Goal: Information Seeking & Learning: Learn about a topic

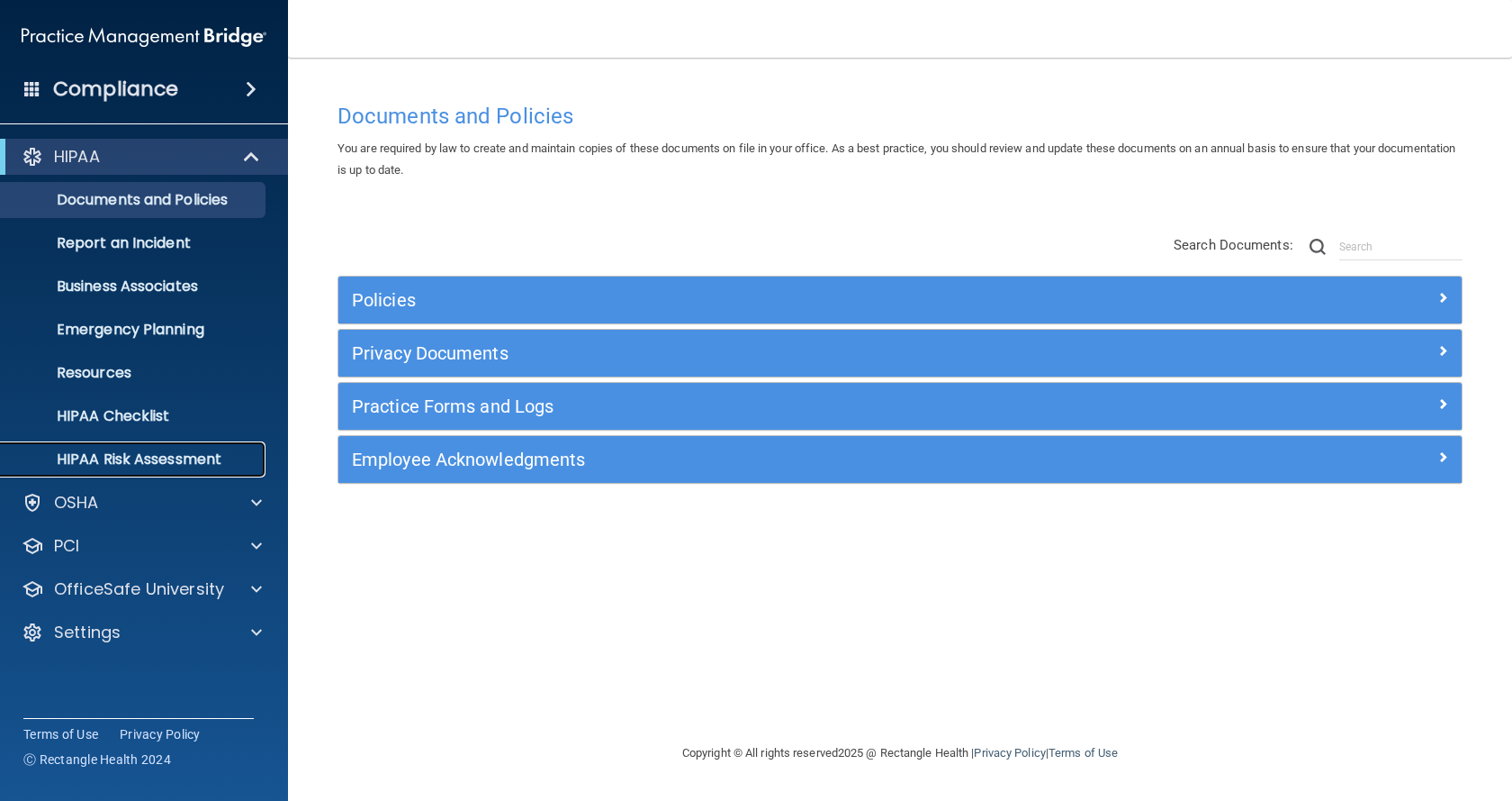
click at [119, 454] on p "HIPAA Risk Assessment" at bounding box center [135, 460] width 246 height 18
click at [151, 374] on p "Resources" at bounding box center [135, 373] width 246 height 18
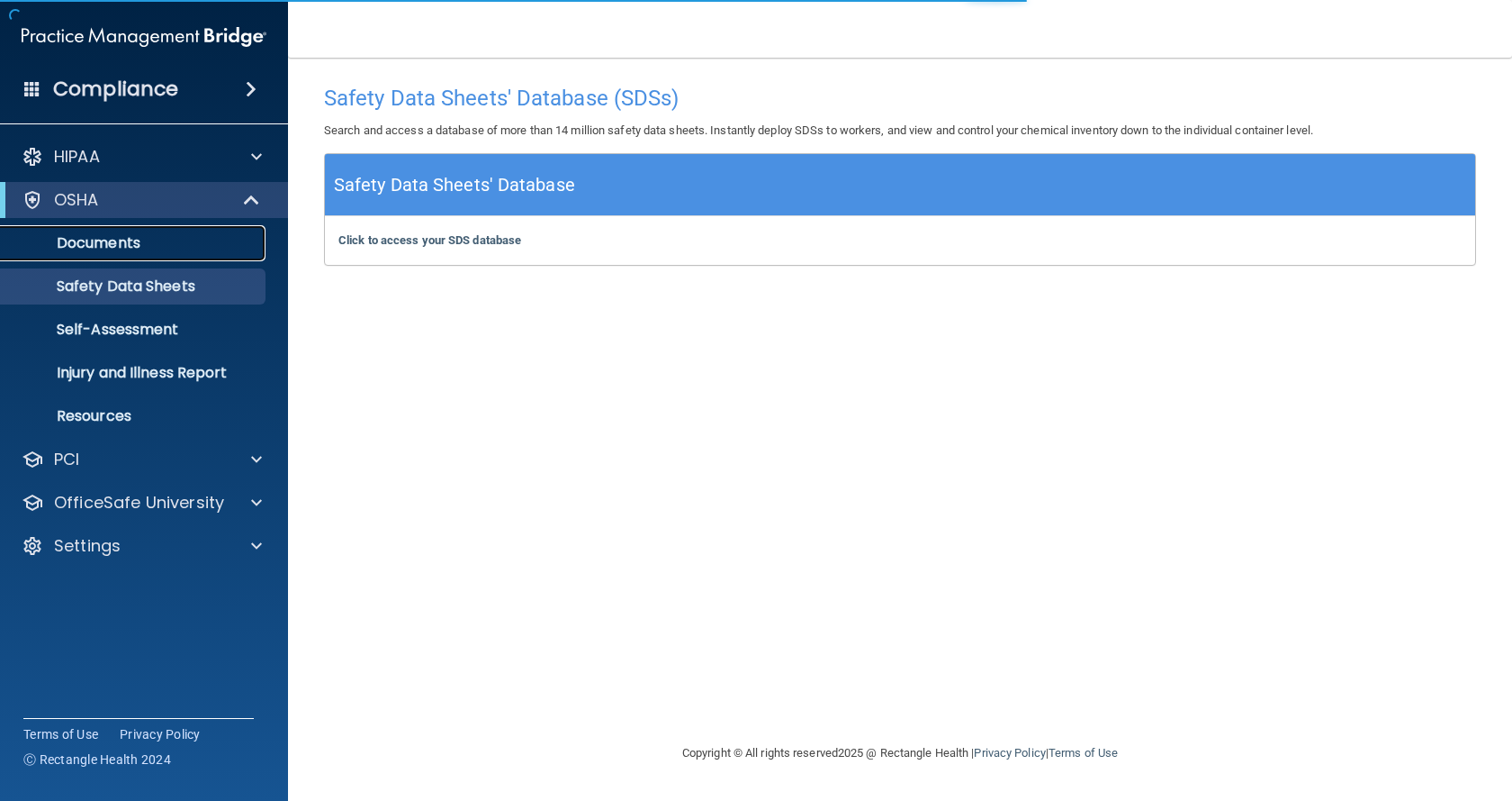
click at [162, 247] on p "Documents" at bounding box center [135, 243] width 246 height 18
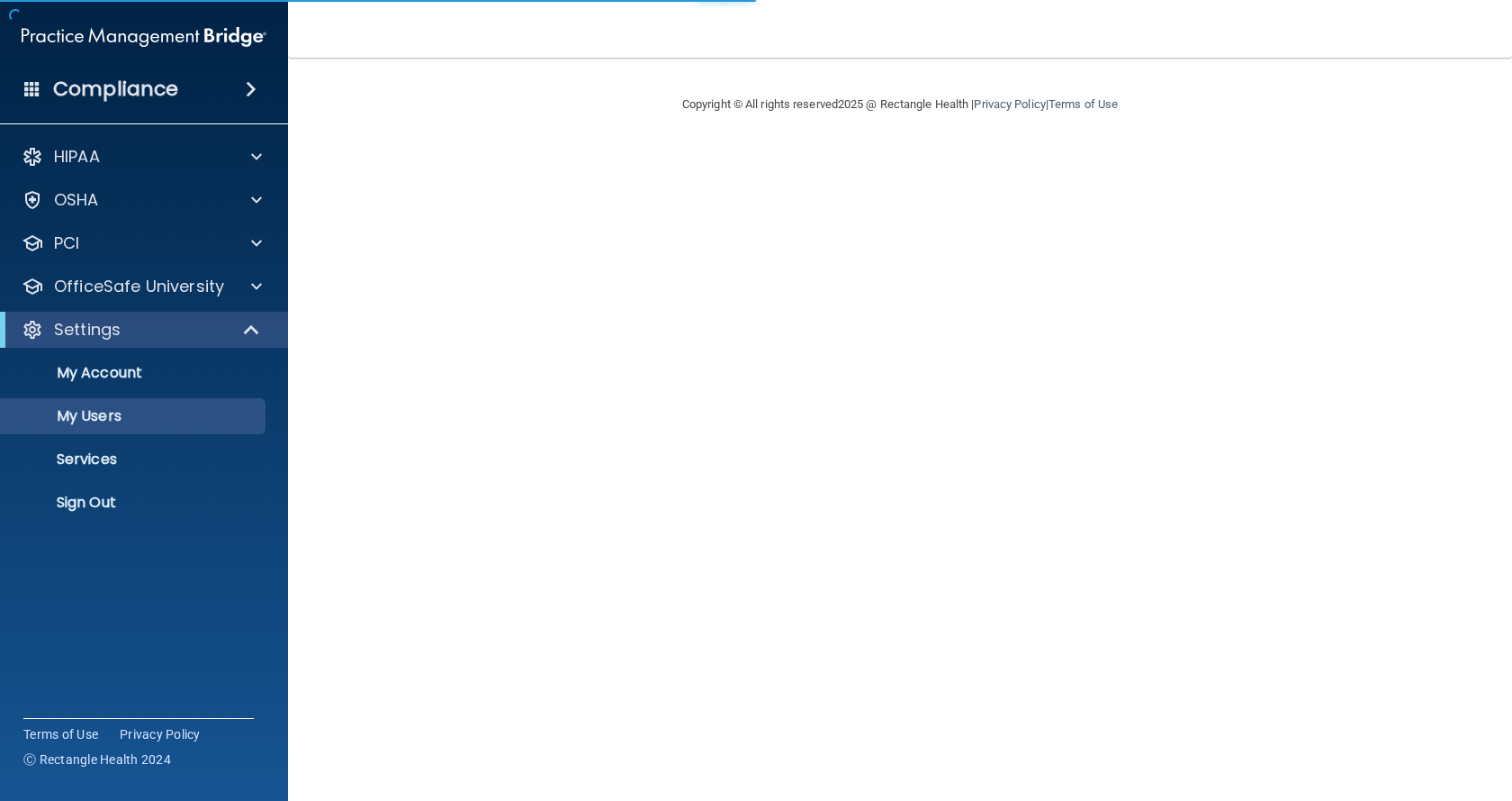
select select "20"
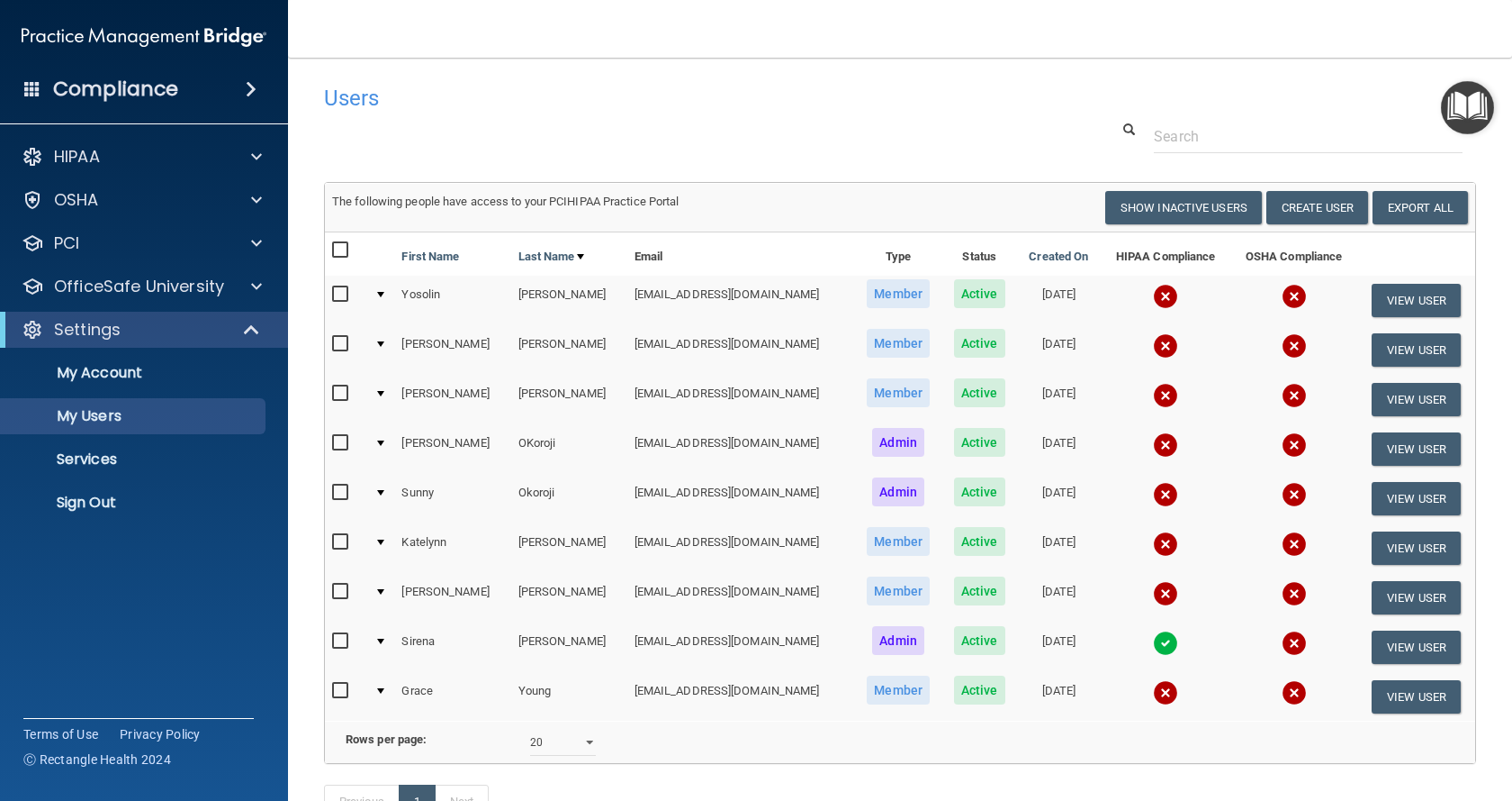
click at [1153, 303] on img at bounding box center [1165, 296] width 25 height 25
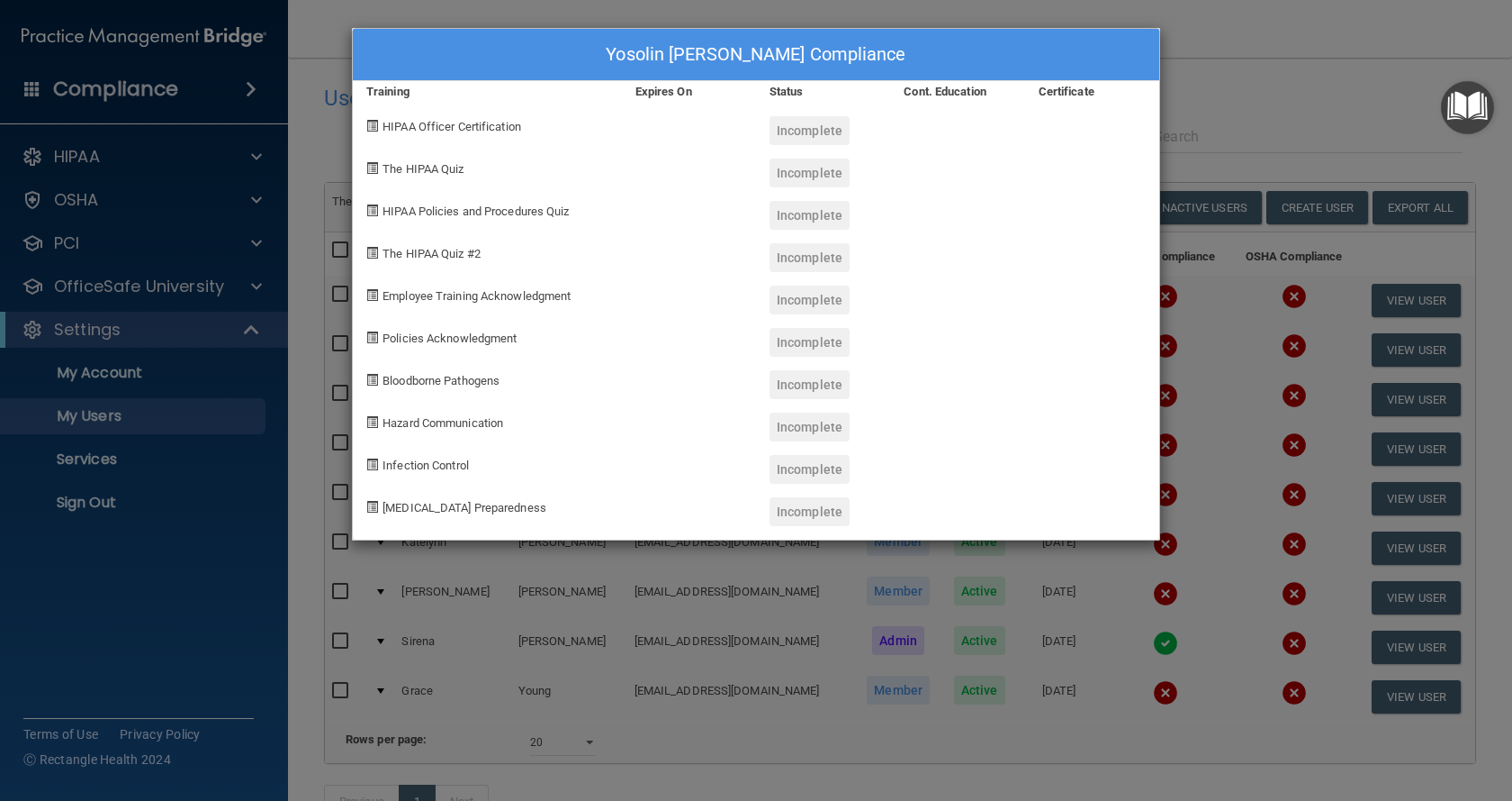
click at [1263, 41] on div "Yosolin Gamez's Compliance Training Expires On Status Cont. Education Certifica…" at bounding box center [756, 400] width 1512 height 801
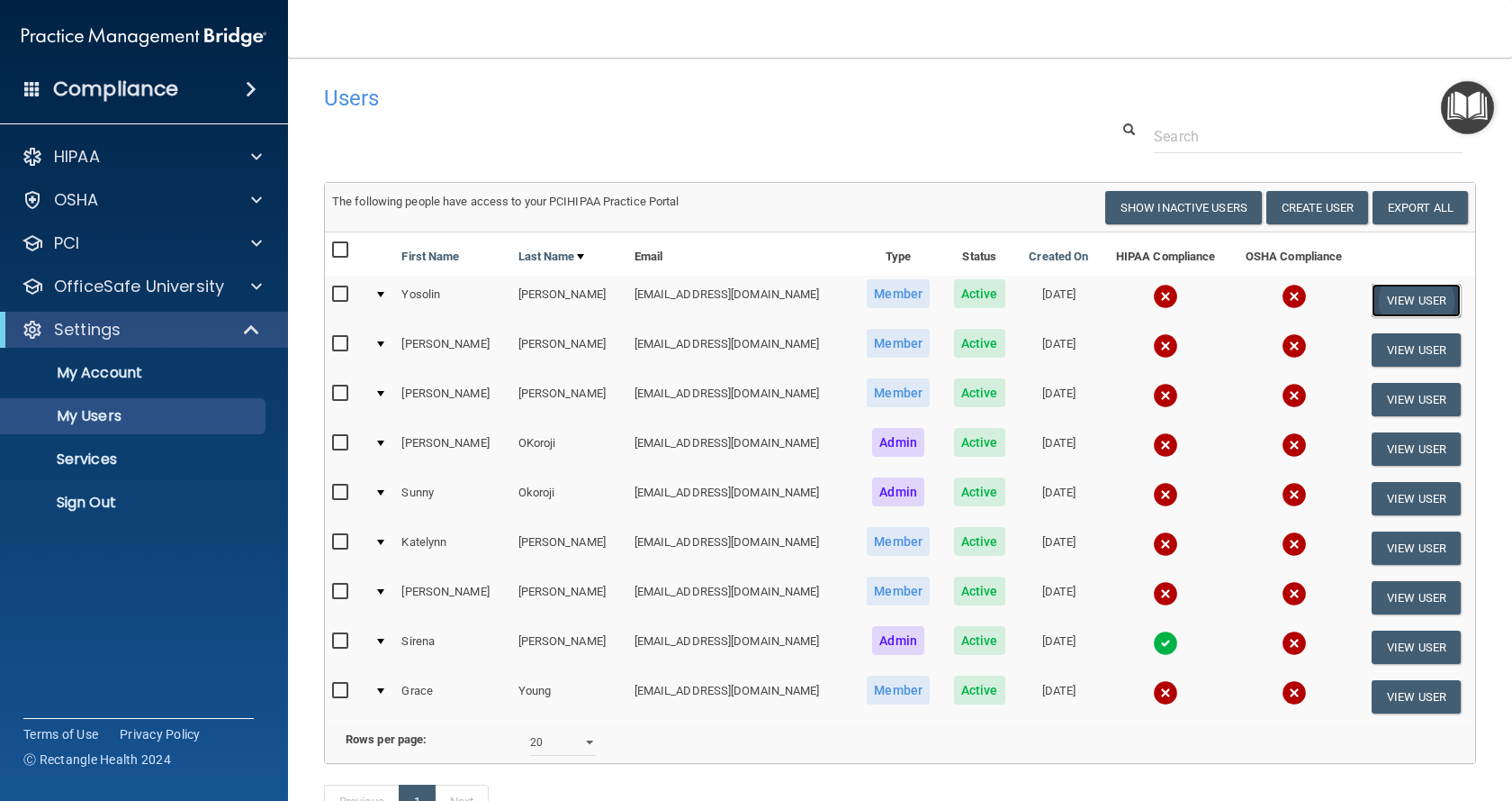
click at [1418, 308] on button "View User" at bounding box center [1417, 301] width 89 height 34
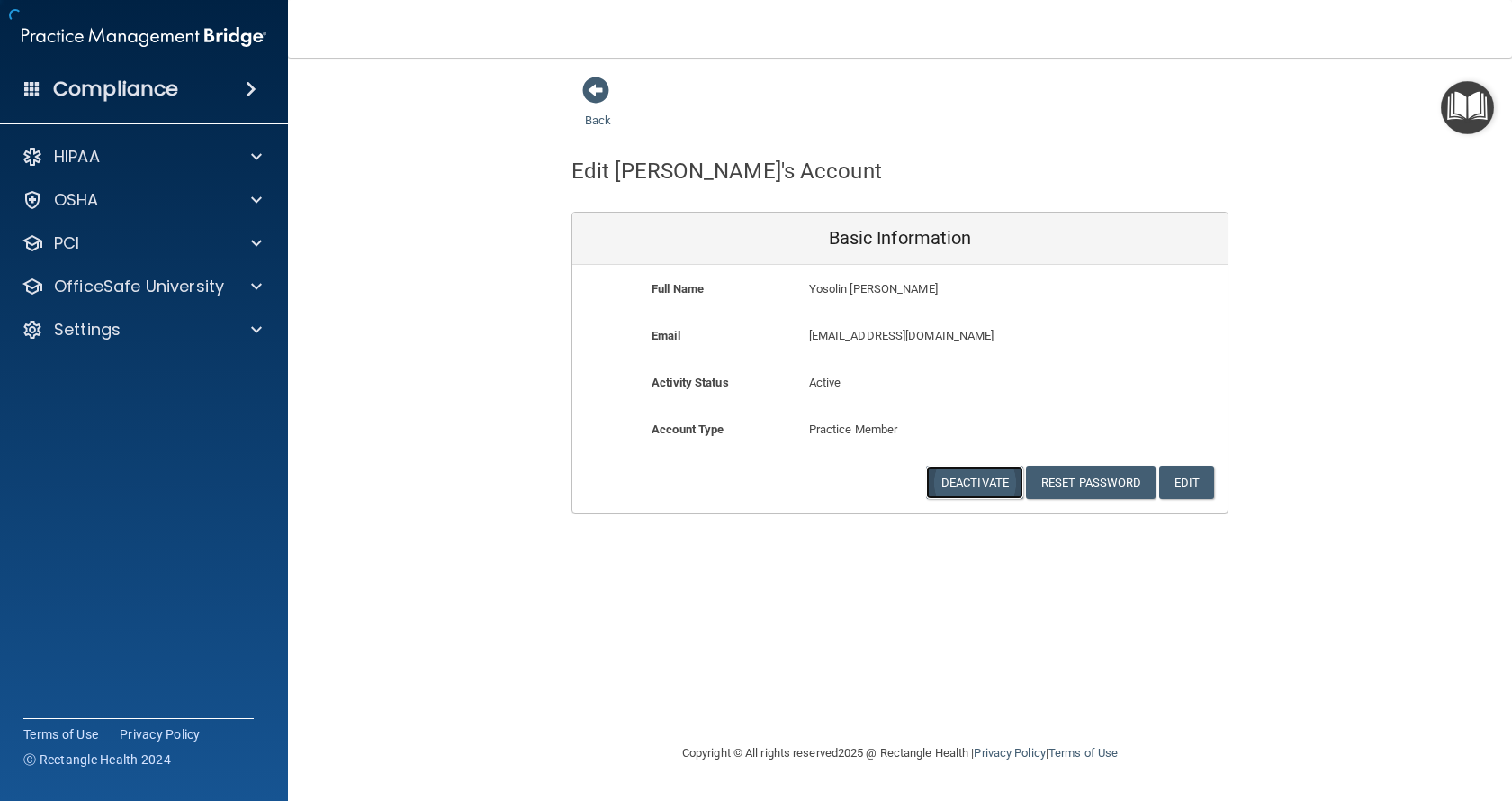
click at [1000, 483] on button "Deactivate" at bounding box center [975, 482] width 97 height 34
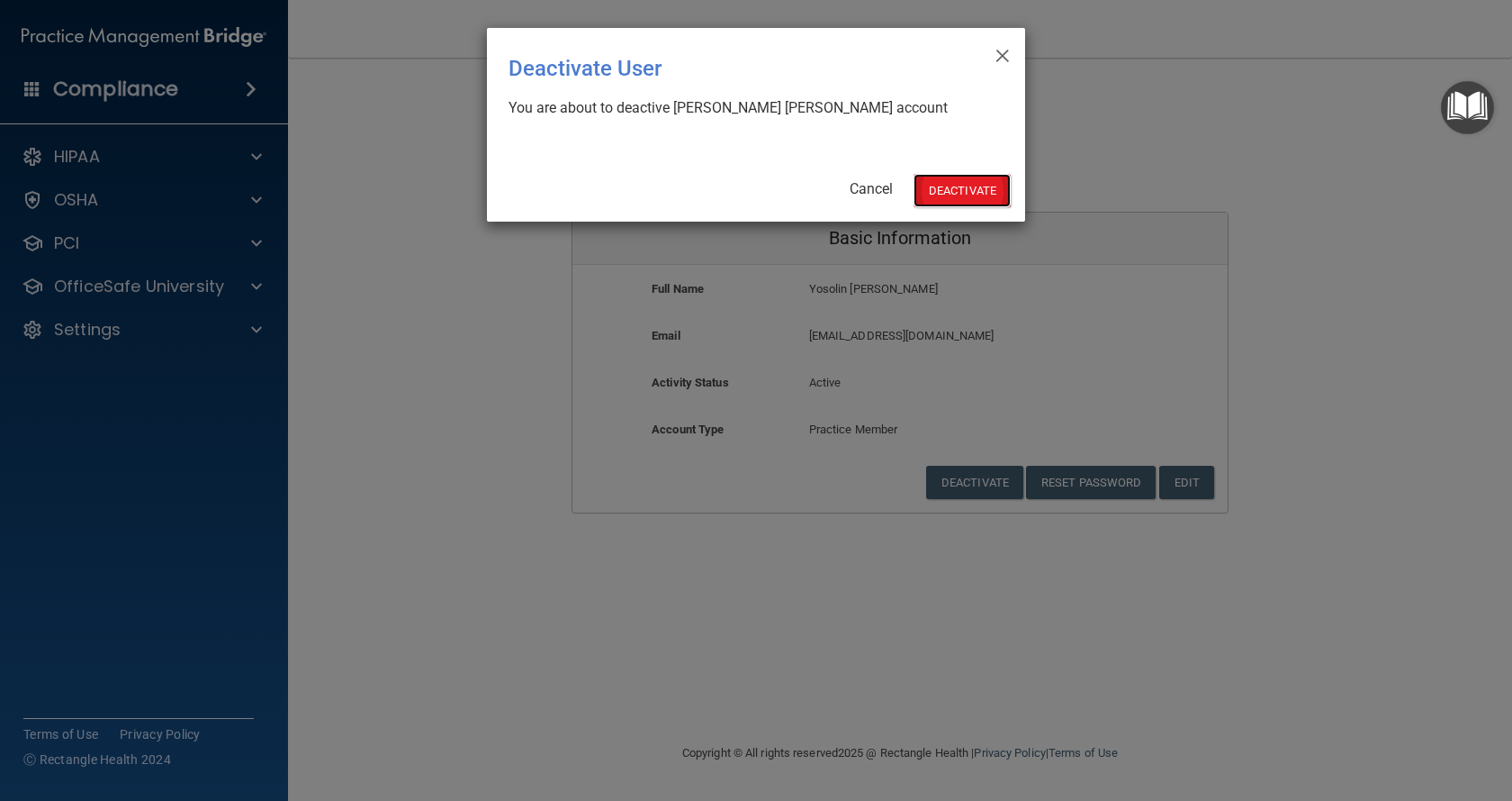
click at [931, 190] on button "Deactivate" at bounding box center [962, 191] width 97 height 34
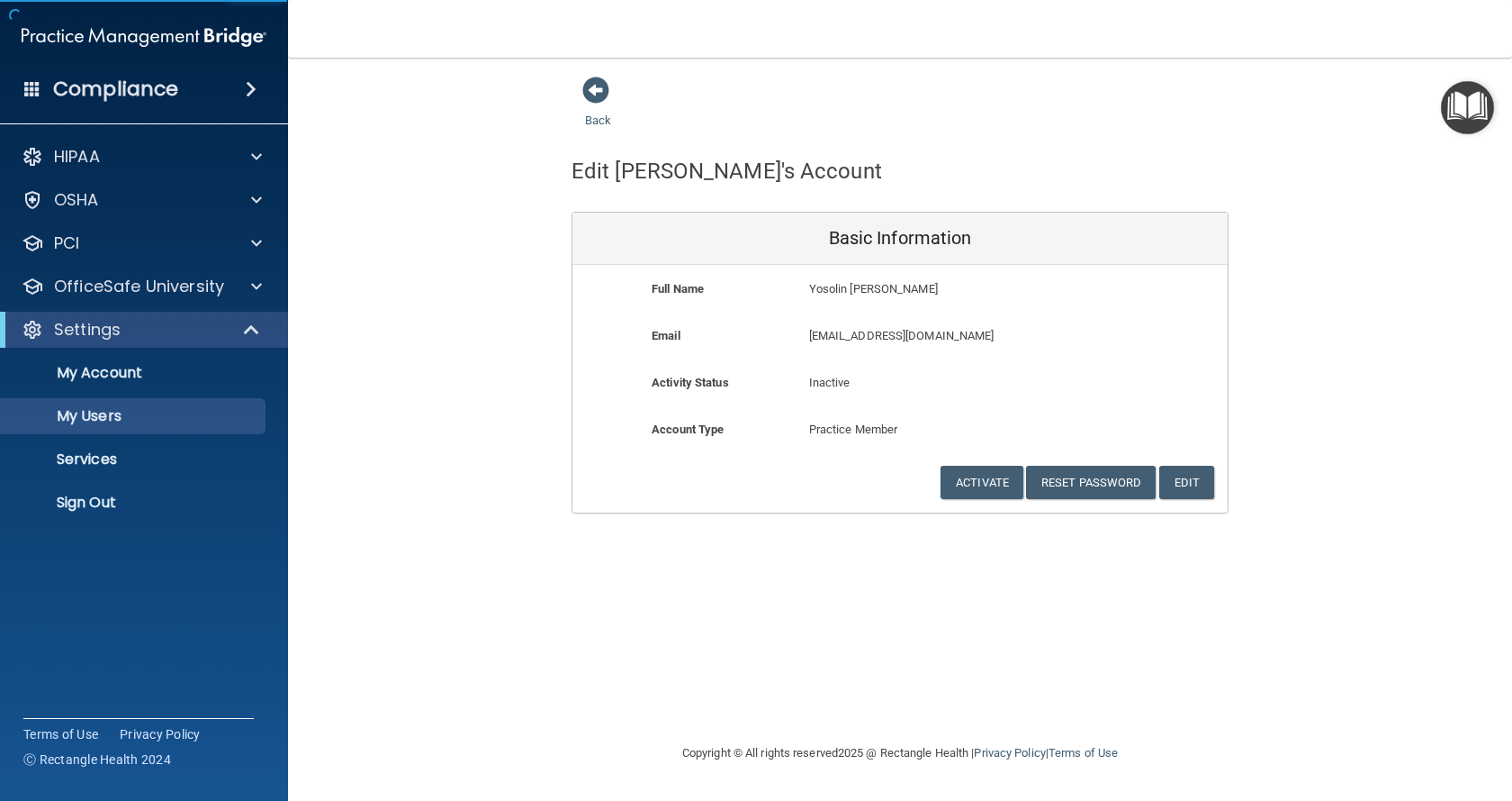
select select "20"
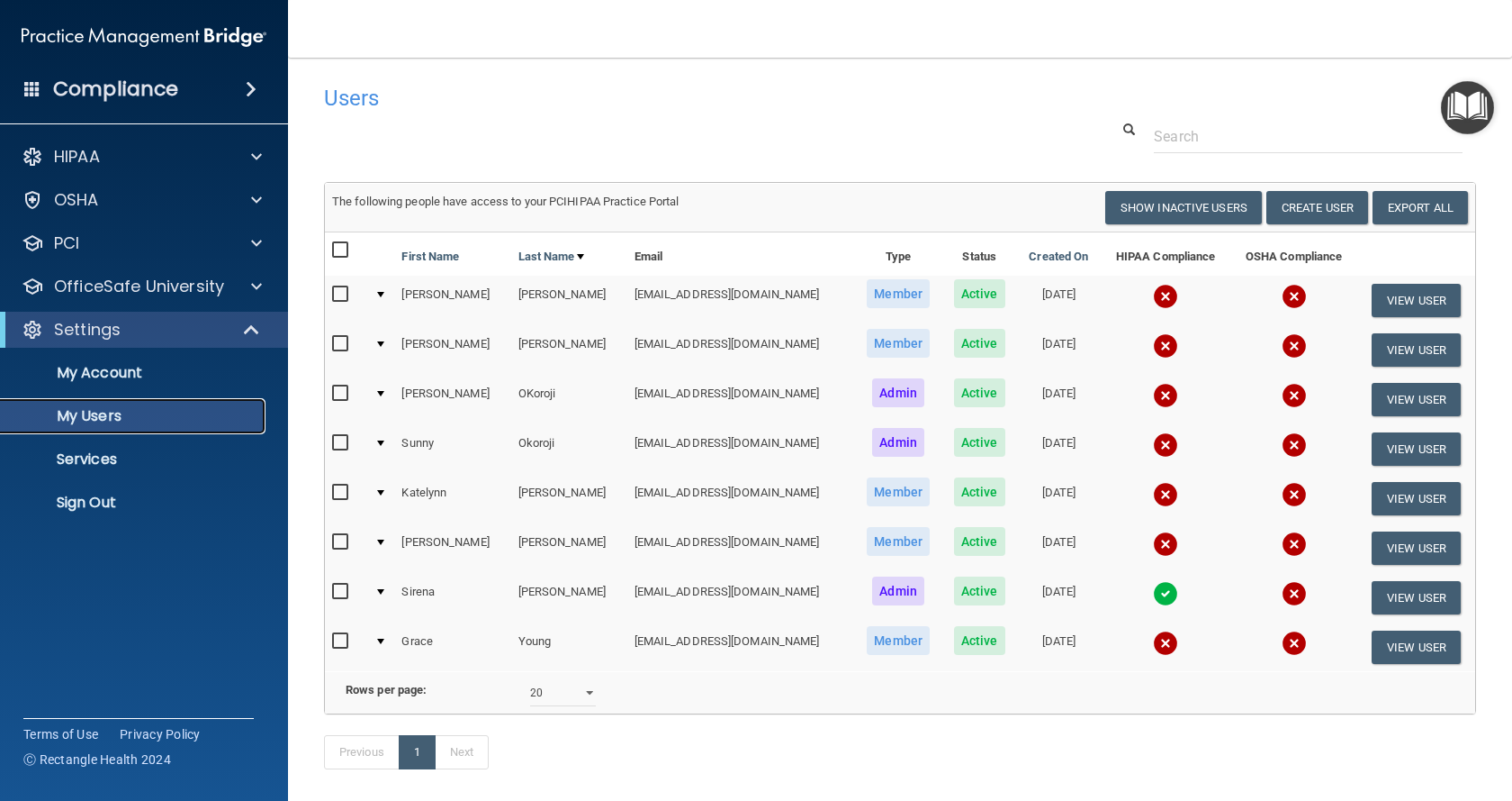
click at [140, 418] on p "My Users" at bounding box center [135, 416] width 246 height 18
click at [1391, 314] on button "View User" at bounding box center [1417, 301] width 89 height 34
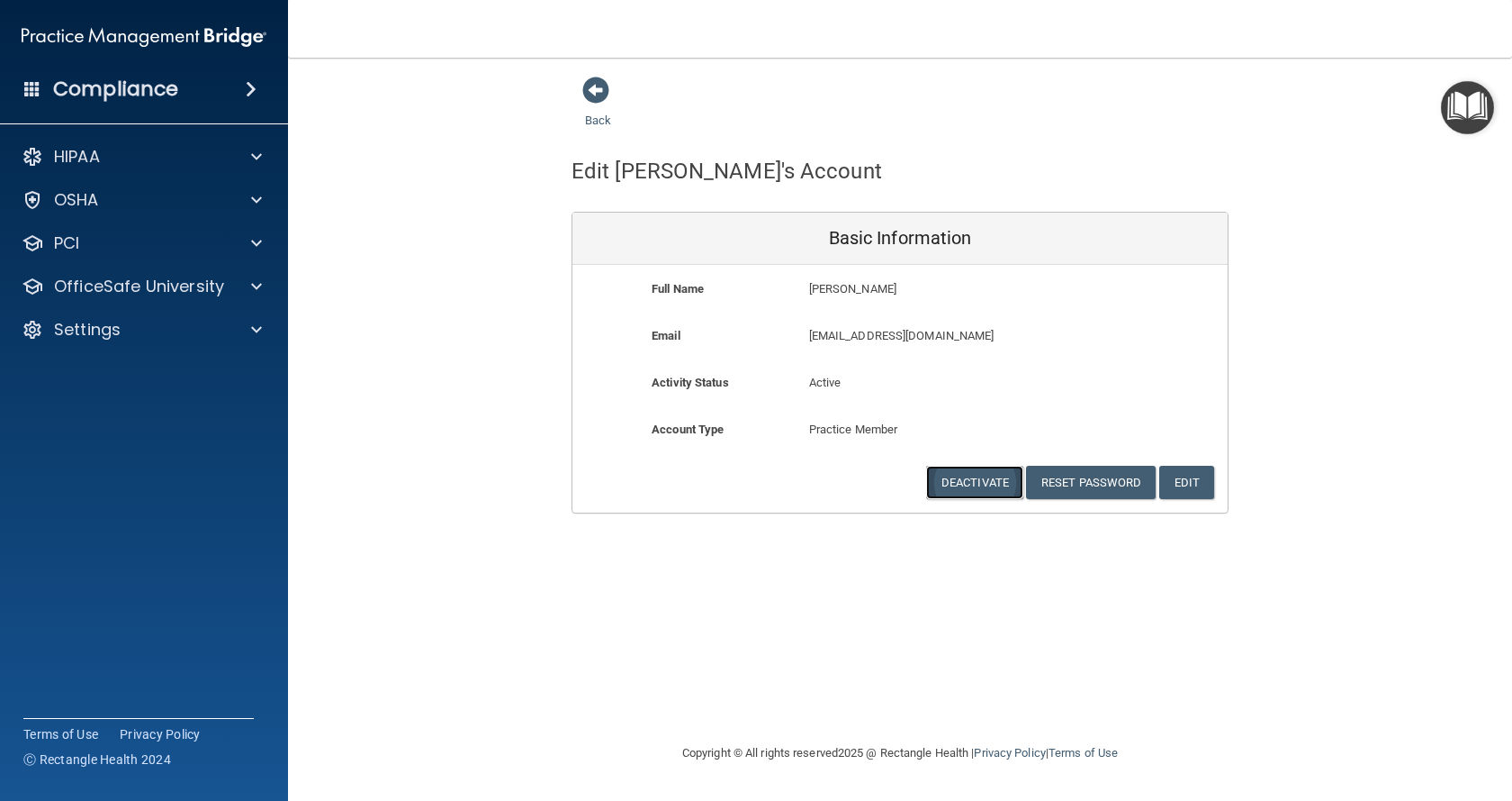
click at [955, 483] on button "Deactivate" at bounding box center [975, 482] width 97 height 34
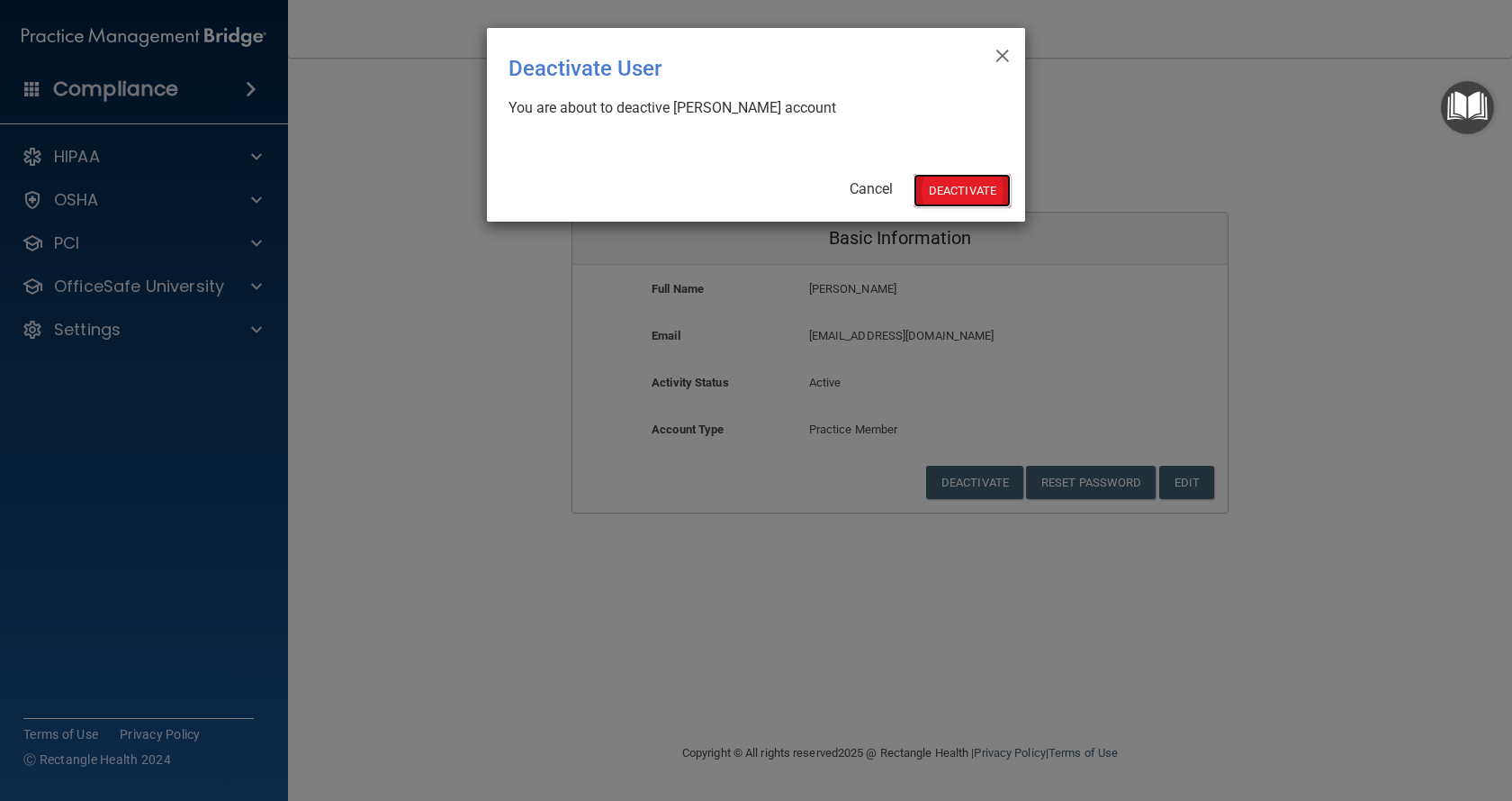
click at [942, 182] on button "Deactivate" at bounding box center [962, 191] width 97 height 34
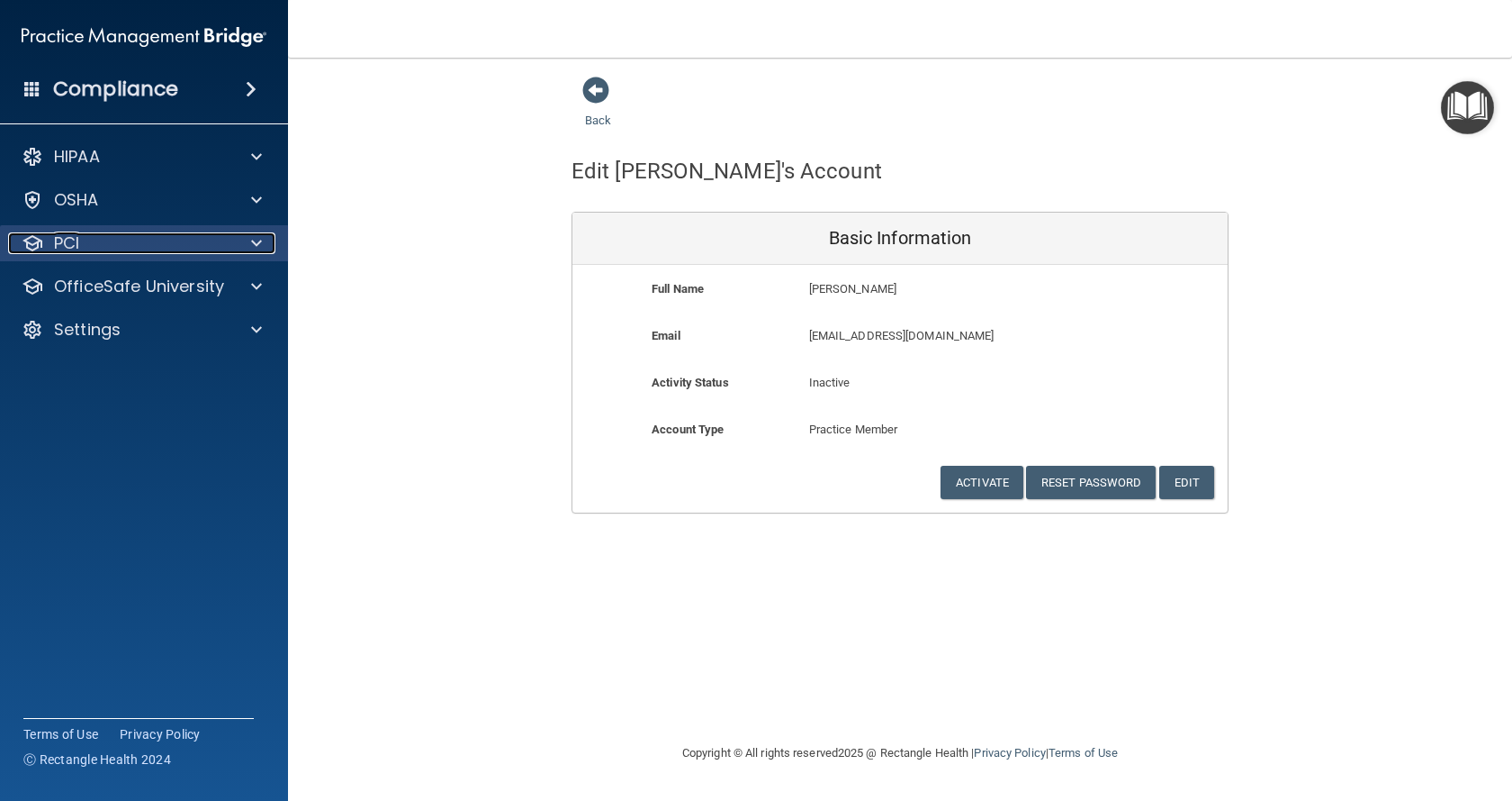
click at [79, 233] on p "PCI" at bounding box center [65, 243] width 25 height 22
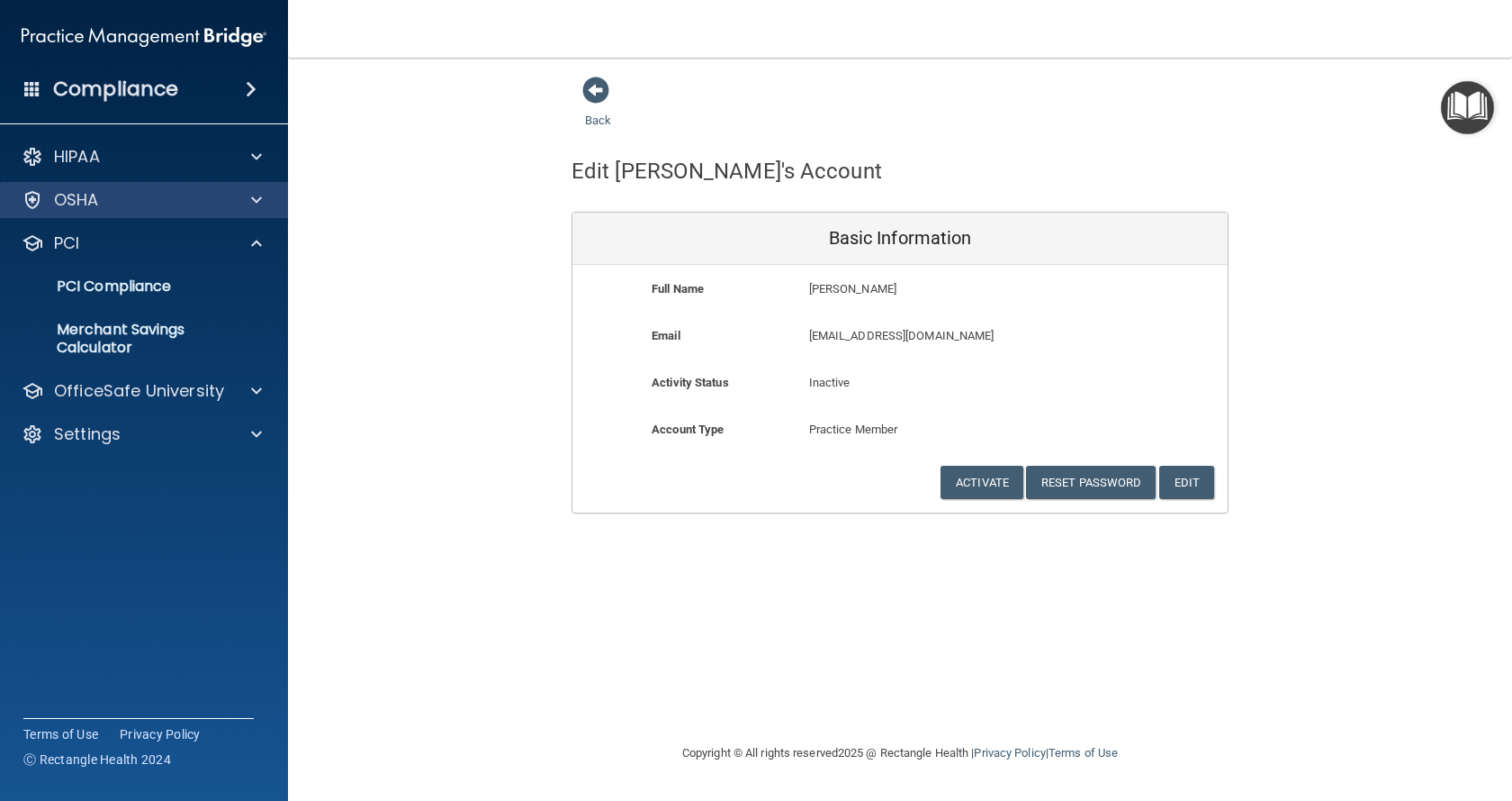
click at [91, 211] on div "OSHA" at bounding box center [144, 200] width 289 height 36
click at [258, 202] on span at bounding box center [256, 200] width 11 height 22
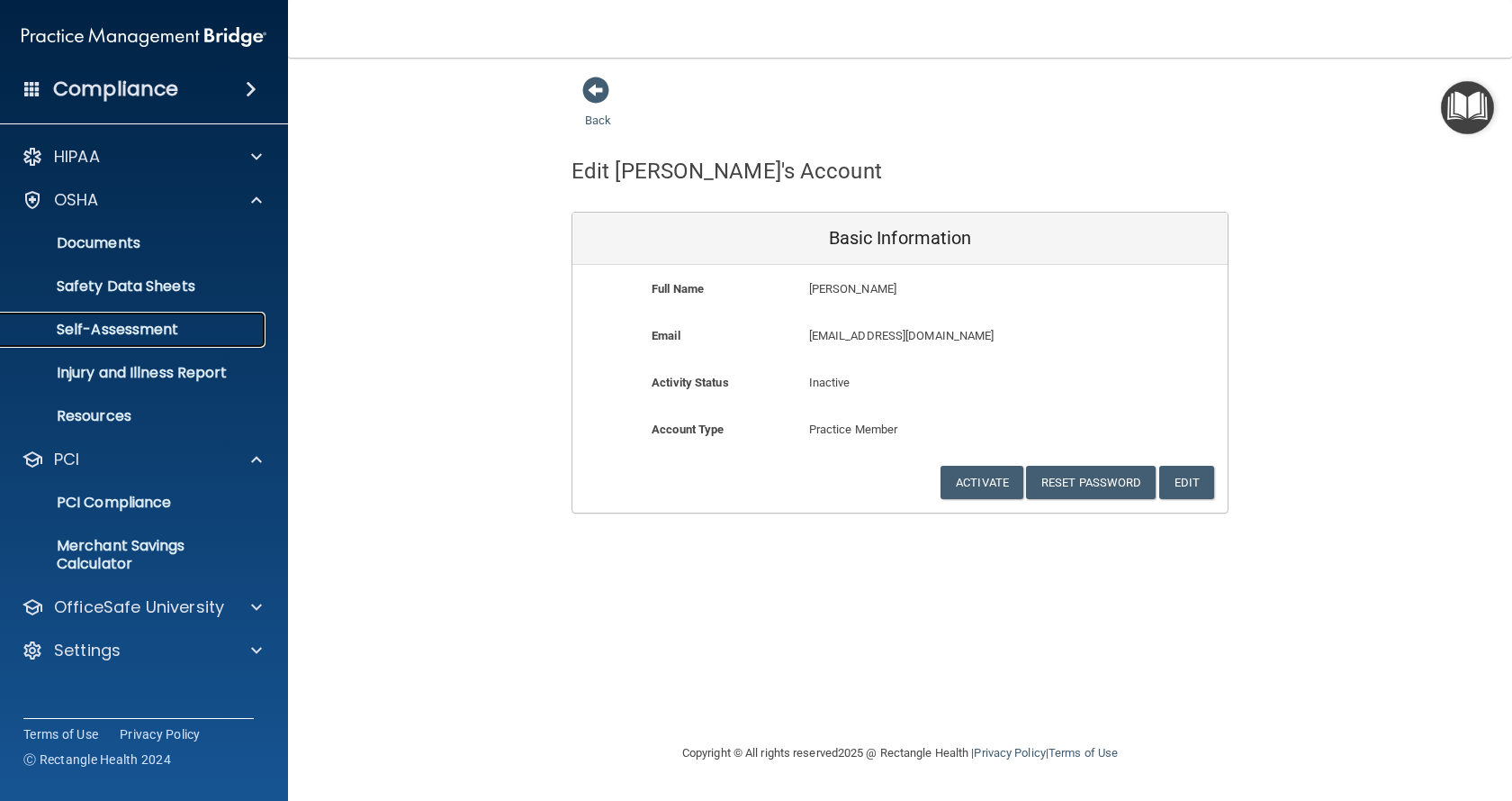
click at [134, 326] on p "Self-Assessment" at bounding box center [135, 330] width 246 height 18
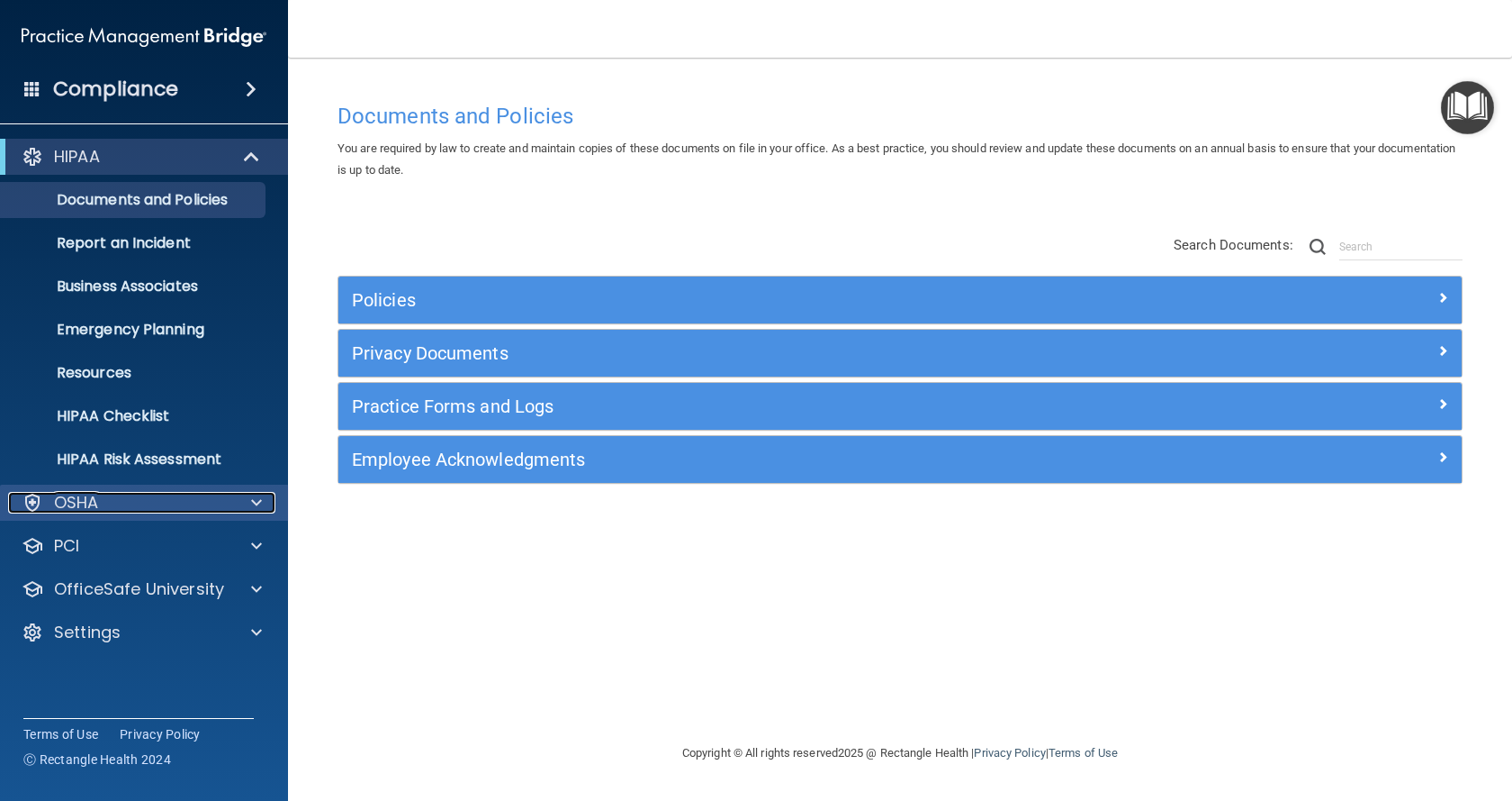
click at [202, 499] on div "OSHA" at bounding box center [119, 502] width 223 height 22
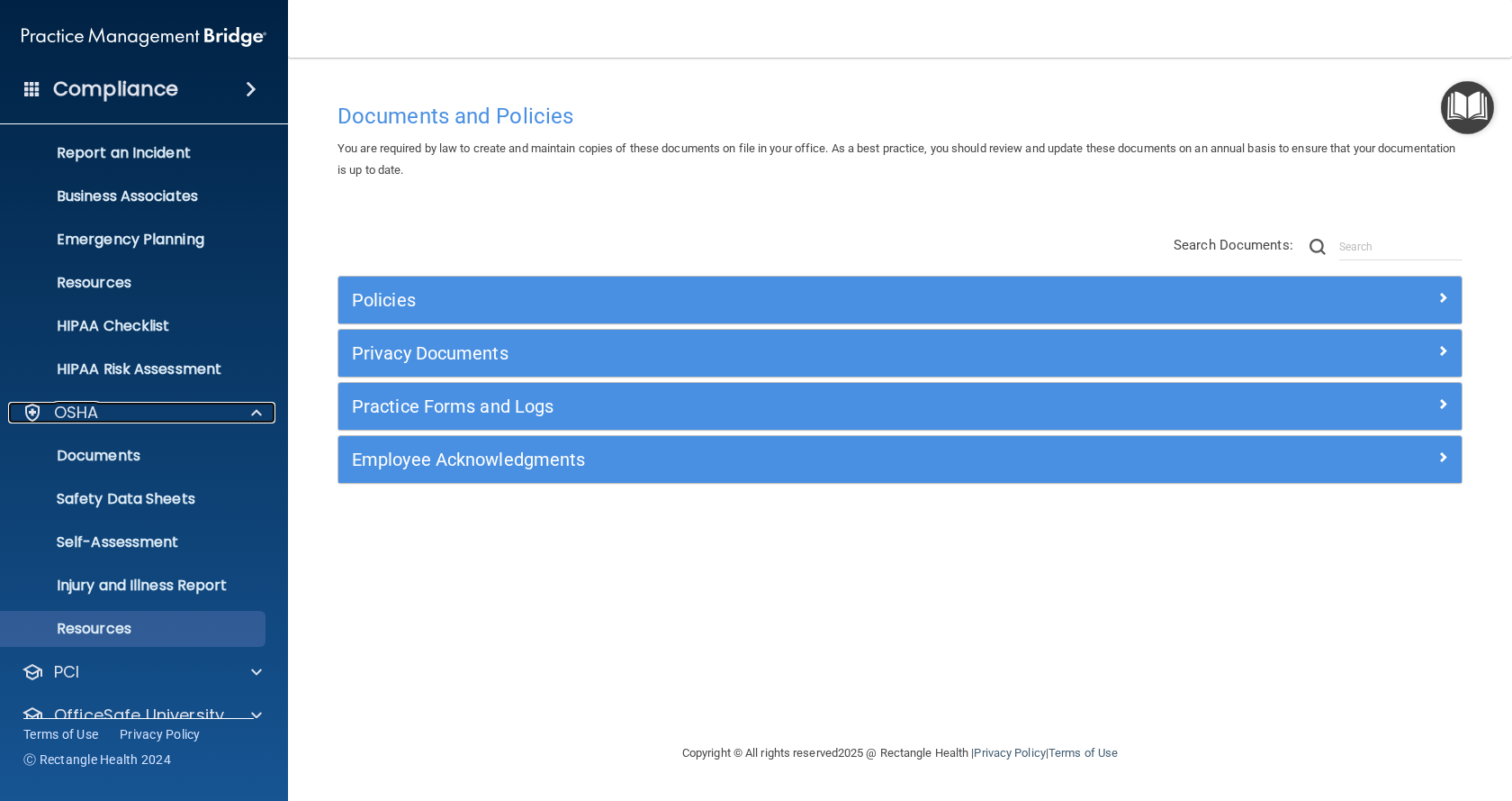
scroll to position [163, 0]
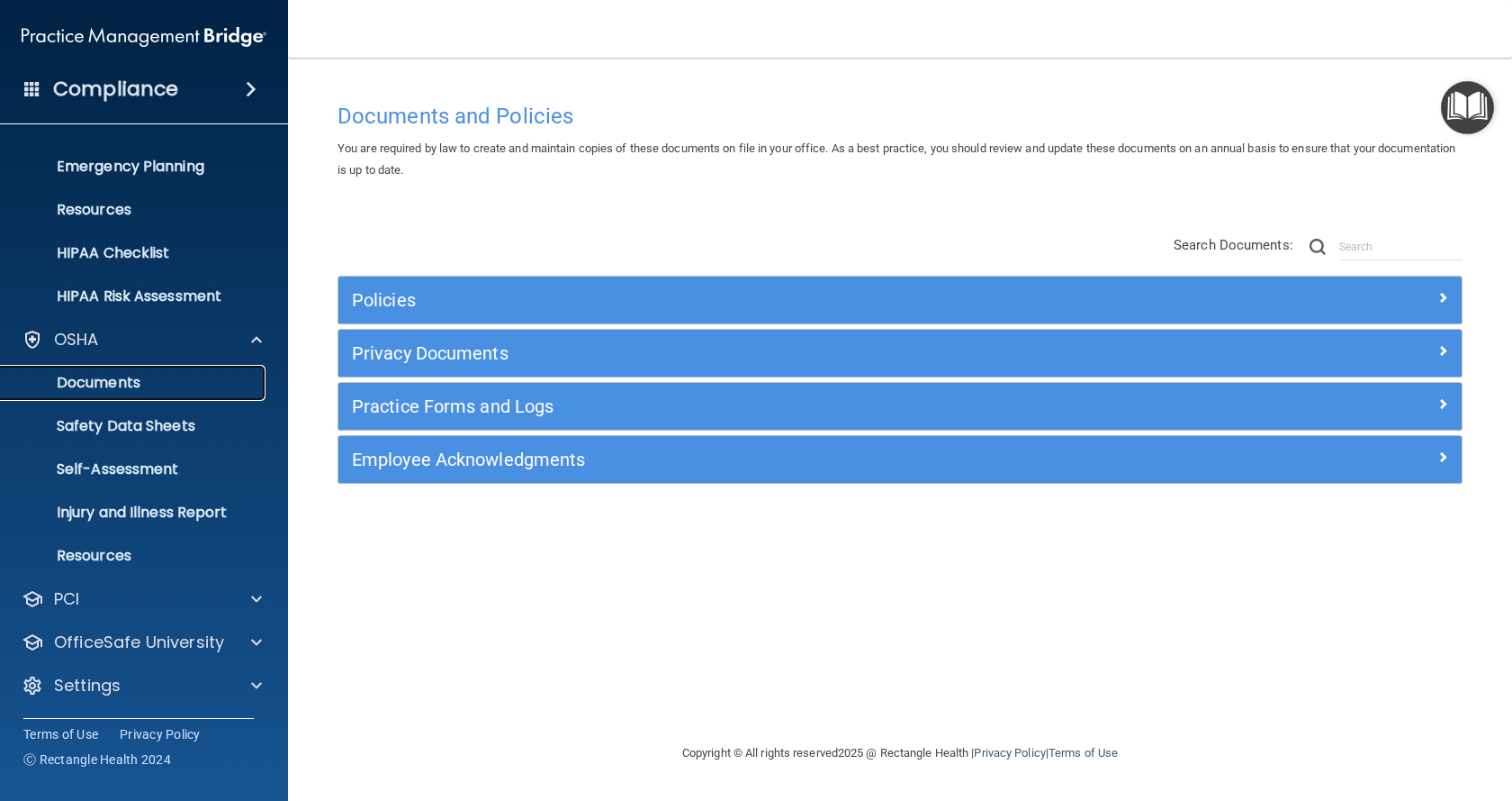
click at [133, 380] on p "Documents" at bounding box center [135, 383] width 246 height 18
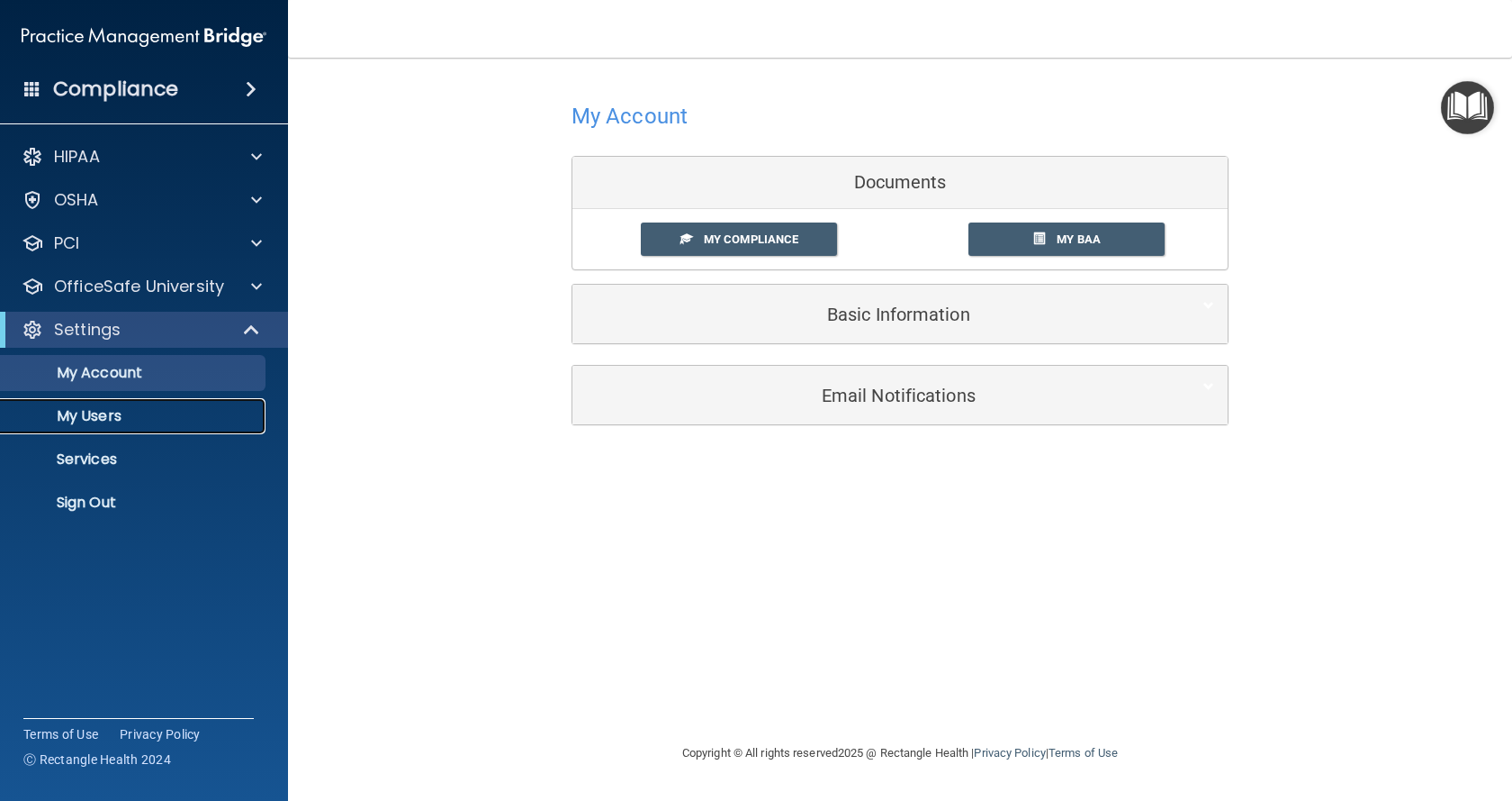
click at [131, 416] on p "My Users" at bounding box center [135, 416] width 246 height 18
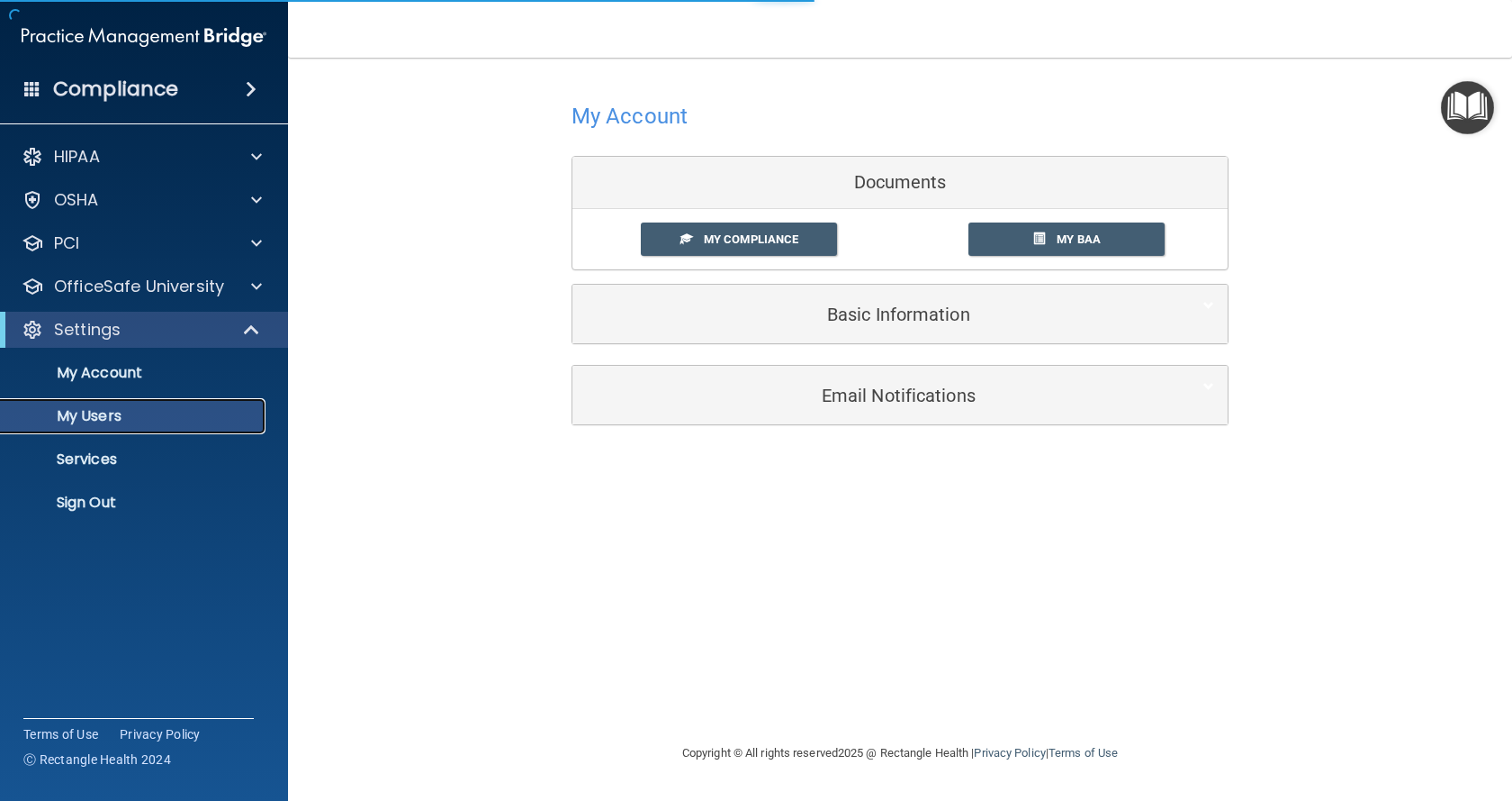
select select "20"
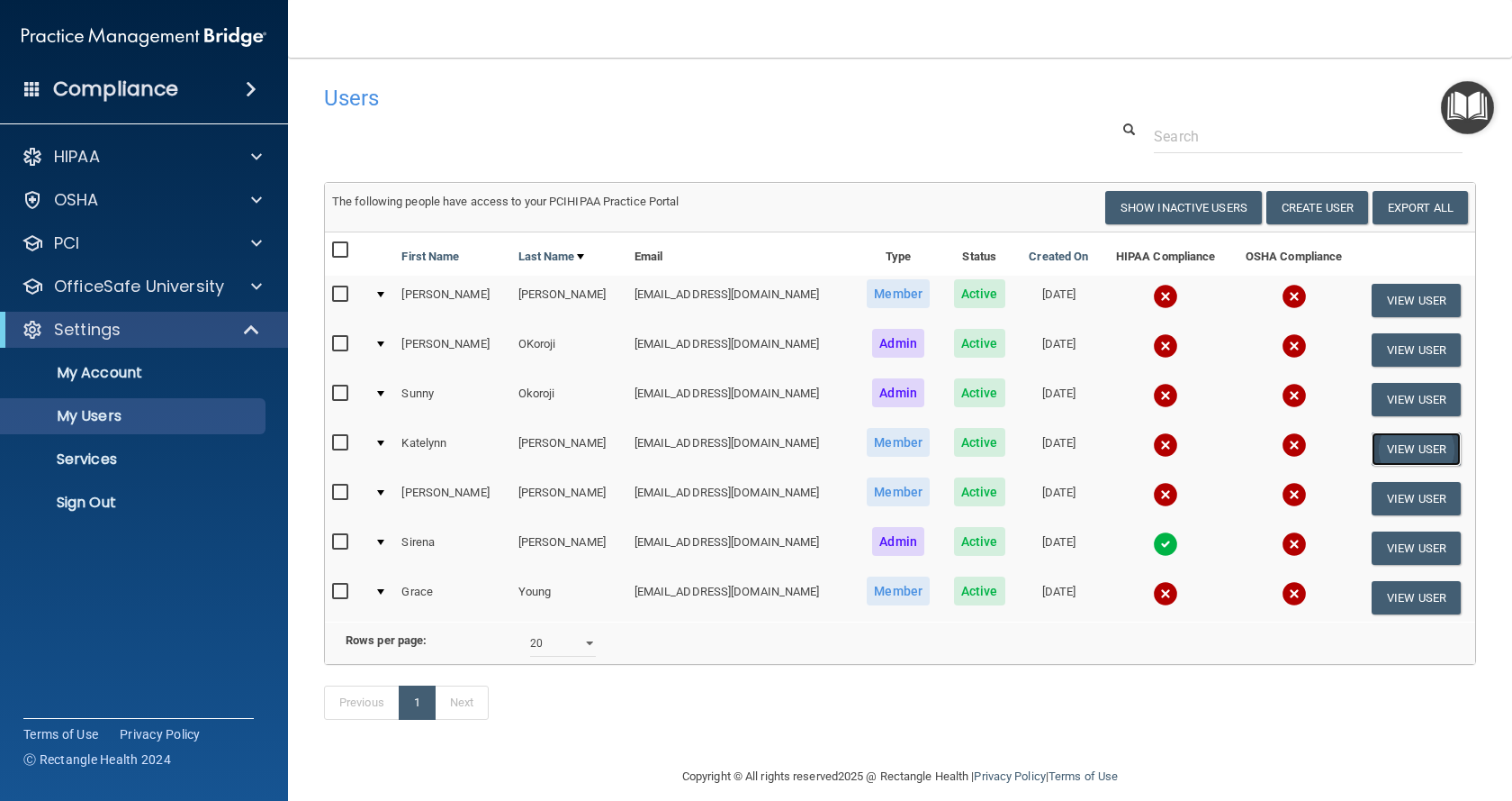
click at [1393, 449] on button "View User" at bounding box center [1417, 449] width 89 height 34
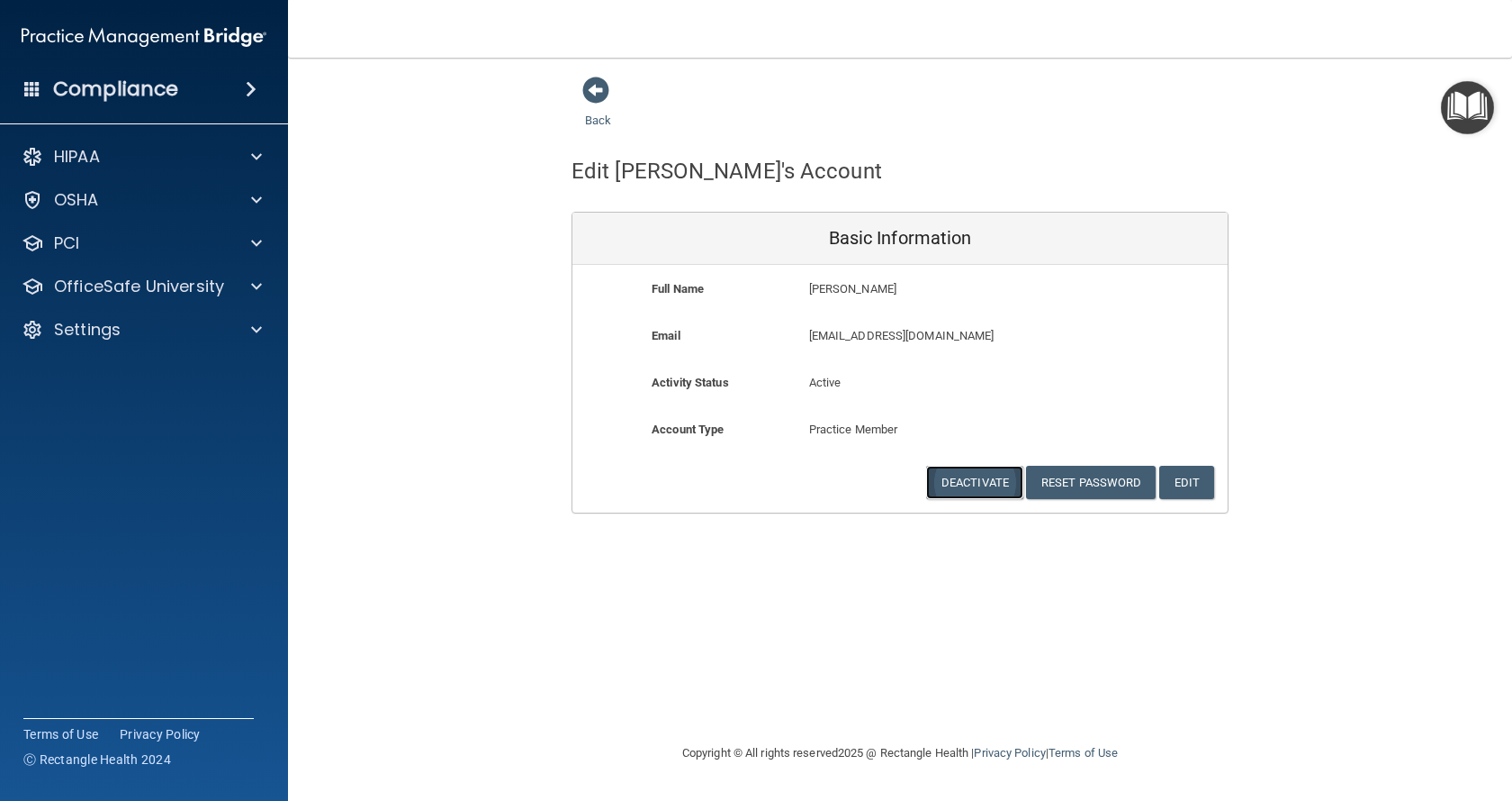
click at [943, 490] on button "Deactivate" at bounding box center [975, 482] width 97 height 34
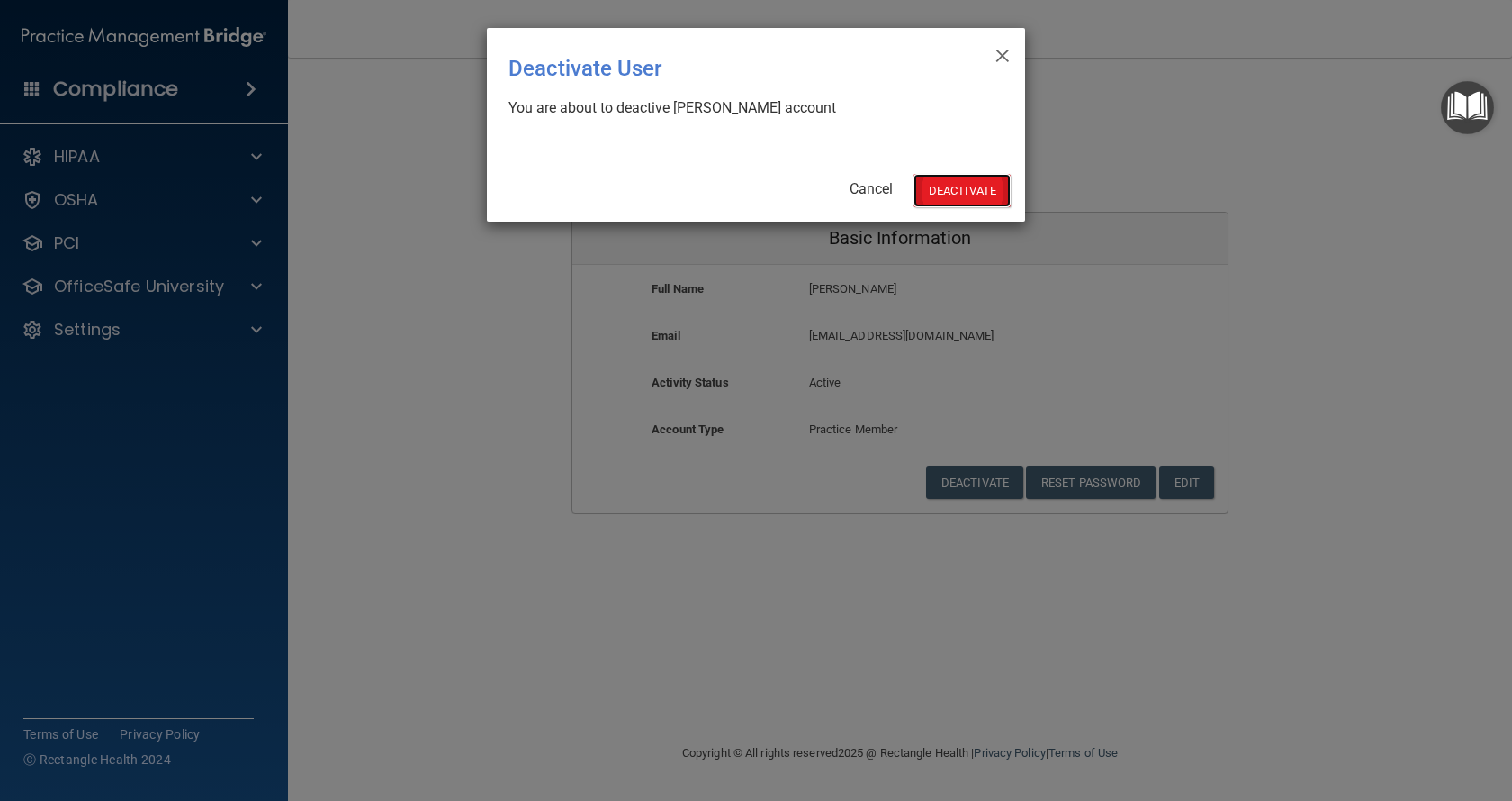
click at [977, 184] on button "Deactivate" at bounding box center [962, 191] width 97 height 34
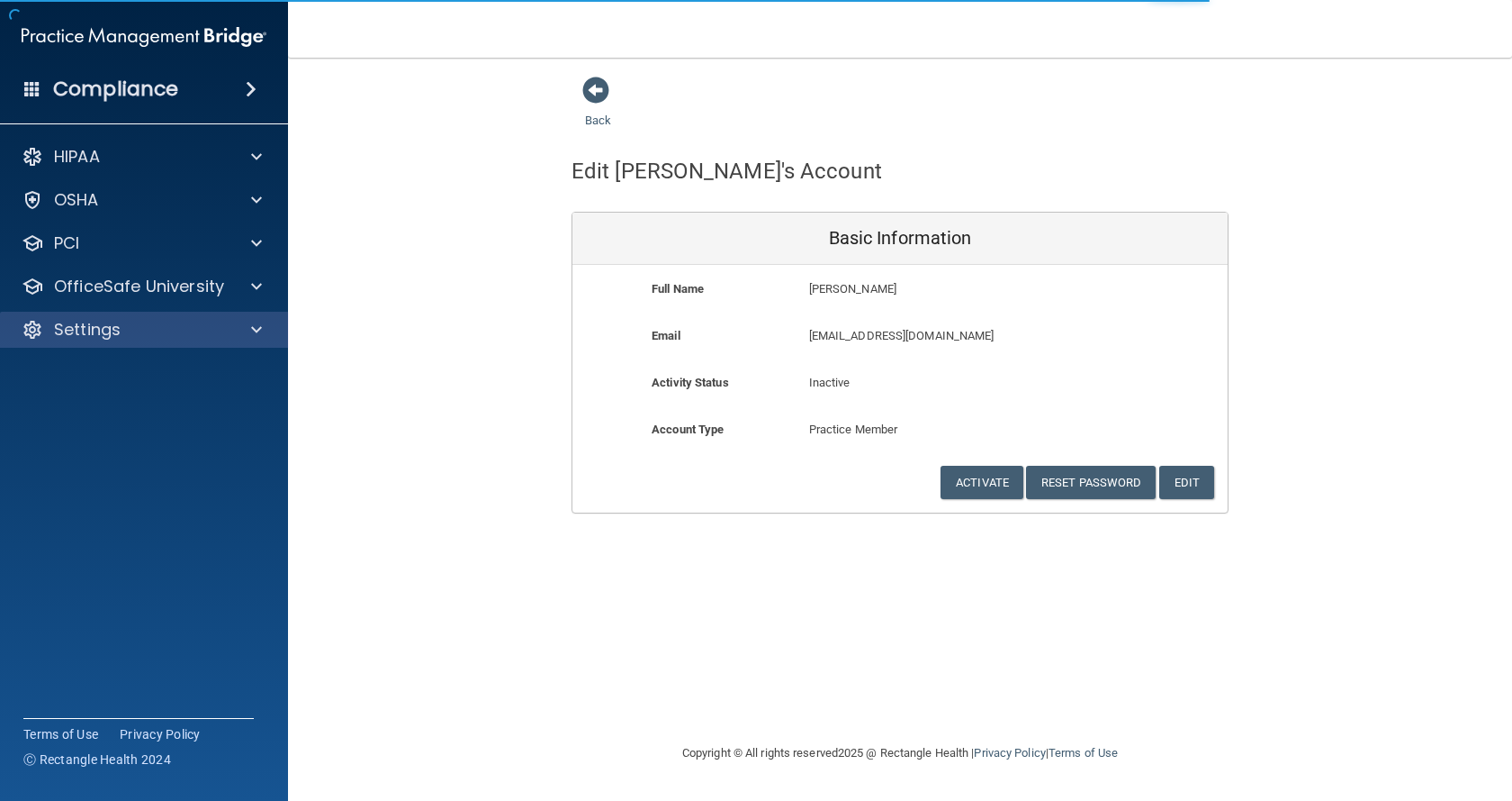
click at [212, 346] on div "Settings" at bounding box center [144, 330] width 289 height 36
click at [195, 334] on div "Settings" at bounding box center [119, 330] width 223 height 22
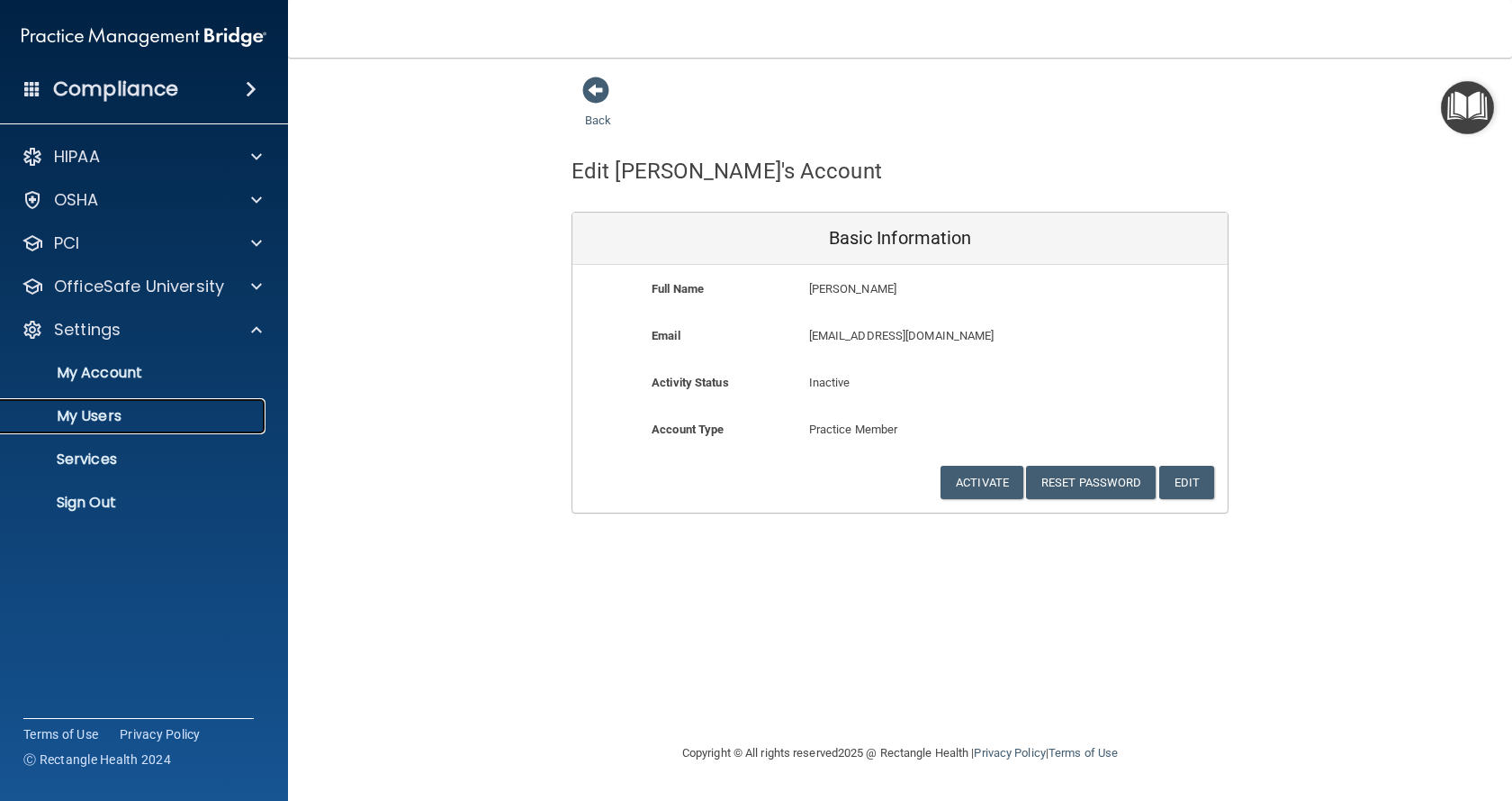
click at [131, 411] on p "My Users" at bounding box center [135, 416] width 246 height 18
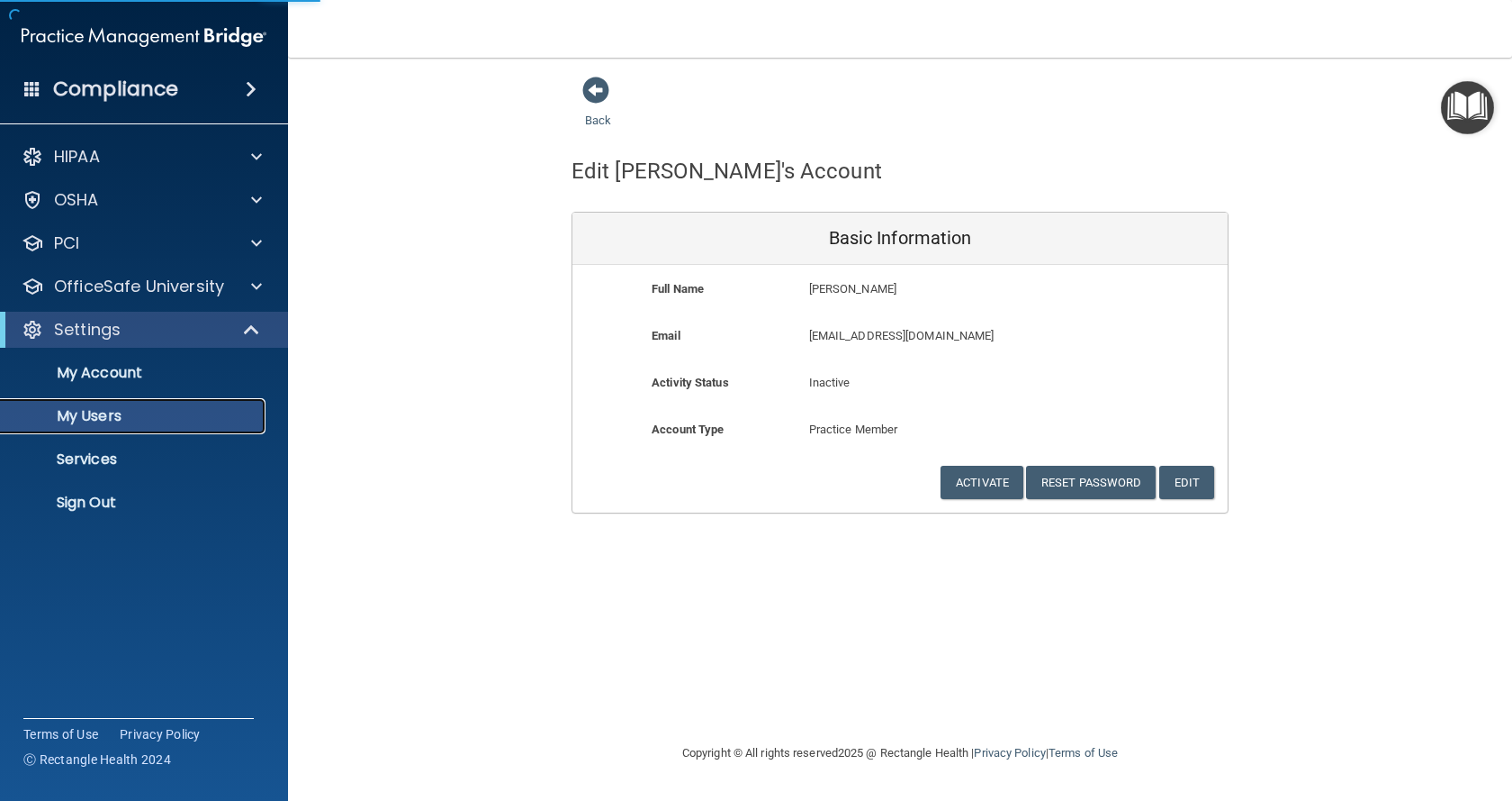
select select "20"
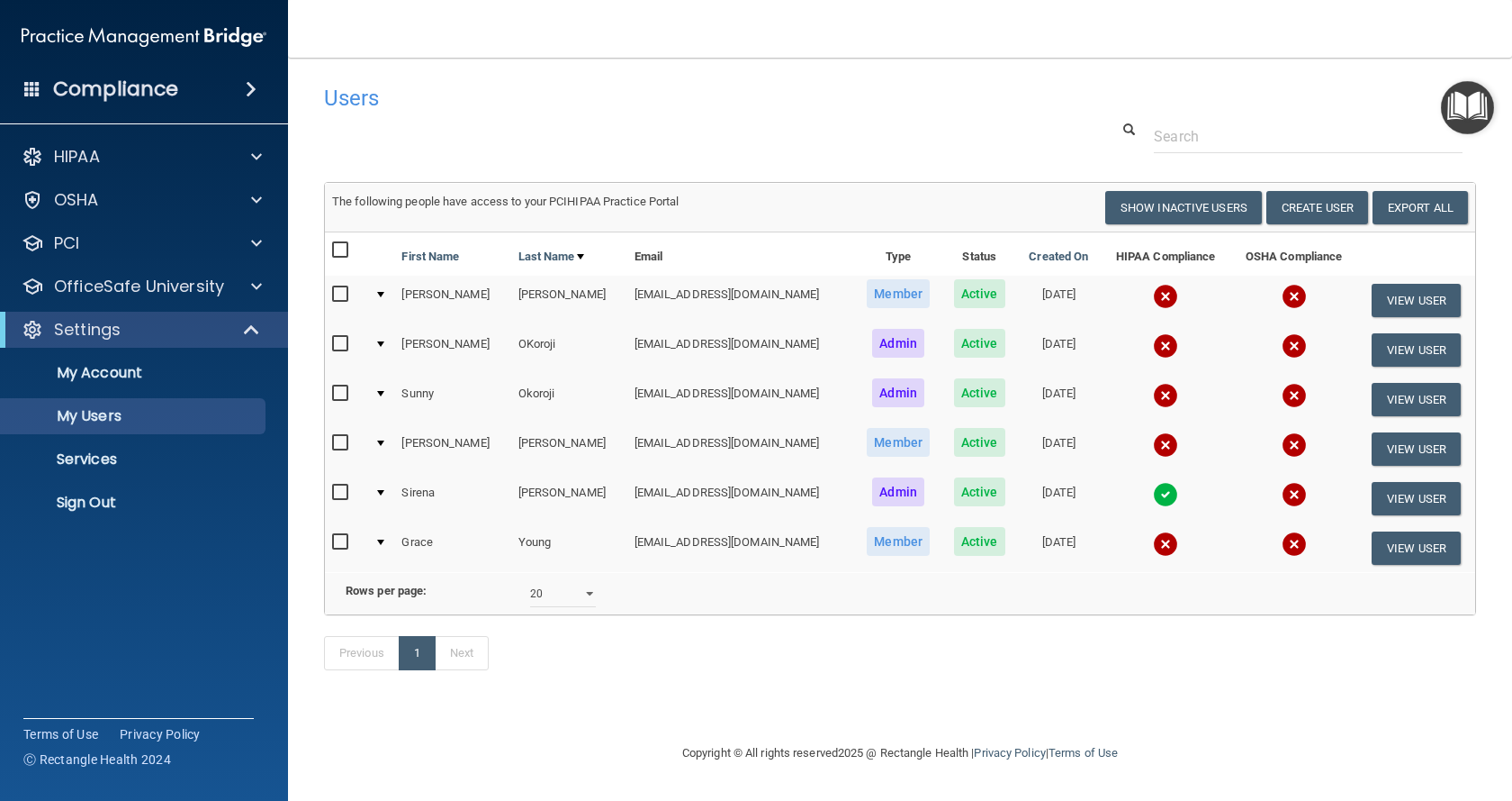
click at [329, 438] on td at bounding box center [346, 449] width 43 height 50
click at [344, 444] on input "checkbox" at bounding box center [342, 443] width 21 height 15
checkbox input "true"
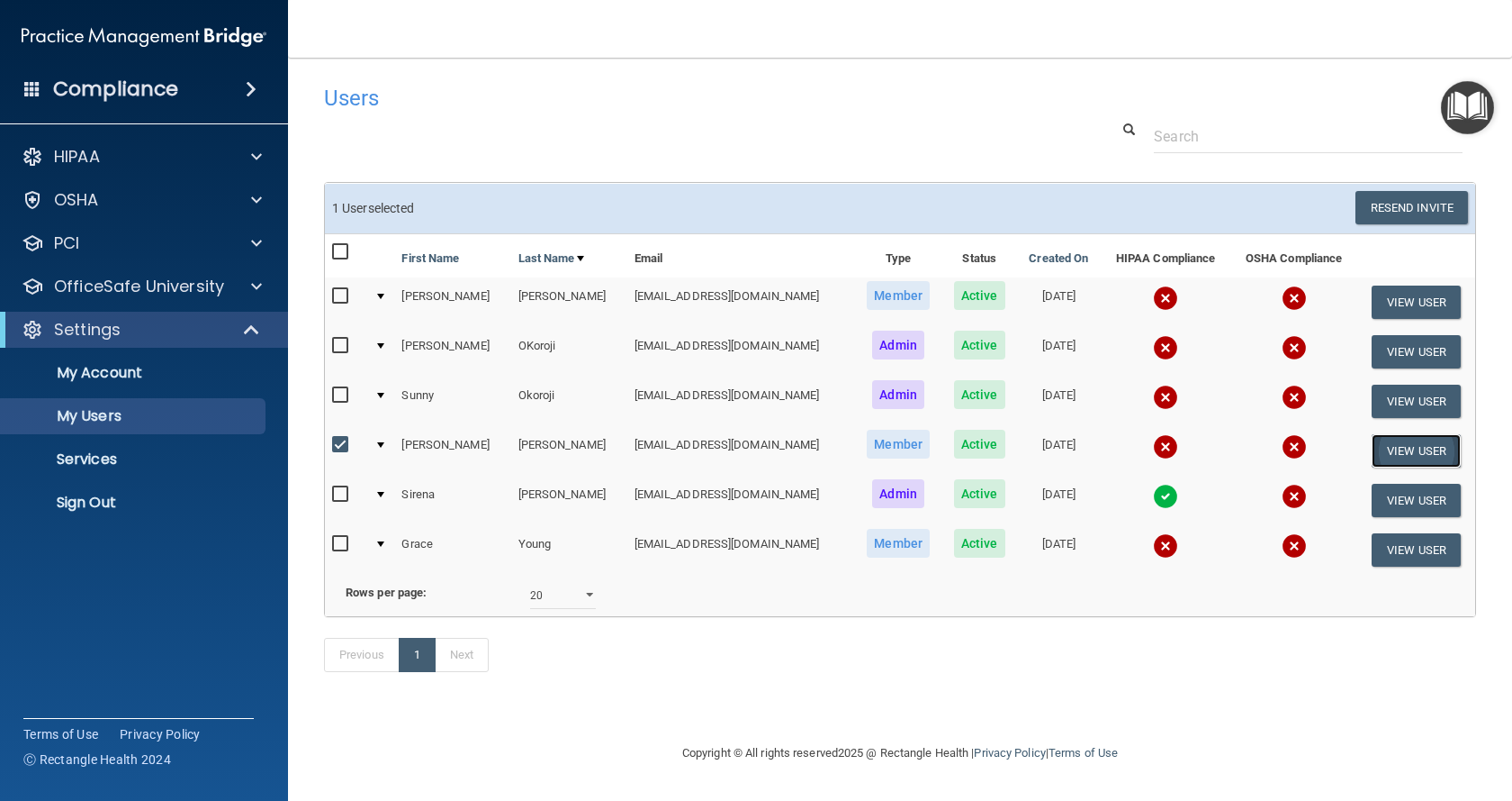
click at [1407, 451] on button "View User" at bounding box center [1417, 451] width 89 height 34
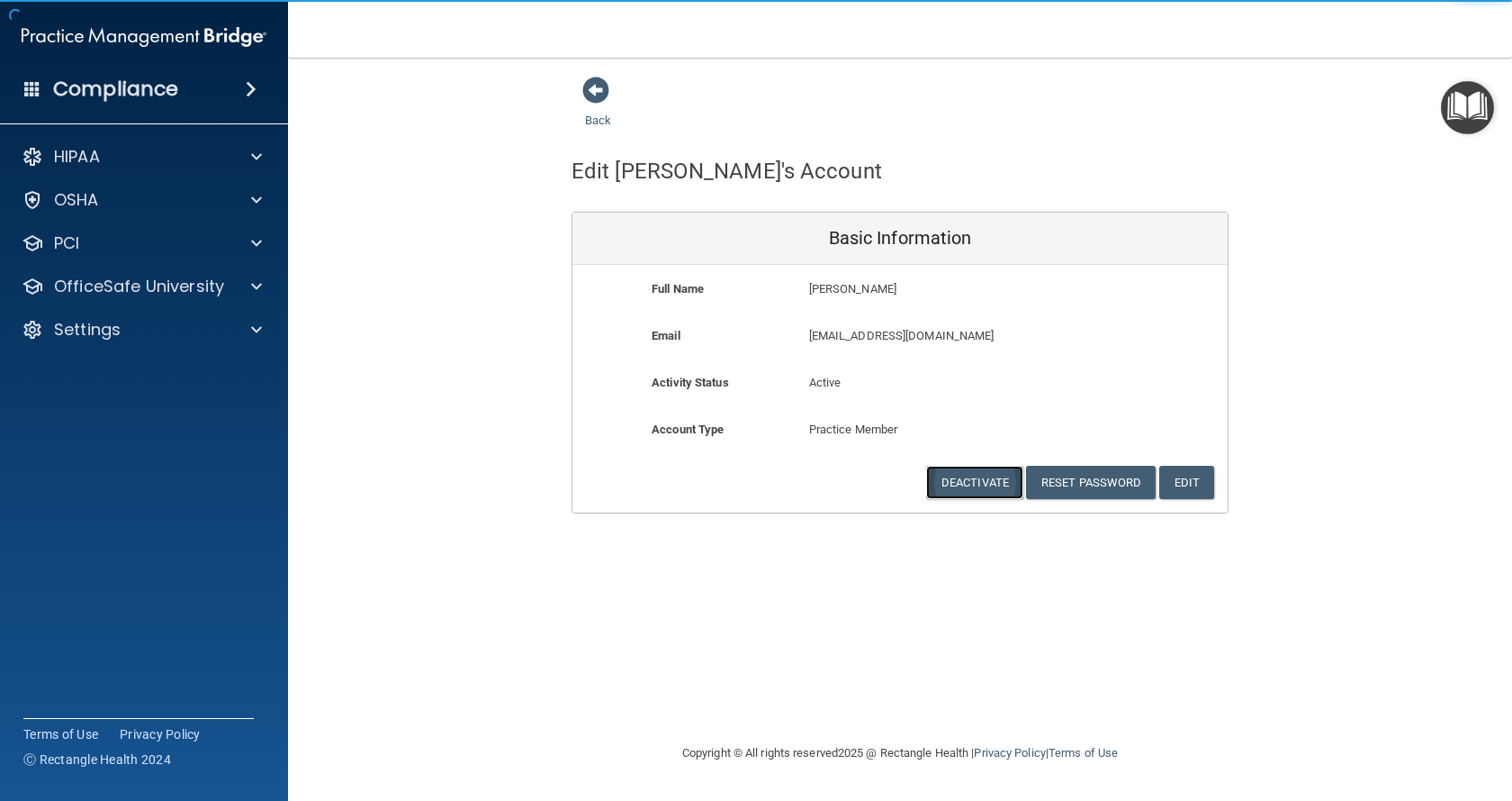
click at [945, 481] on button "Deactivate" at bounding box center [975, 482] width 97 height 34
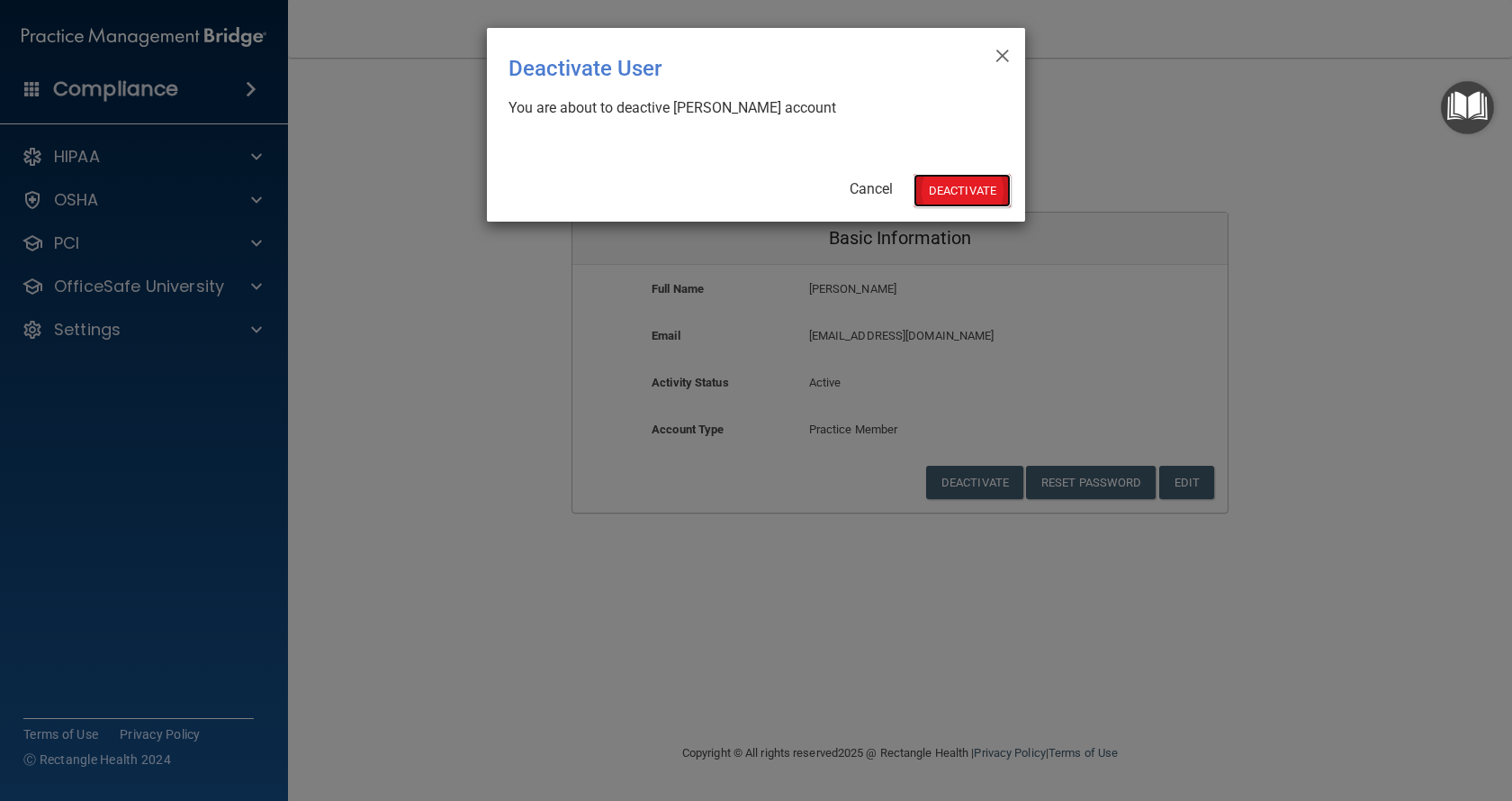
click at [958, 182] on button "Deactivate" at bounding box center [962, 191] width 97 height 34
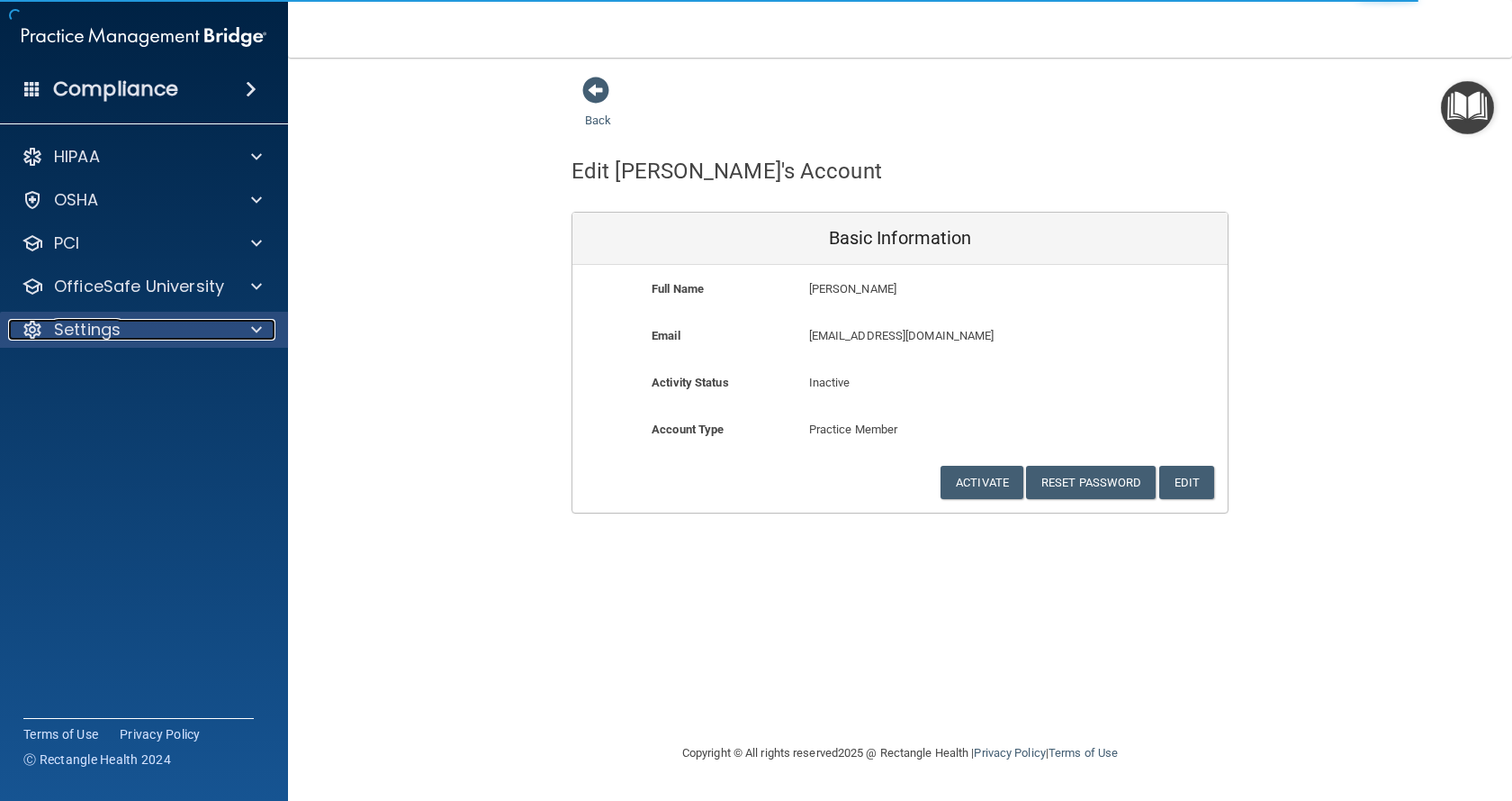
click at [237, 334] on div at bounding box center [253, 330] width 45 height 22
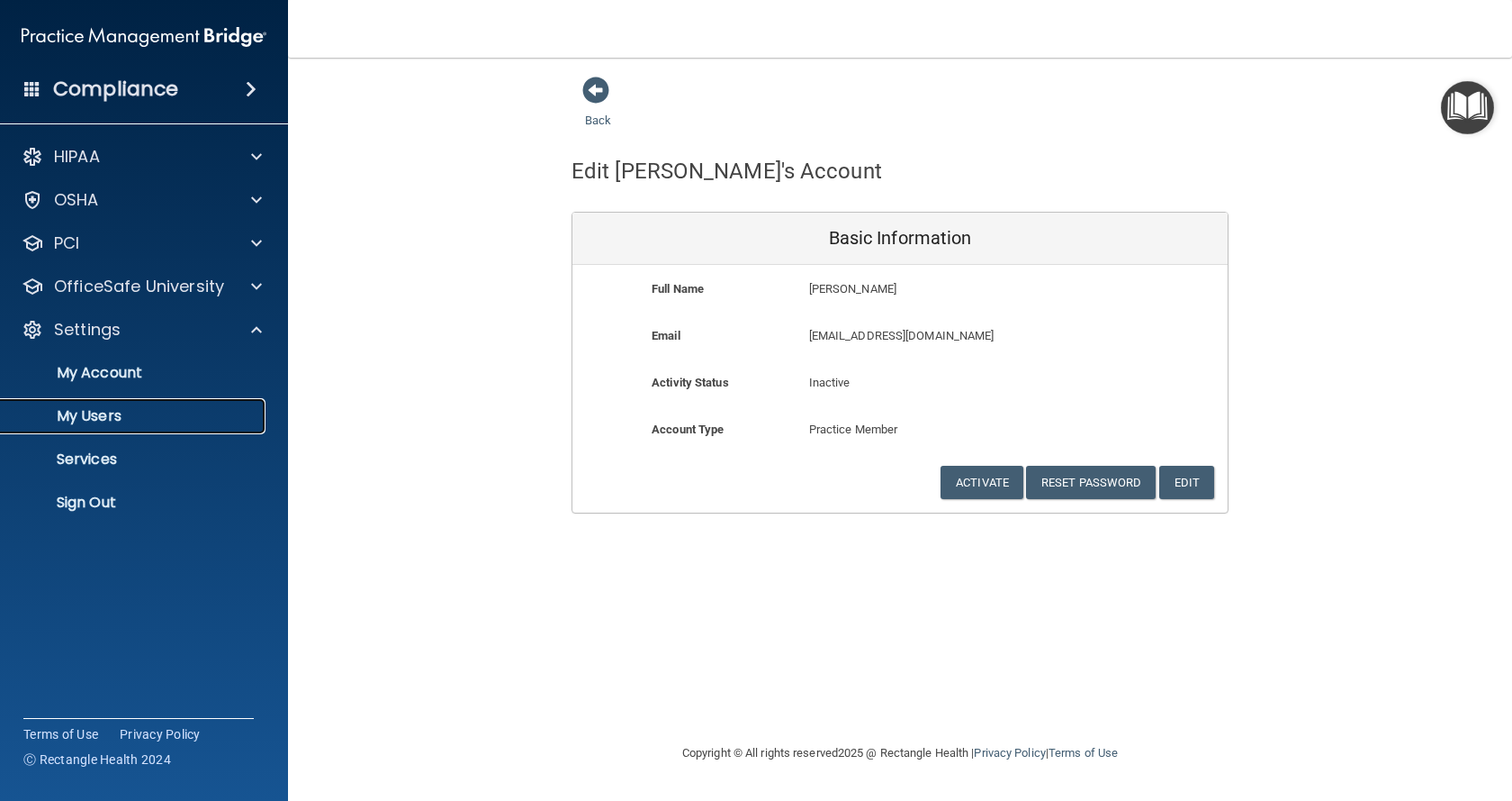
click at [179, 406] on link "My Users" at bounding box center [124, 416] width 284 height 36
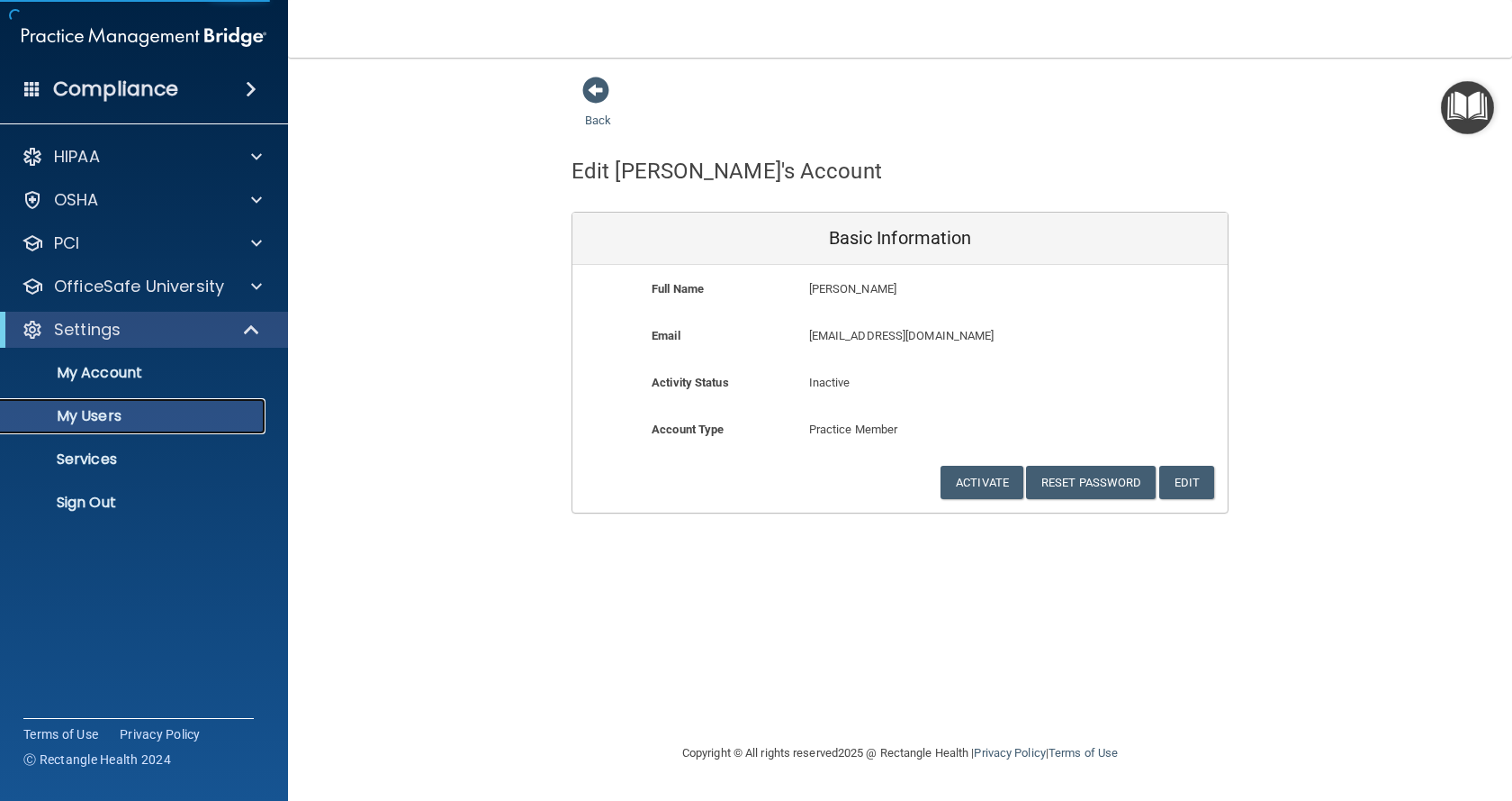
select select "20"
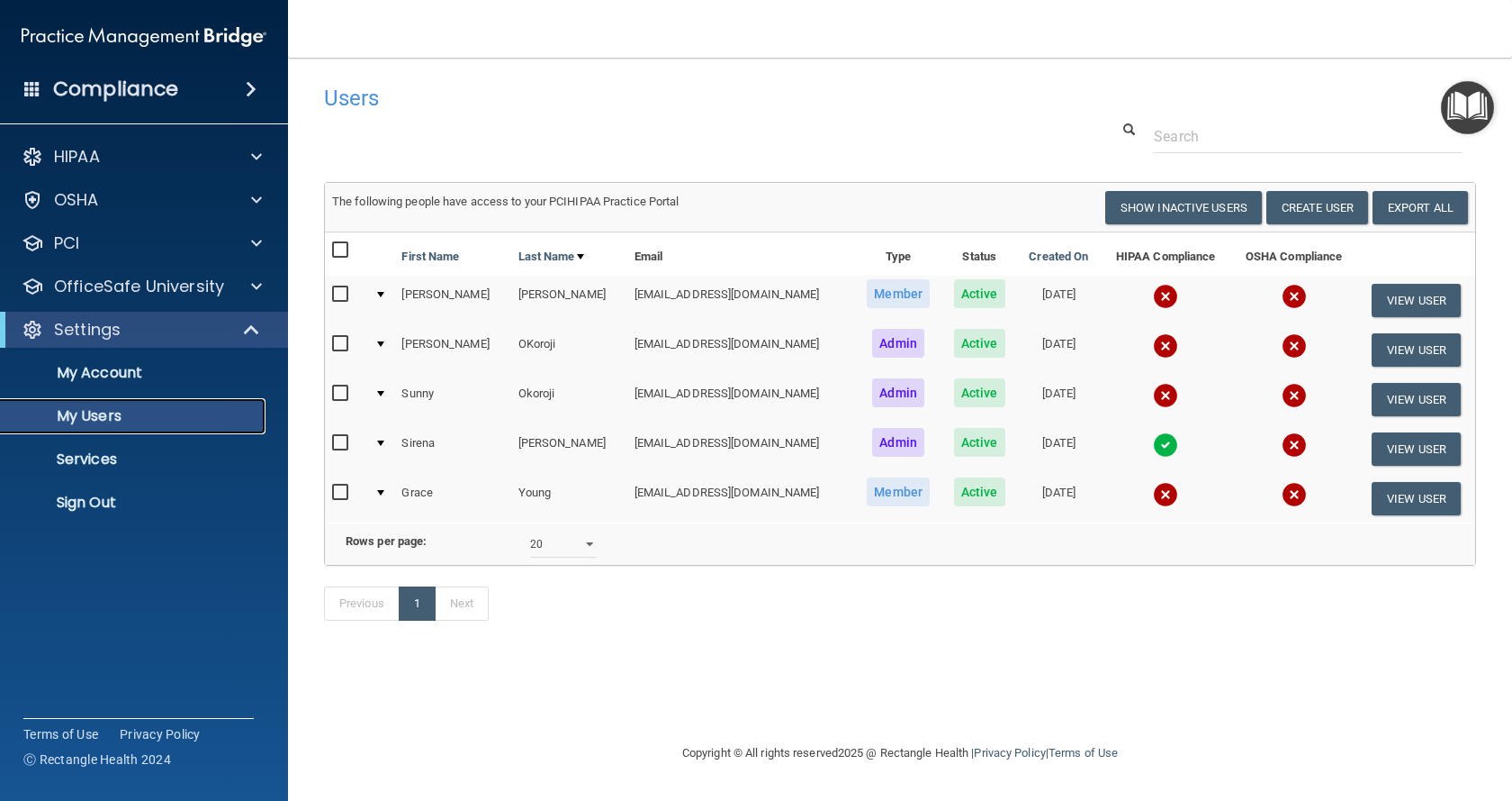
scroll to position [0, 6]
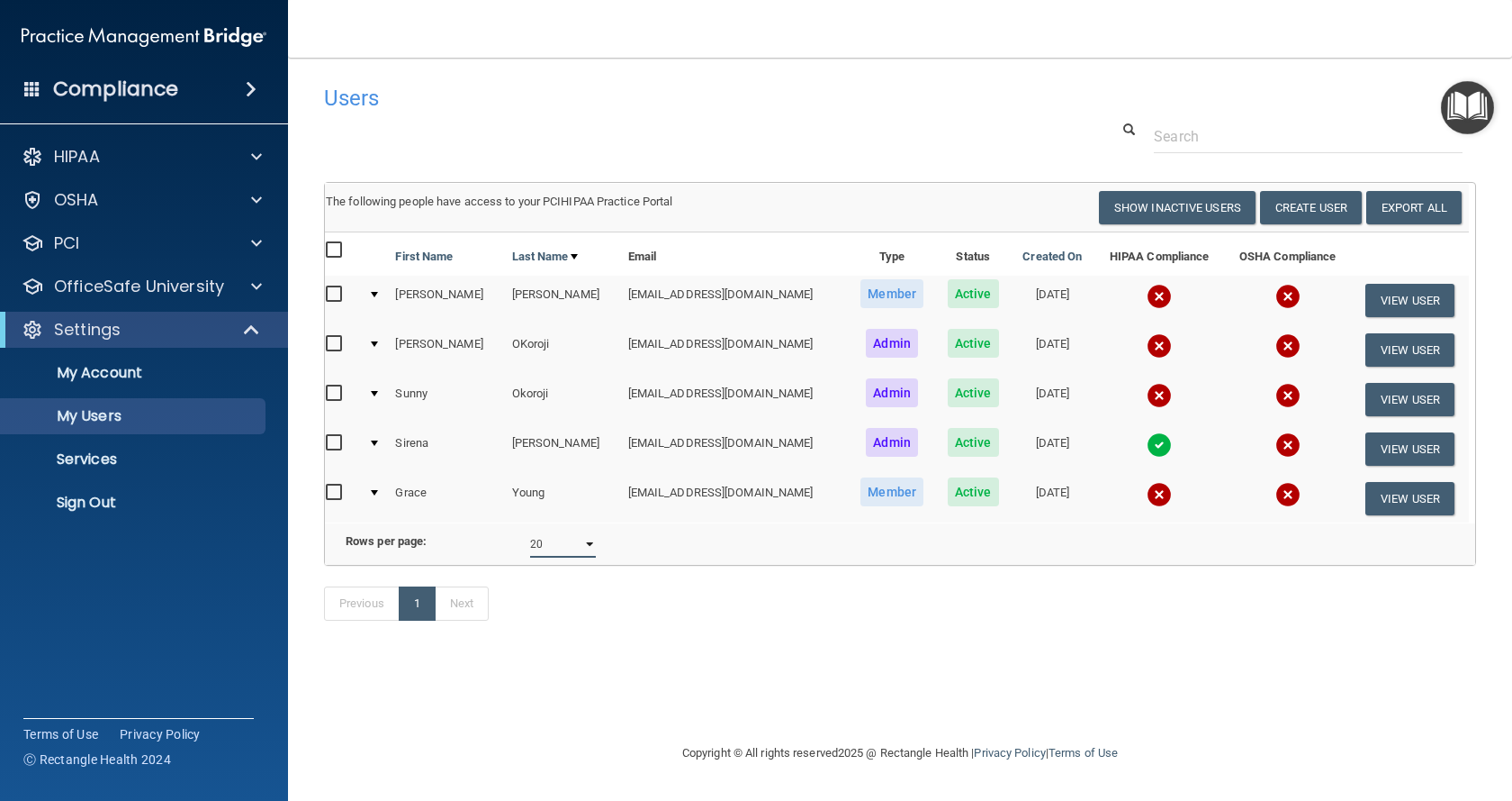
click at [582, 558] on select "10 20 30 40 all" at bounding box center [563, 543] width 65 height 27
click at [530, 544] on select "10 20 30 40 all" at bounding box center [563, 543] width 65 height 27
click at [1300, 204] on button "Create User" at bounding box center [1311, 207] width 102 height 34
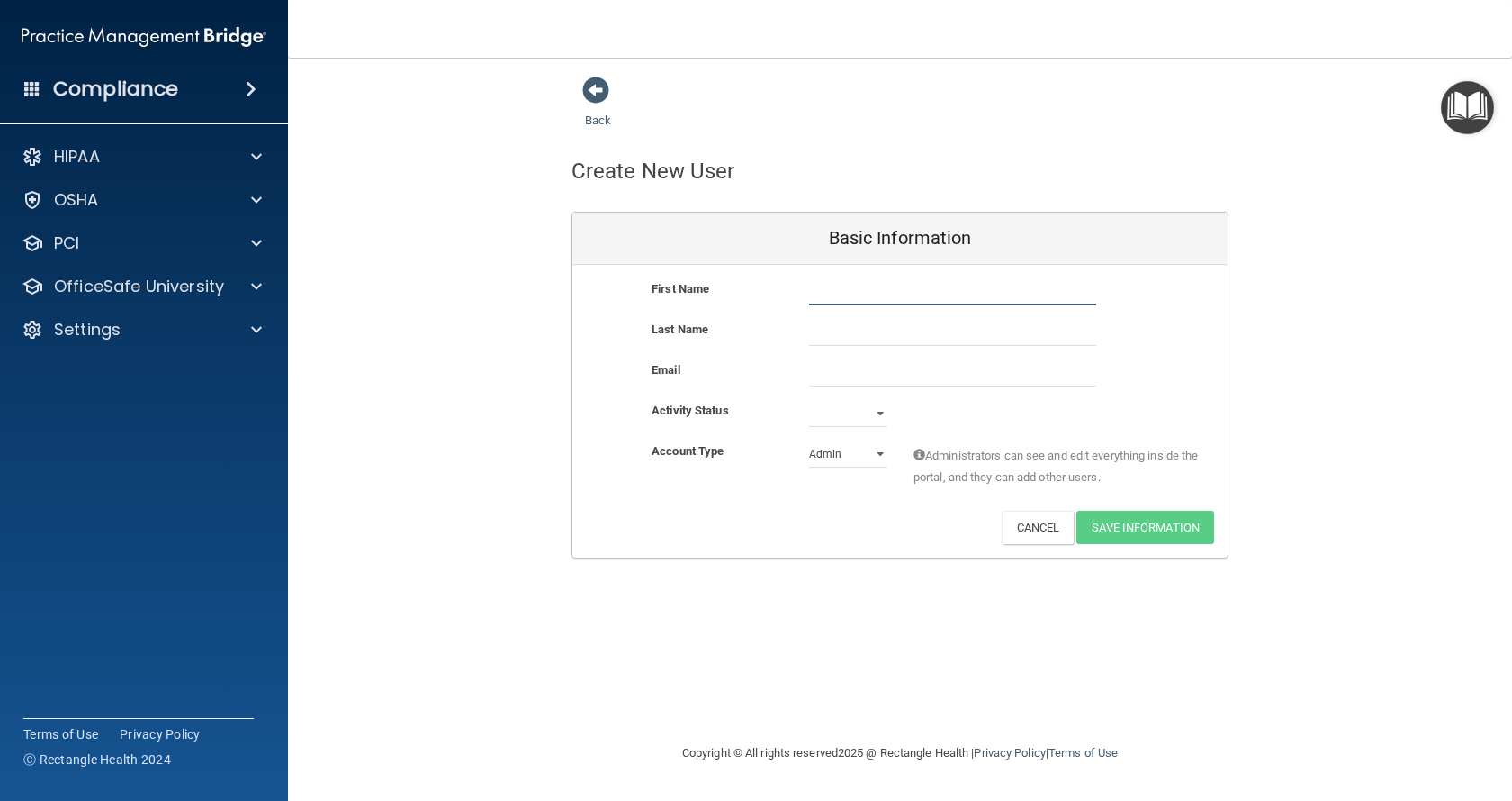
click at [864, 298] on input "text" at bounding box center [952, 291] width 287 height 27
type input "[PERSON_NAME]"
type input "c"
type input "childers"
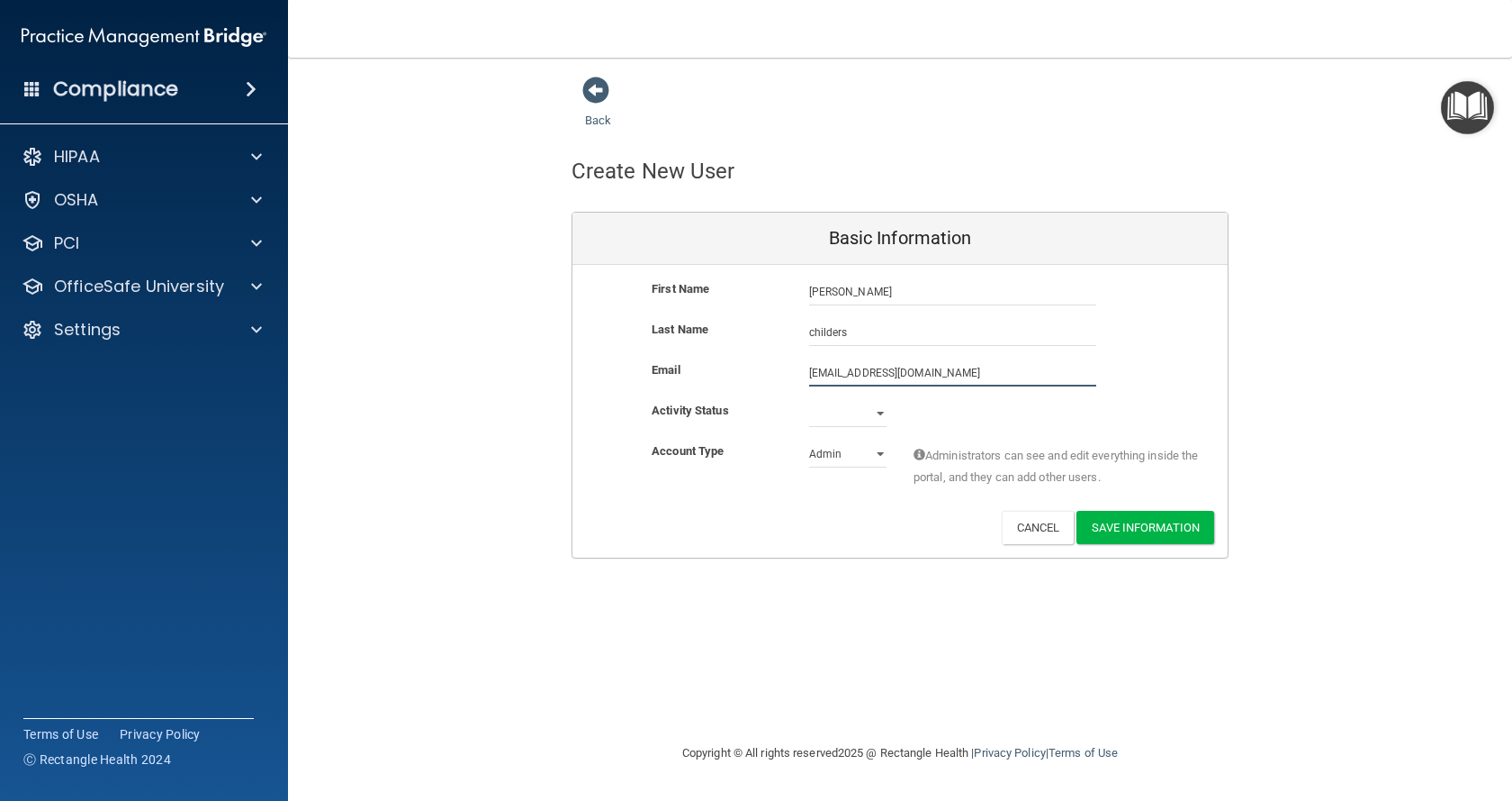
type input "[EMAIL_ADDRESS][DOMAIN_NAME]"
click at [875, 420] on select "Active Inactive" at bounding box center [848, 416] width 77 height 27
select select "active"
click at [810, 400] on select "Active Inactive" at bounding box center [848, 413] width 77 height 27
click at [853, 452] on select "Admin Member" at bounding box center [848, 454] width 77 height 27
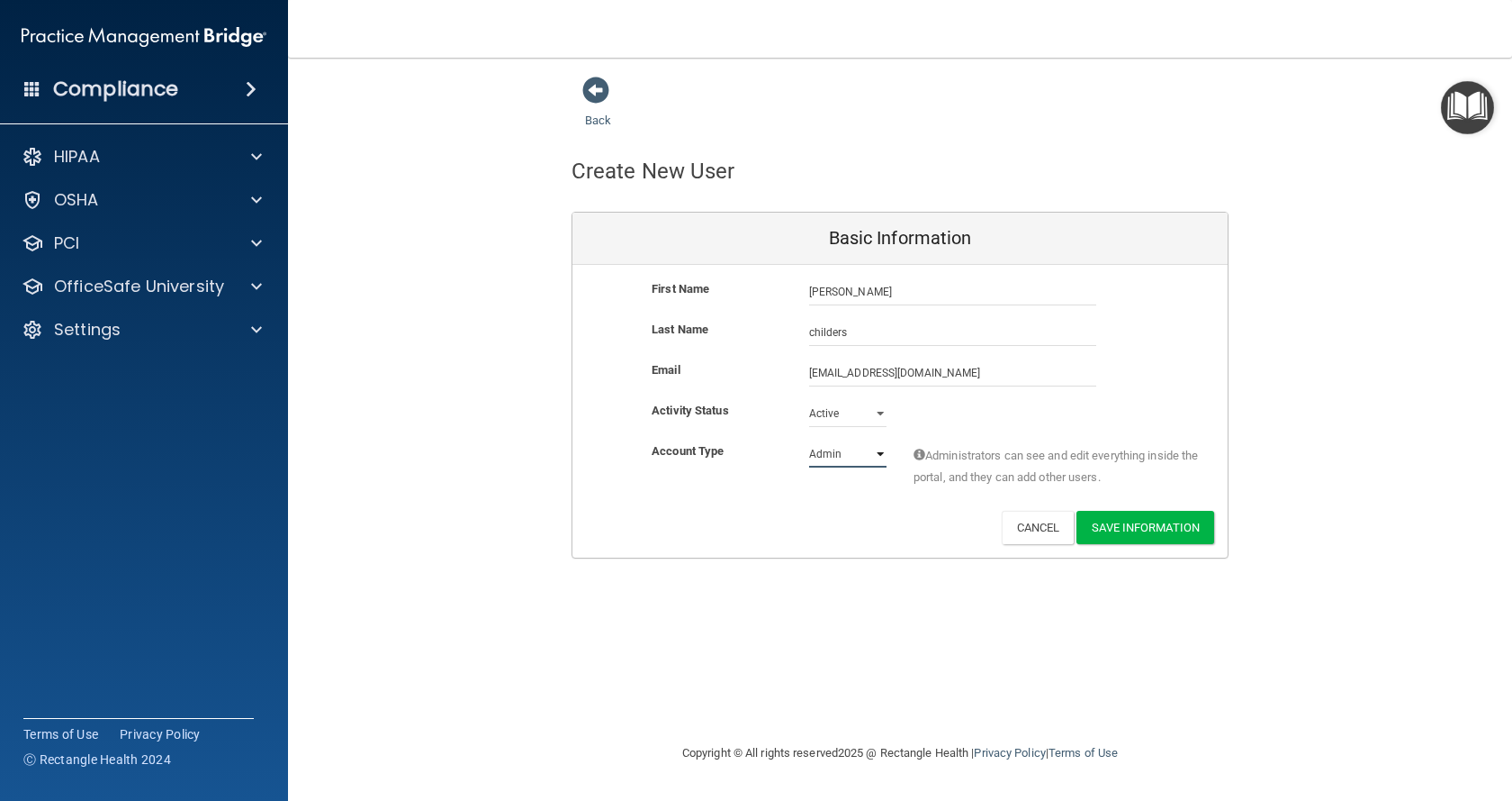
select select "practice_member"
click at [810, 441] on select "Admin Member" at bounding box center [848, 454] width 77 height 27
click at [1130, 539] on button "Save Information" at bounding box center [1145, 527] width 138 height 34
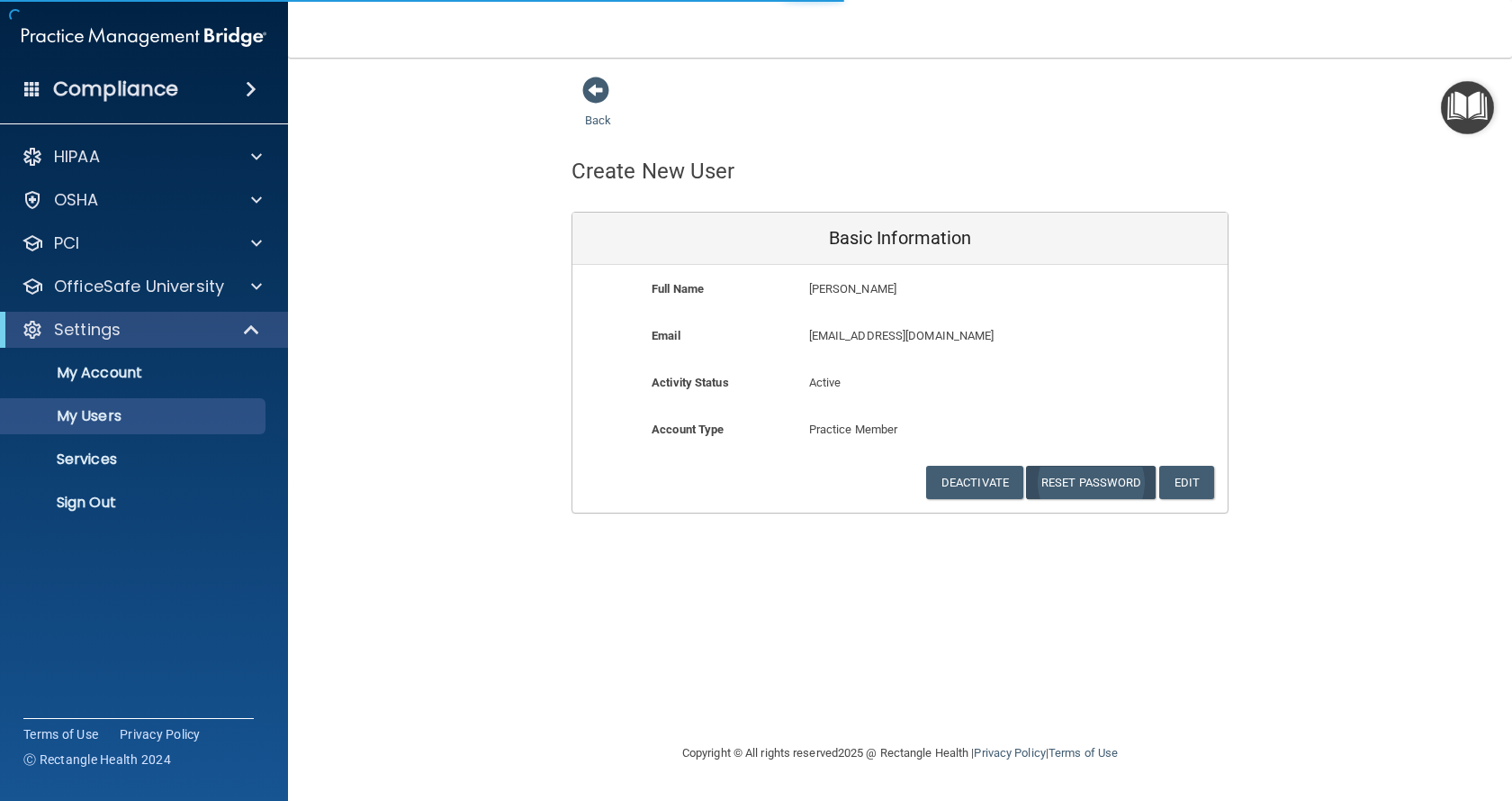
select select "20"
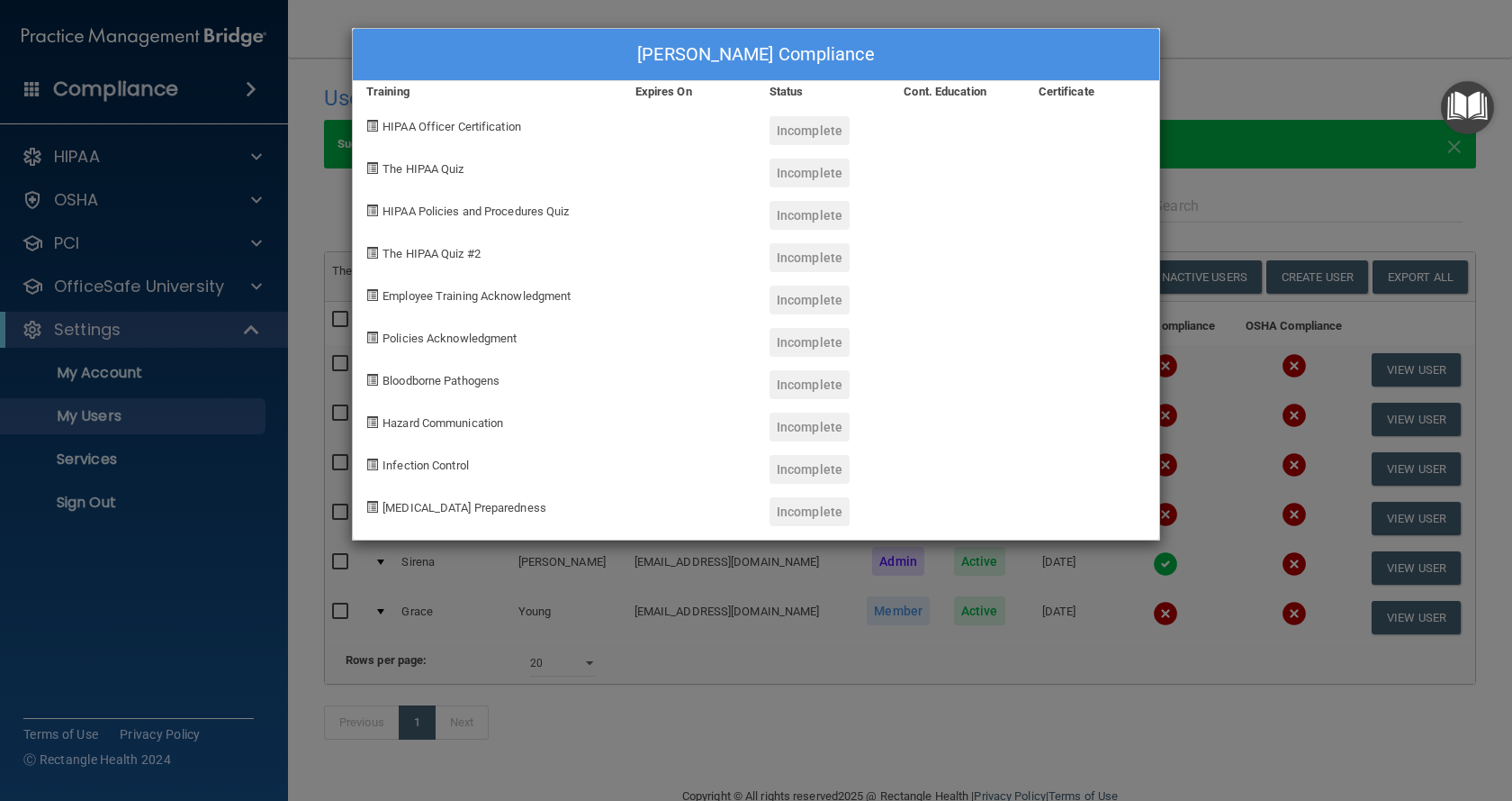
click at [1279, 64] on div "[PERSON_NAME] Compliance Training Expires On Status Cont. Education Certificate…" at bounding box center [756, 400] width 1512 height 801
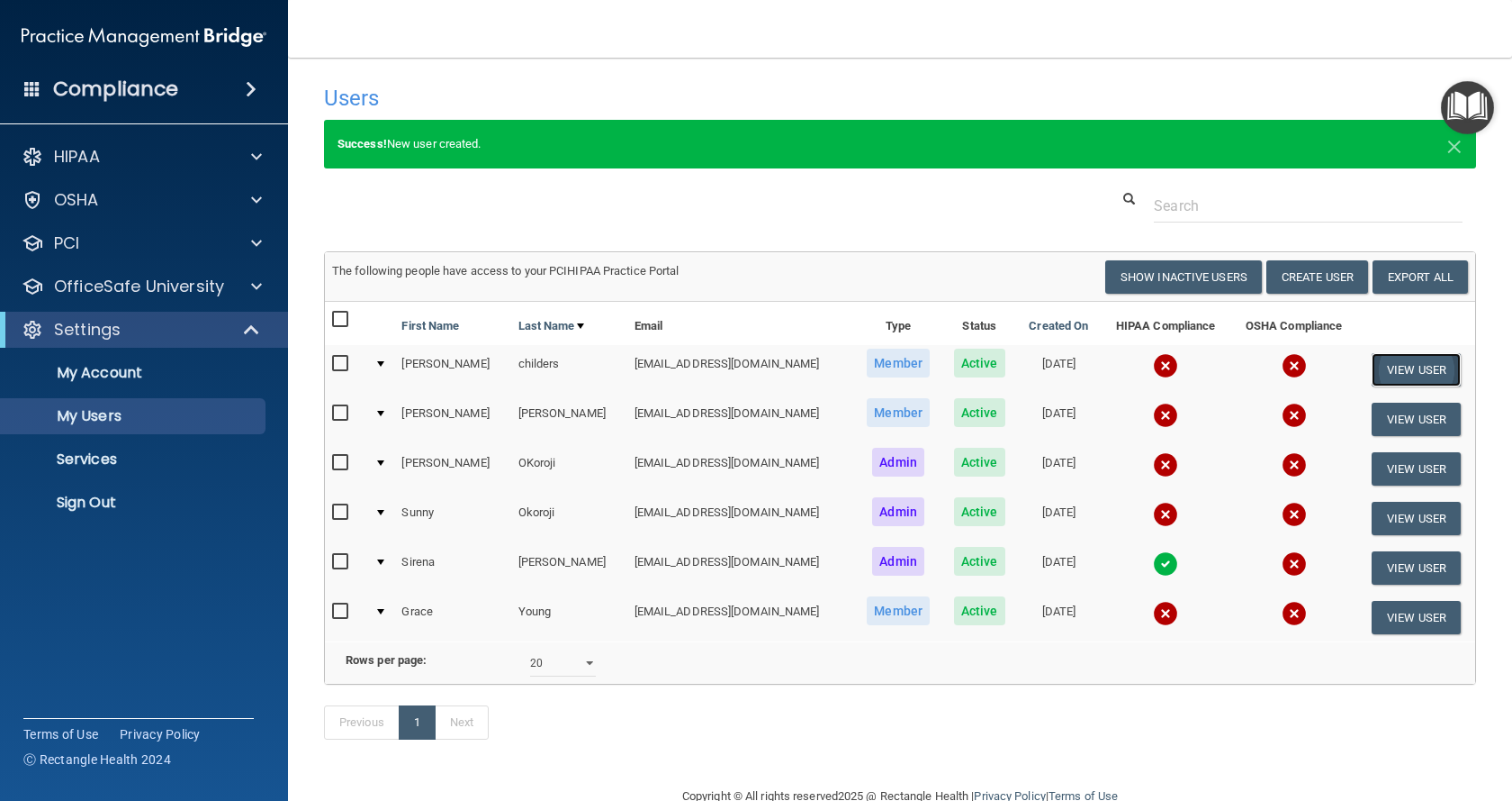
click at [1406, 376] on button "View User" at bounding box center [1417, 370] width 89 height 34
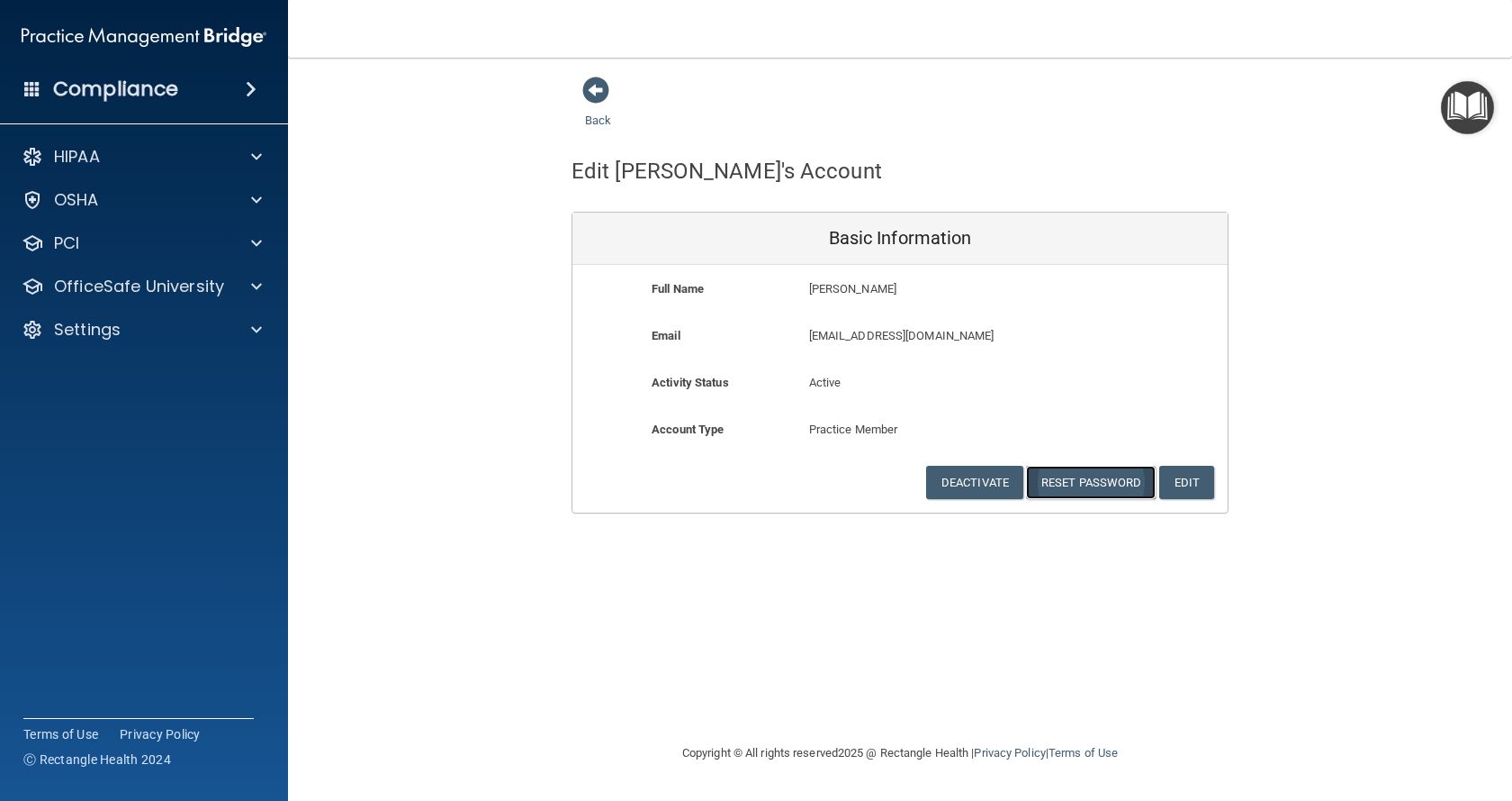
click at [1033, 485] on button "Reset Password" at bounding box center [1090, 482] width 130 height 34
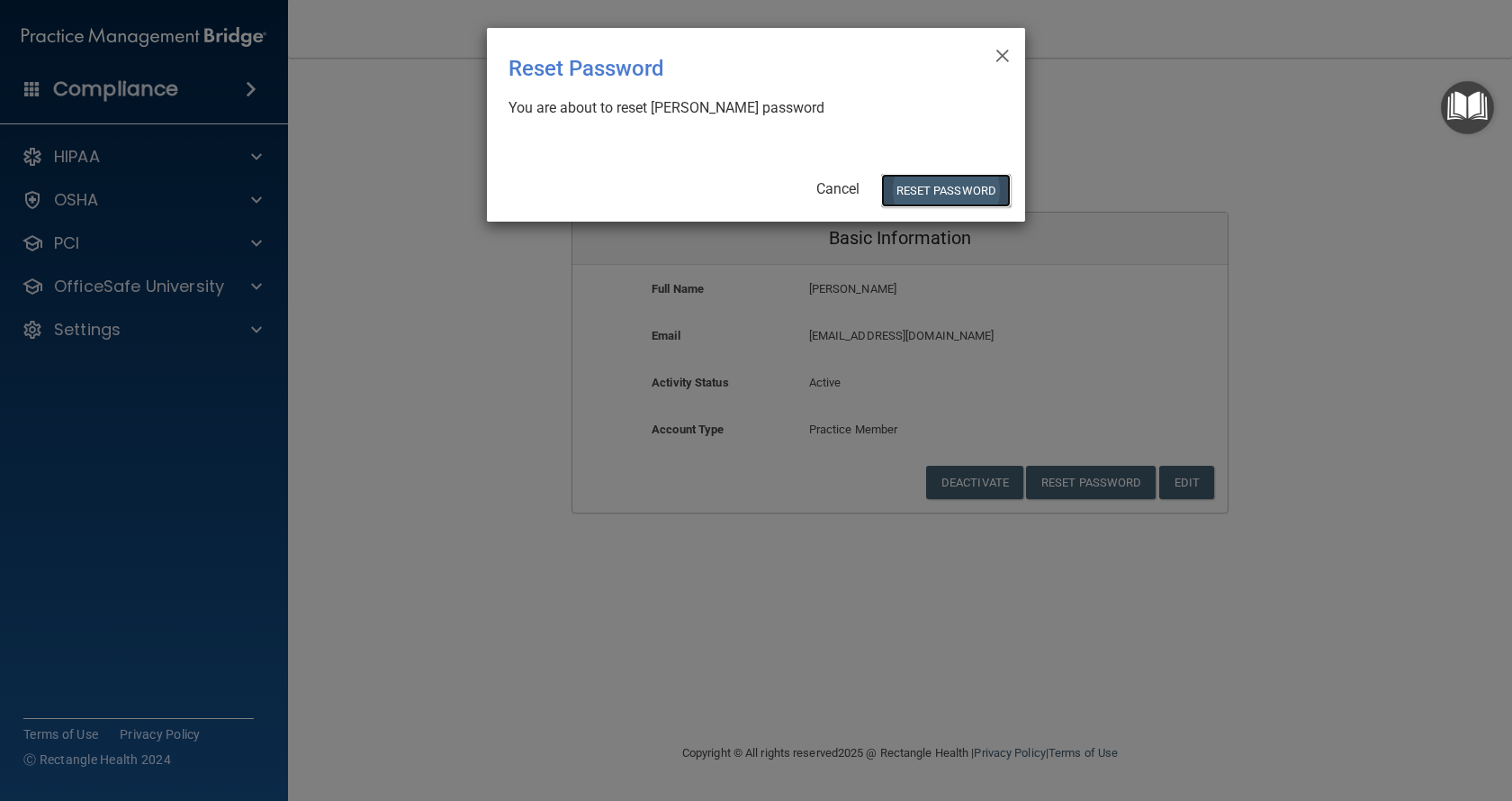
click at [917, 206] on button "Reset Password" at bounding box center [945, 191] width 130 height 34
click at [905, 188] on button "Reset Password" at bounding box center [945, 191] width 130 height 34
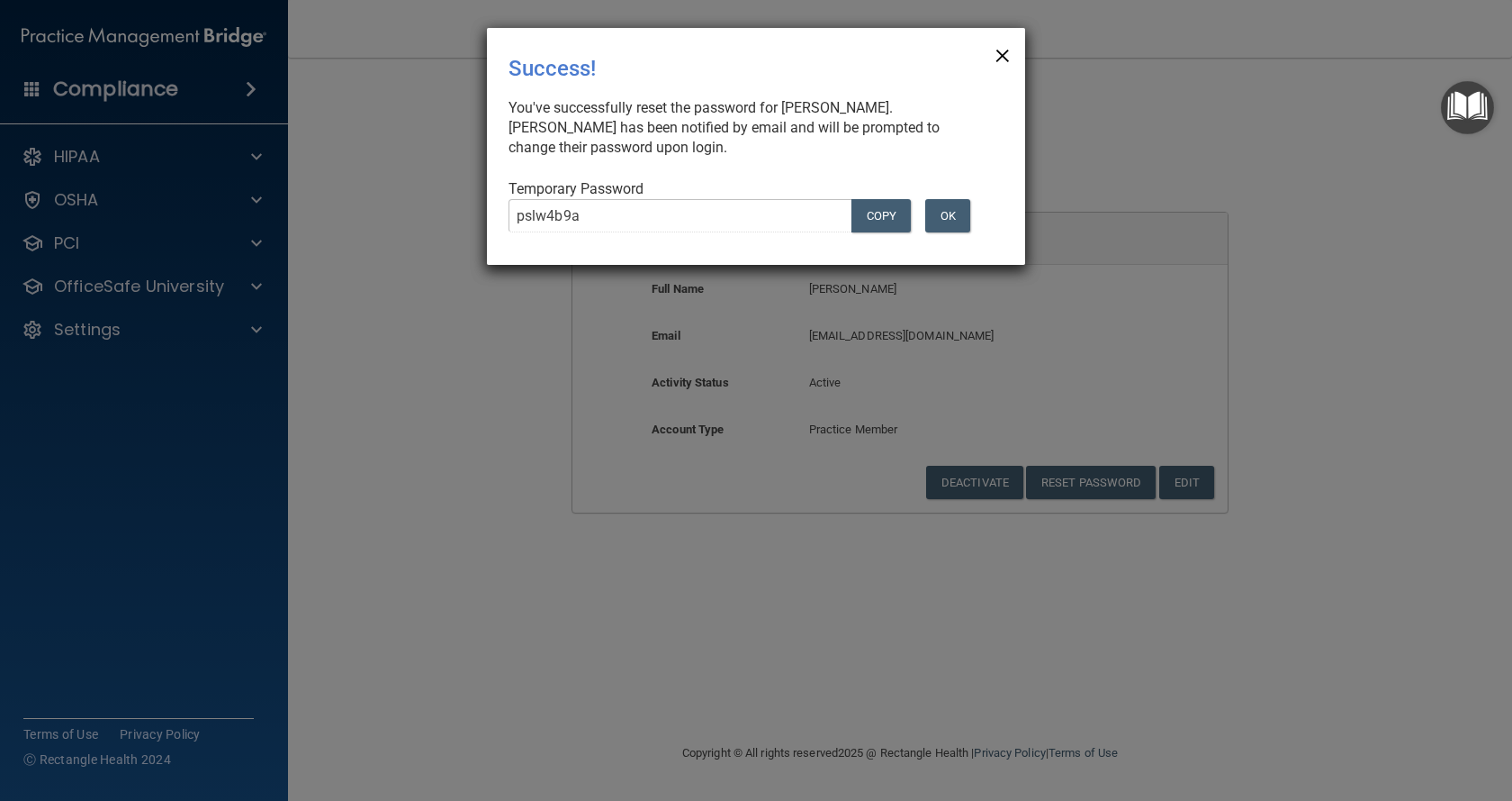
click at [999, 56] on span "×" at bounding box center [1002, 53] width 16 height 36
click at [996, 52] on span "×" at bounding box center [1002, 53] width 16 height 36
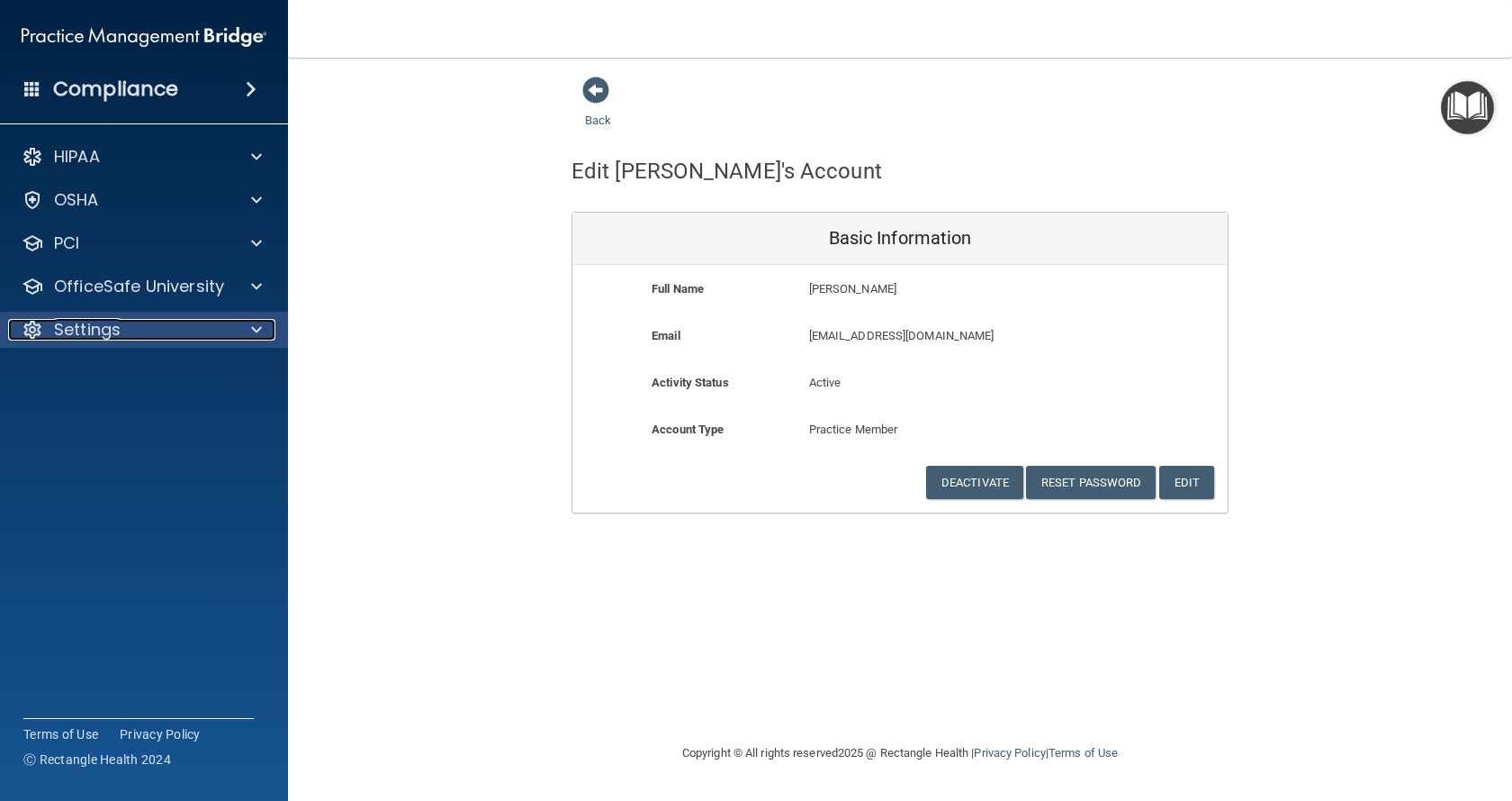
click at [180, 326] on div "Settings" at bounding box center [119, 330] width 223 height 22
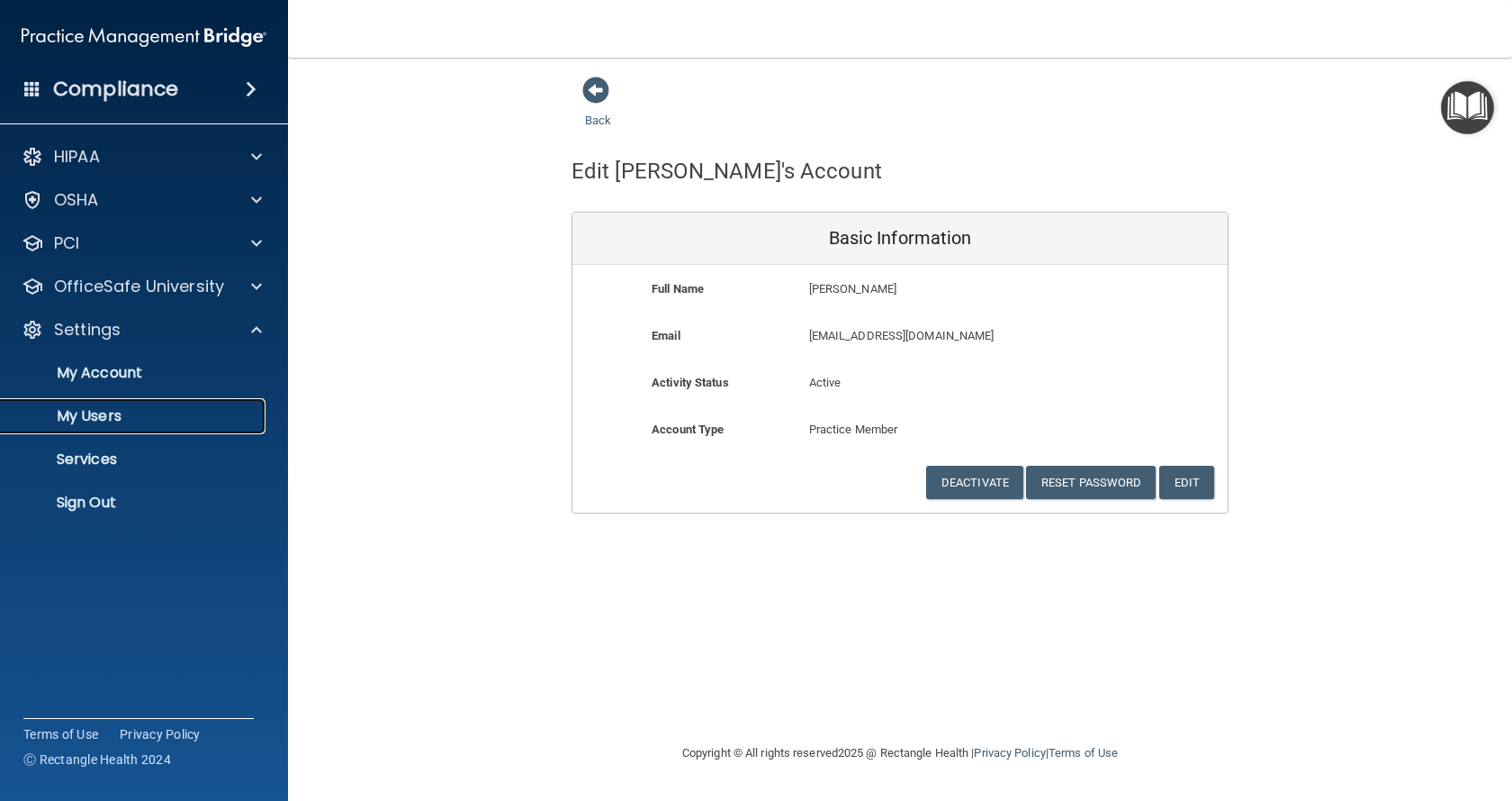
click at [175, 414] on p "My Users" at bounding box center [135, 416] width 246 height 18
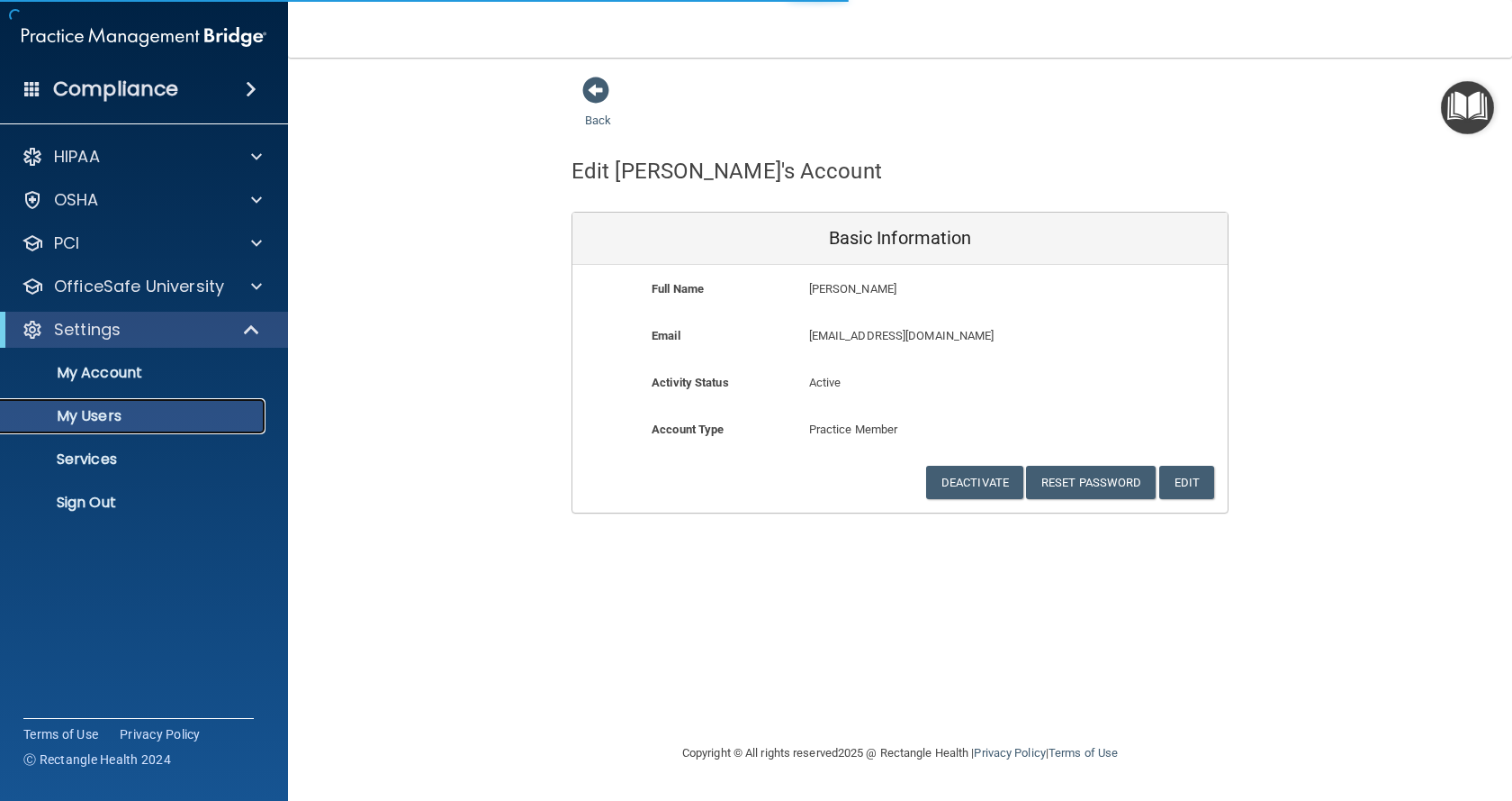
select select "20"
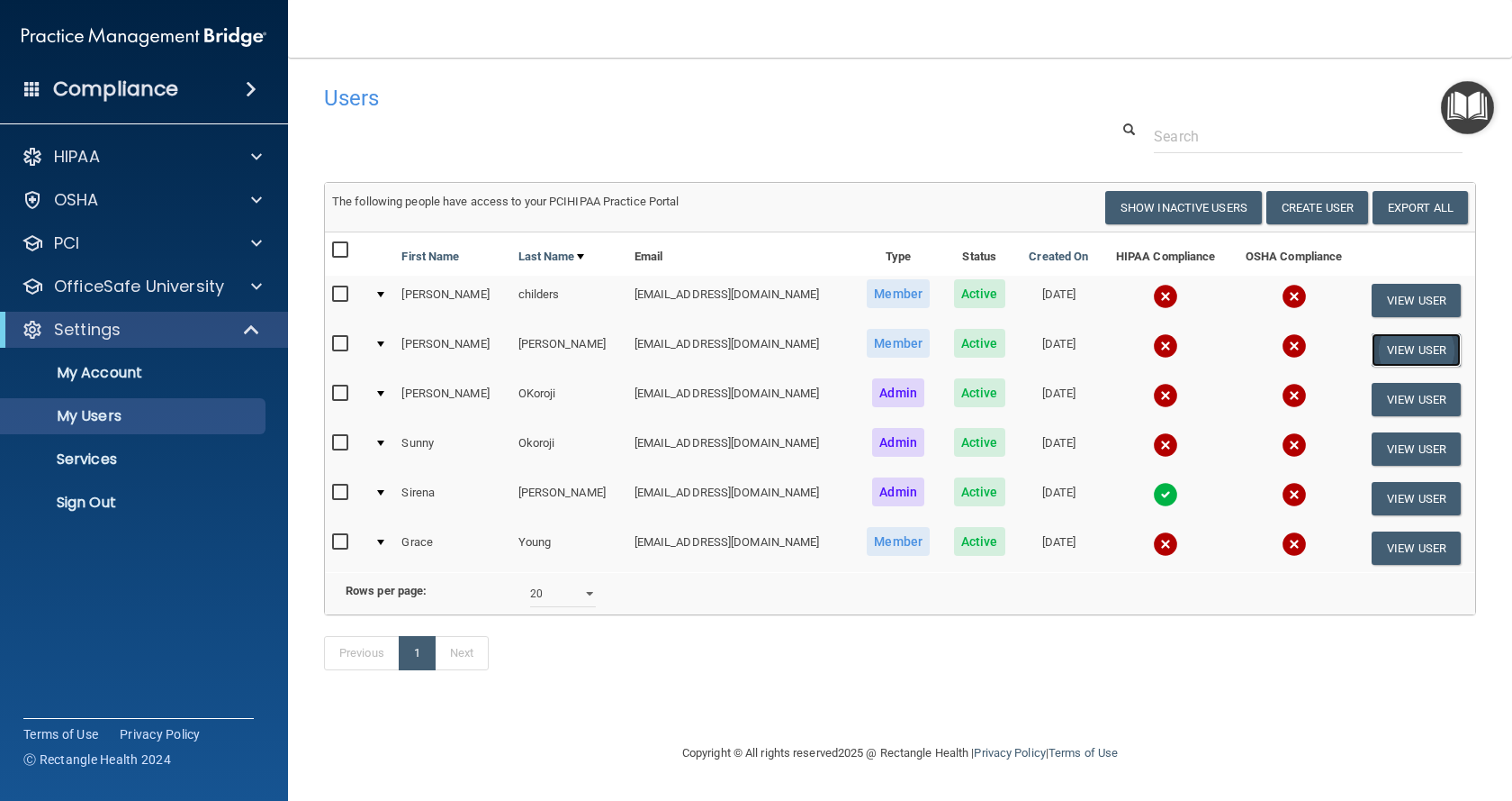
click at [1385, 346] on button "View User" at bounding box center [1417, 350] width 89 height 34
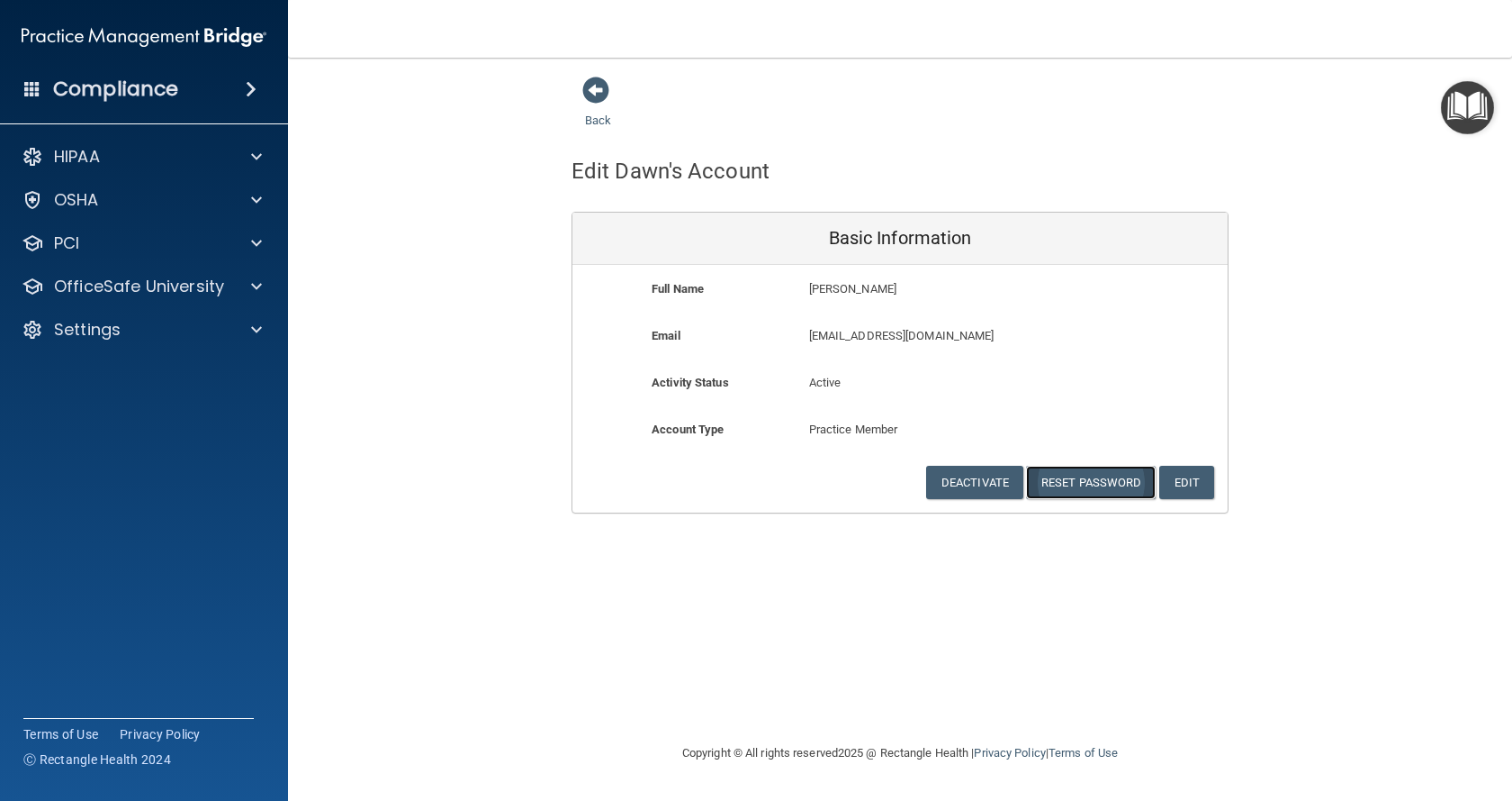
click at [1071, 477] on button "Reset Password" at bounding box center [1090, 482] width 130 height 34
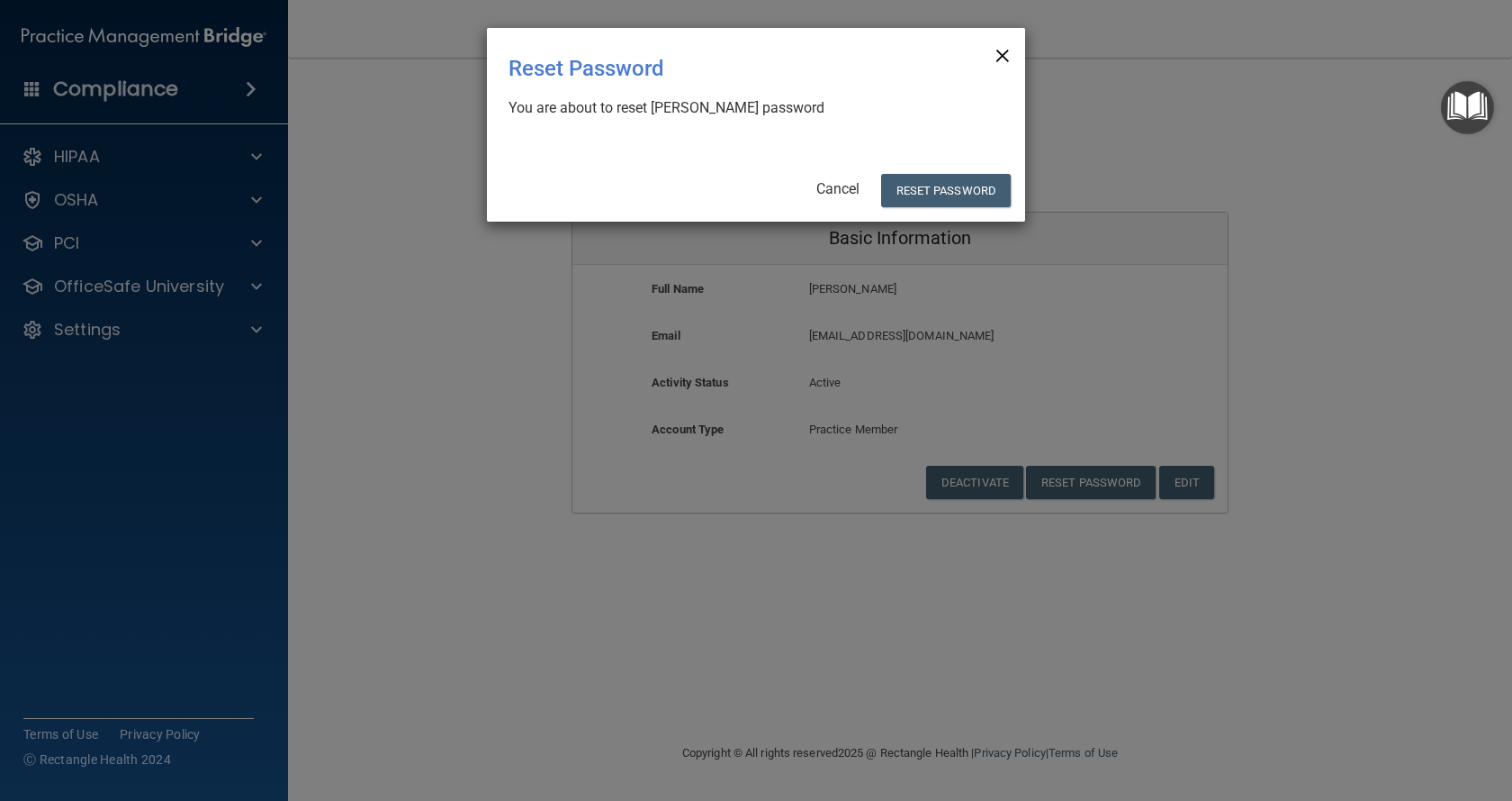
click at [1005, 56] on span "×" at bounding box center [1002, 53] width 16 height 36
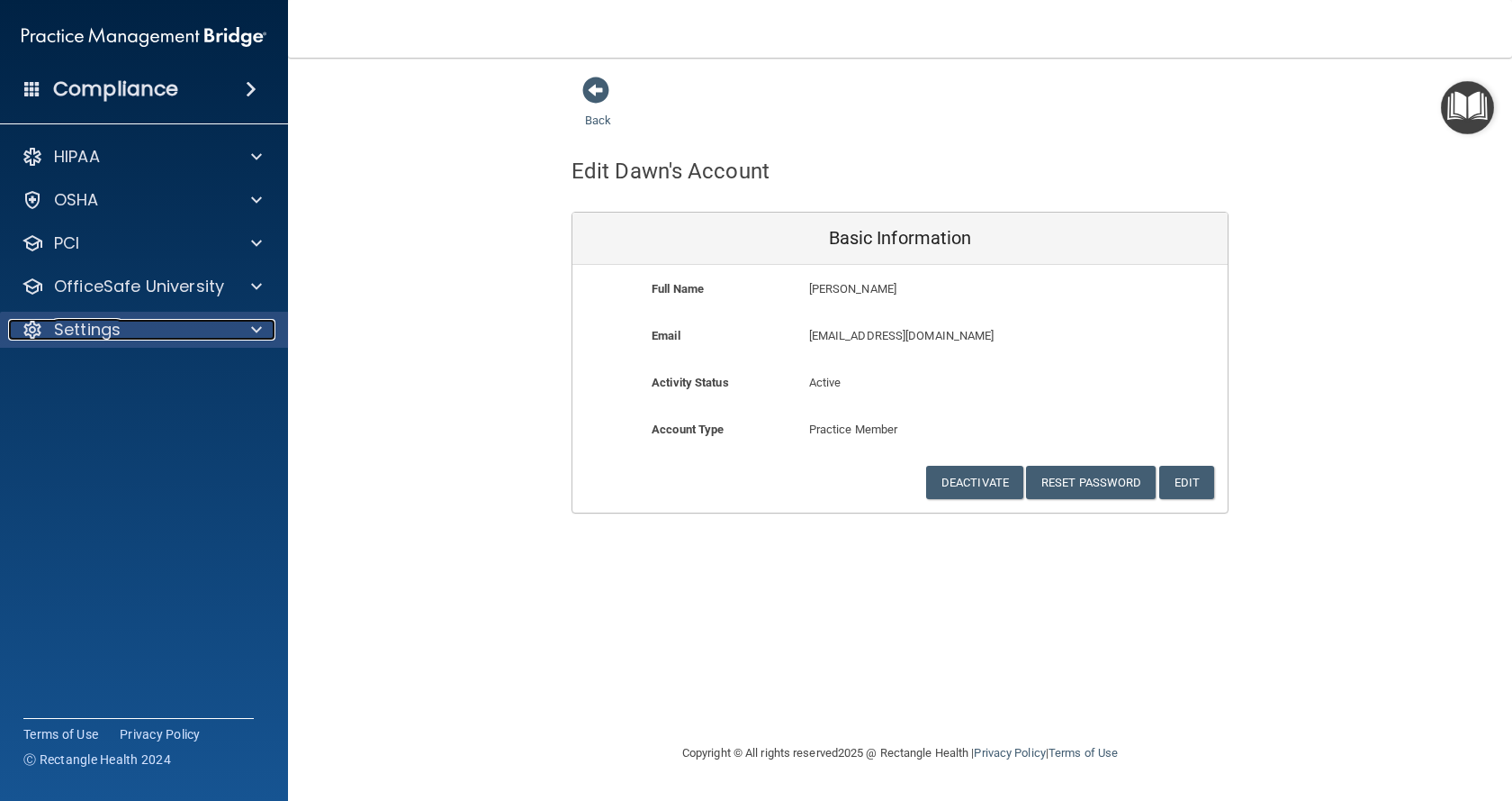
click at [87, 323] on p "Settings" at bounding box center [86, 330] width 66 height 22
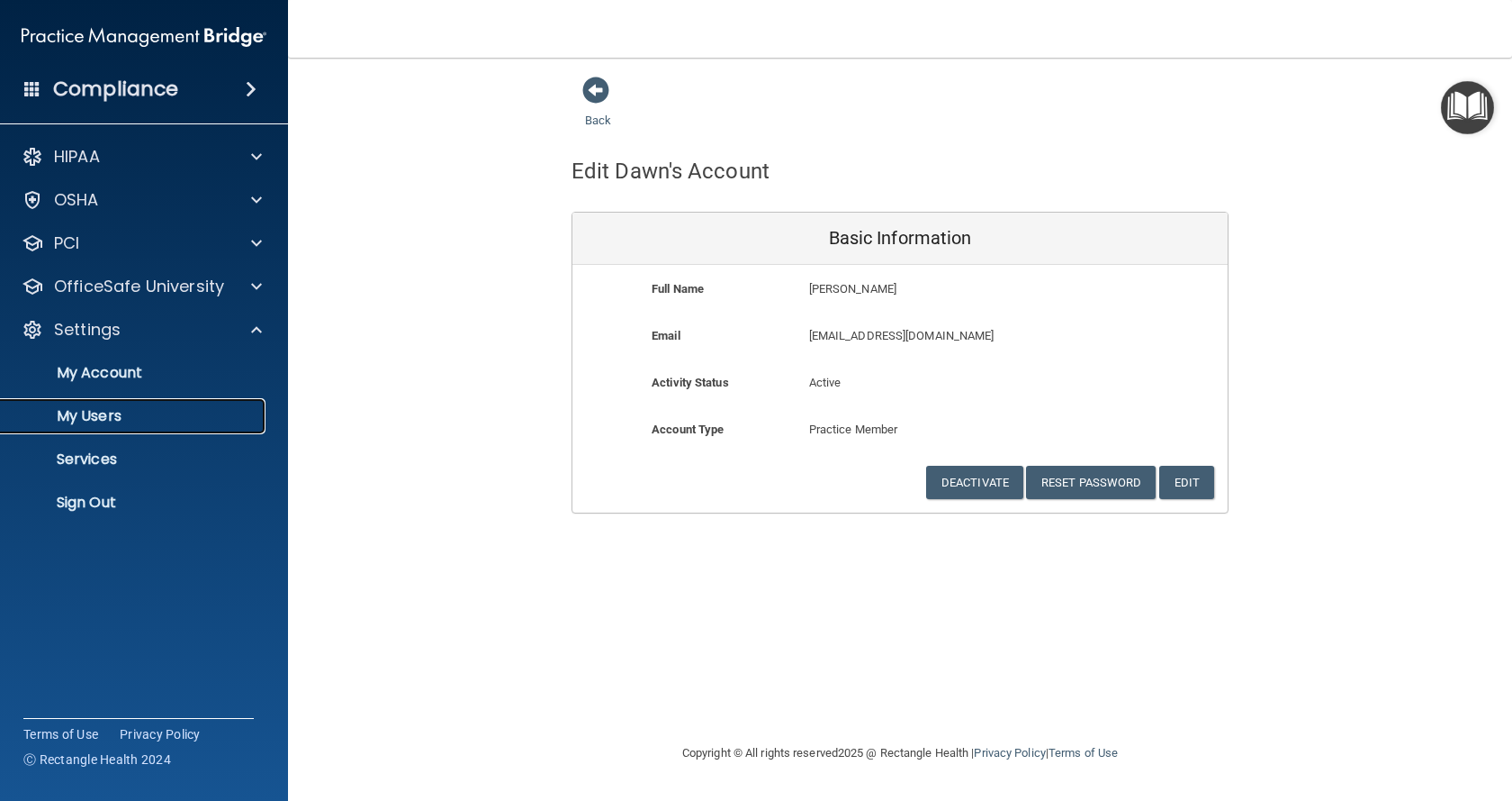
click at [115, 421] on p "My Users" at bounding box center [135, 416] width 246 height 18
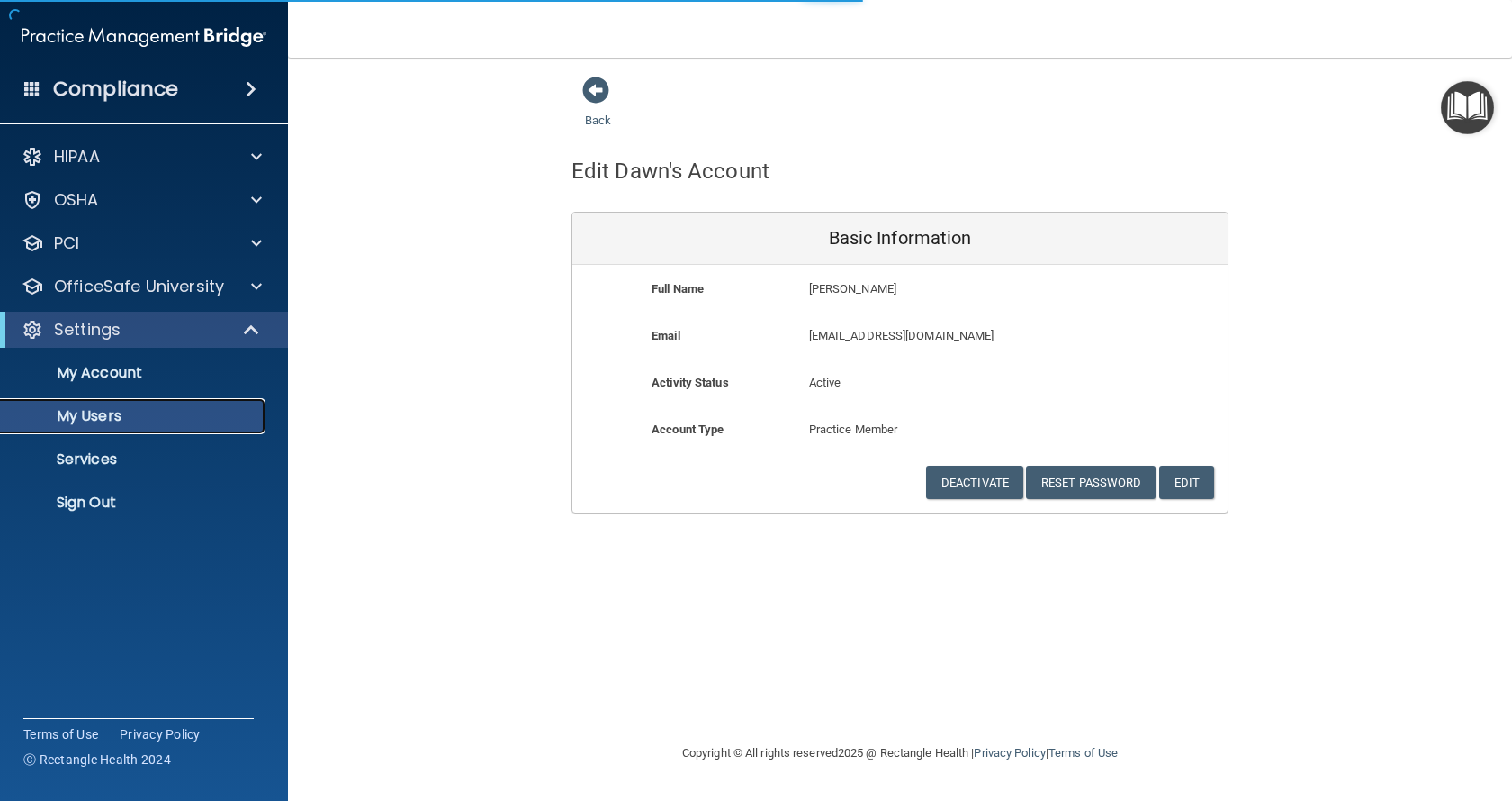
select select "20"
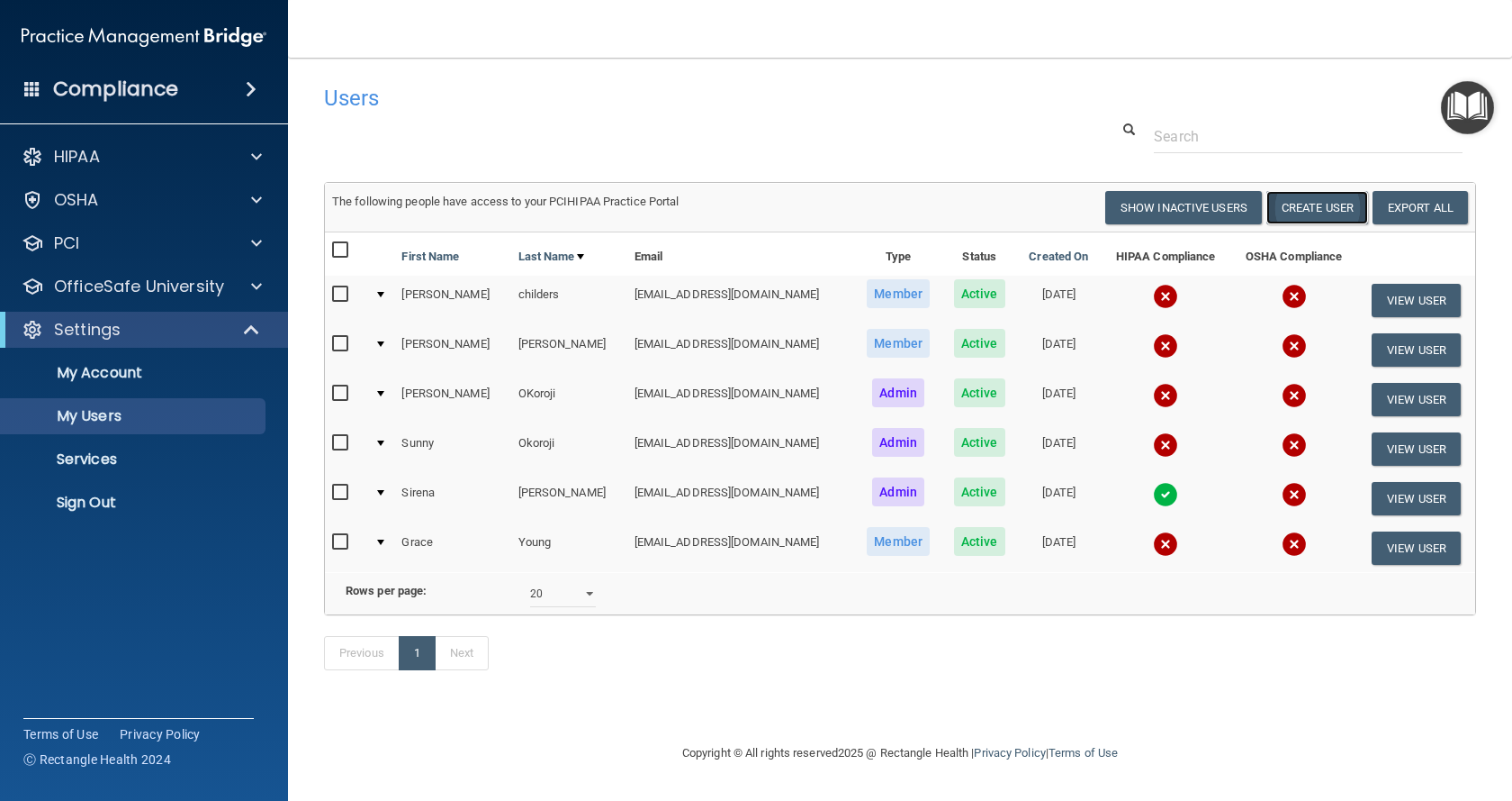
click at [1314, 203] on button "Create User" at bounding box center [1317, 207] width 102 height 34
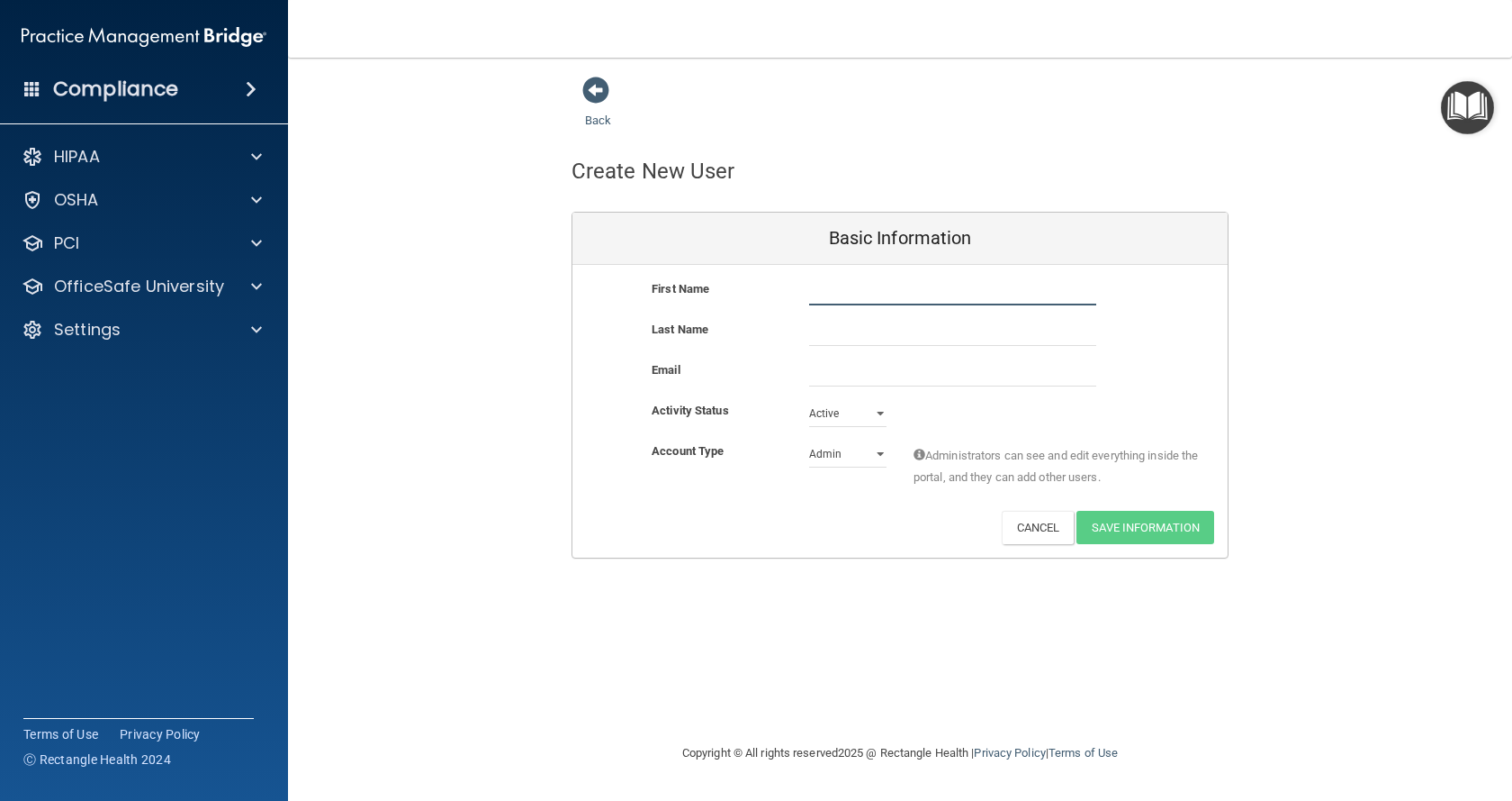
click at [883, 294] on input "text" at bounding box center [952, 291] width 287 height 27
click at [1026, 536] on button "Cancel" at bounding box center [1038, 527] width 72 height 34
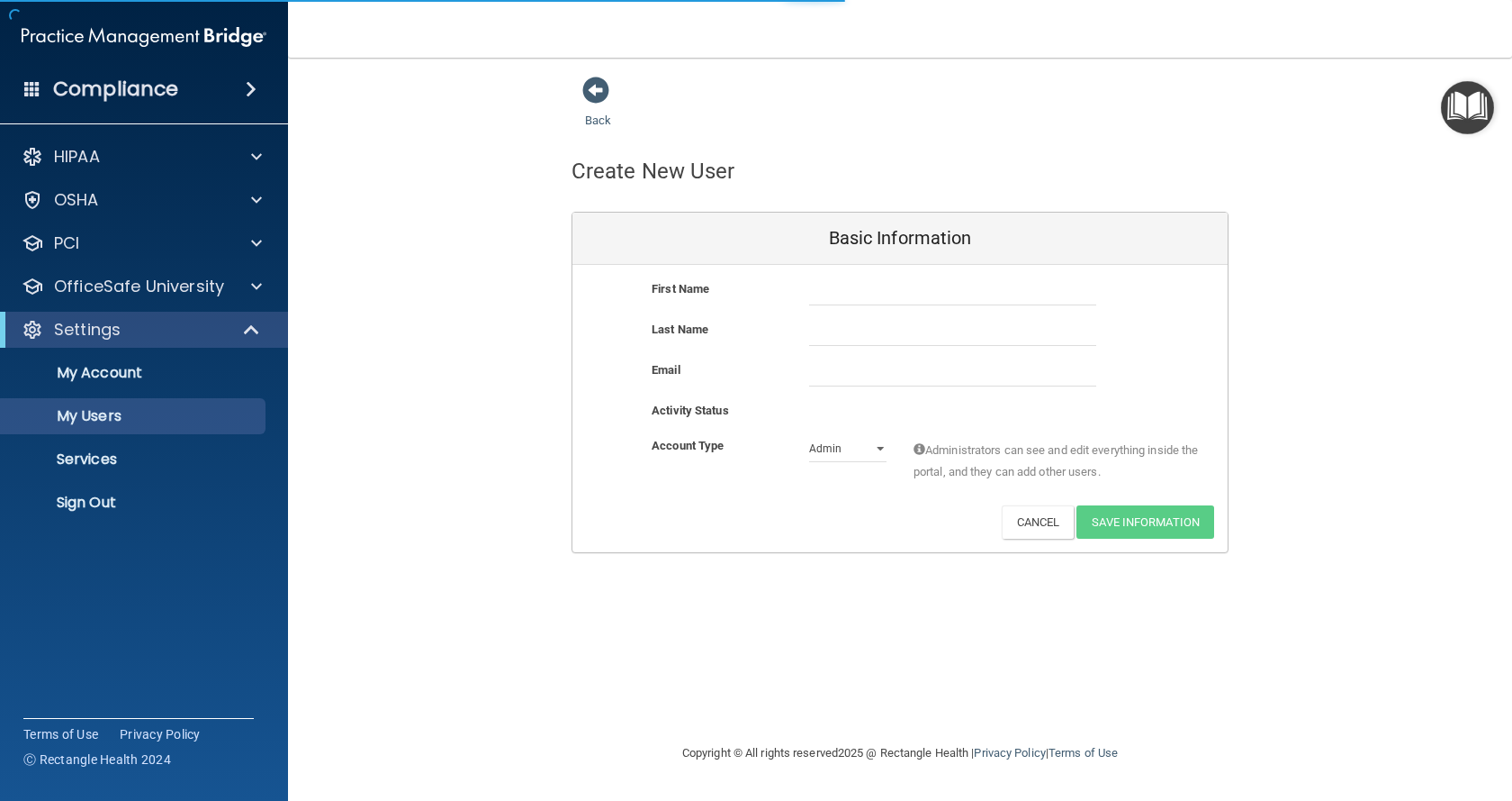
select select "20"
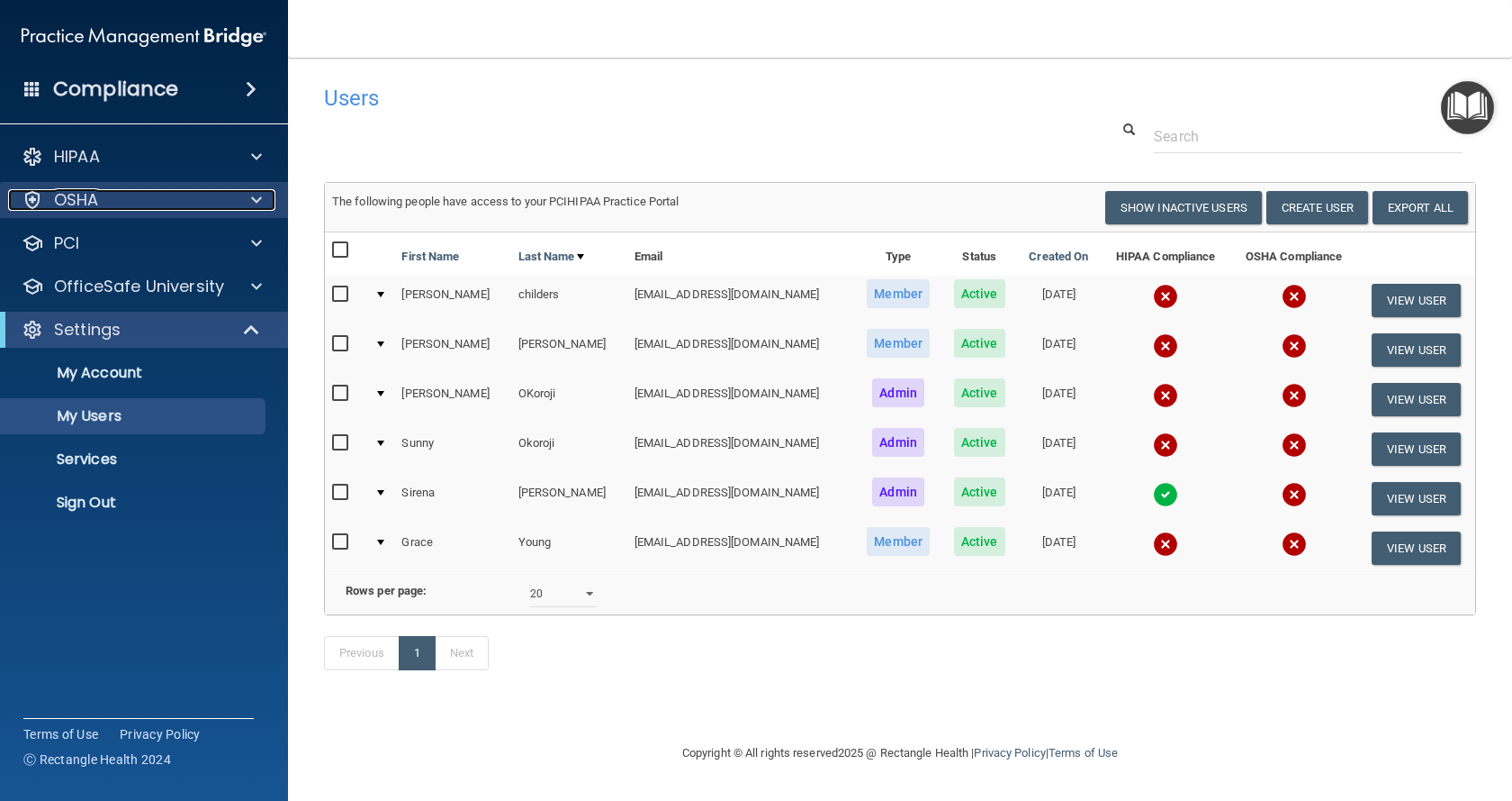
click at [202, 190] on div "OSHA" at bounding box center [119, 200] width 223 height 22
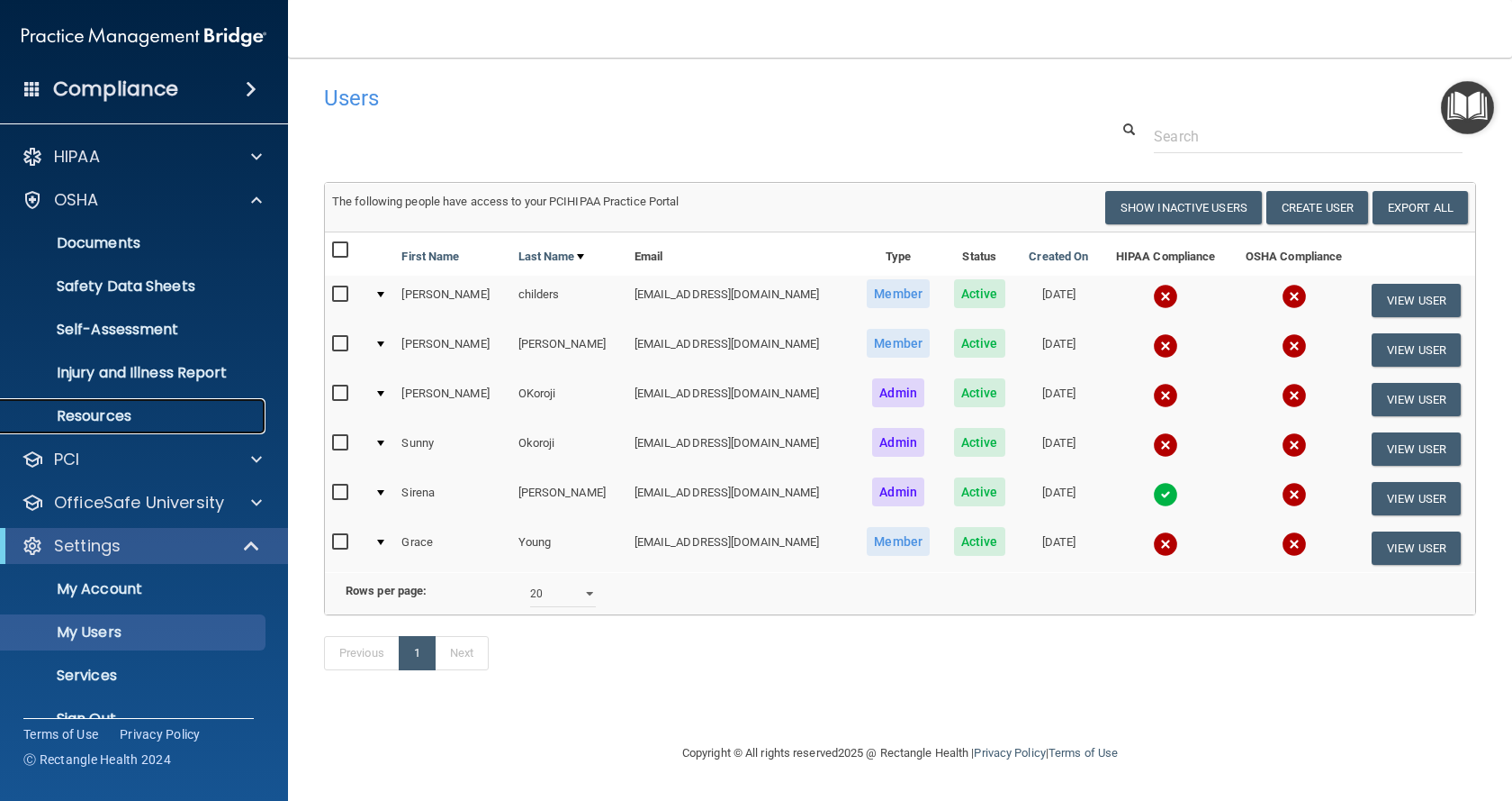
click at [157, 407] on p "Resources" at bounding box center [135, 416] width 246 height 18
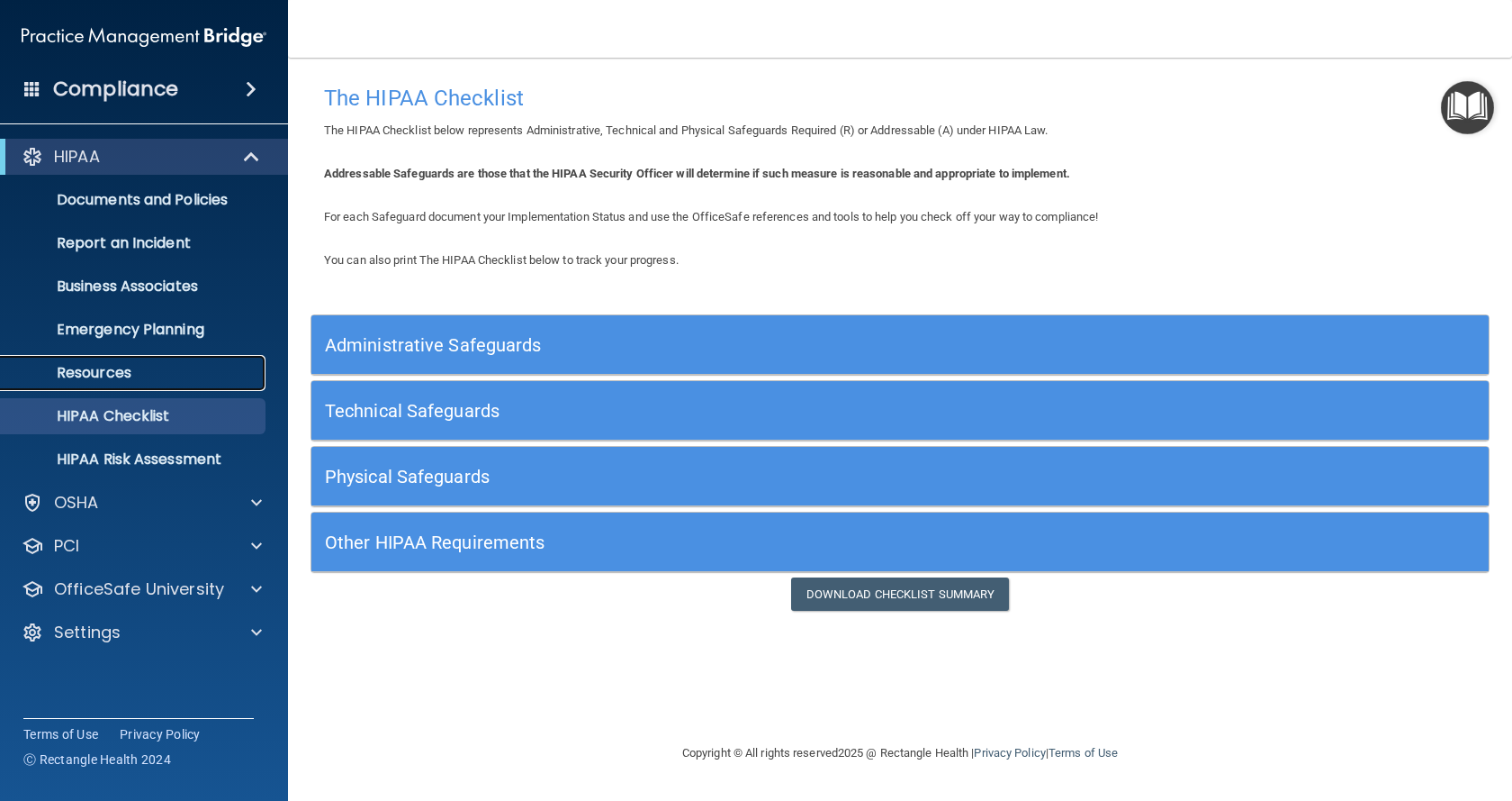
click at [122, 375] on p "Resources" at bounding box center [135, 373] width 246 height 18
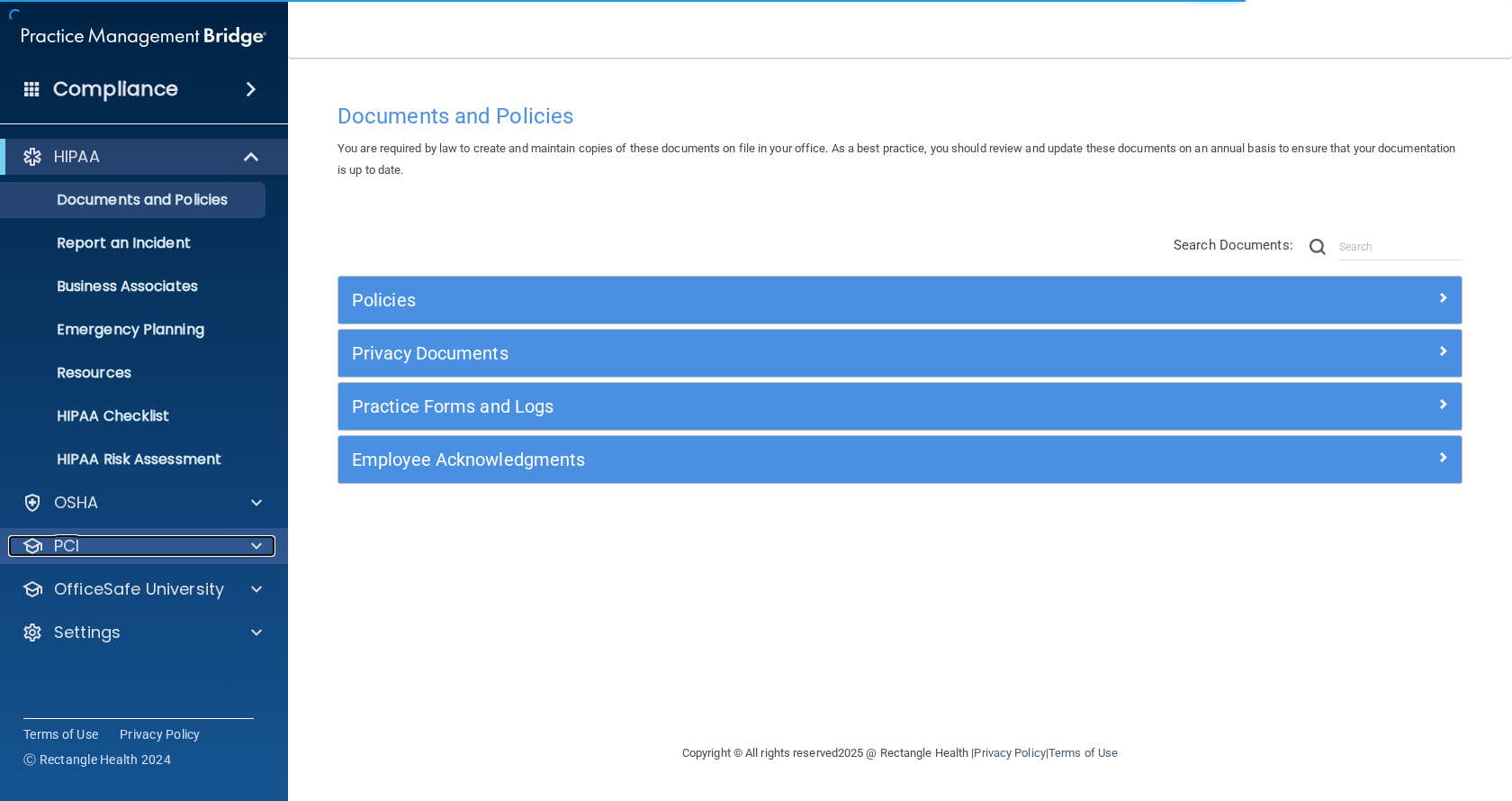
click at [124, 545] on div "PCI" at bounding box center [119, 546] width 223 height 22
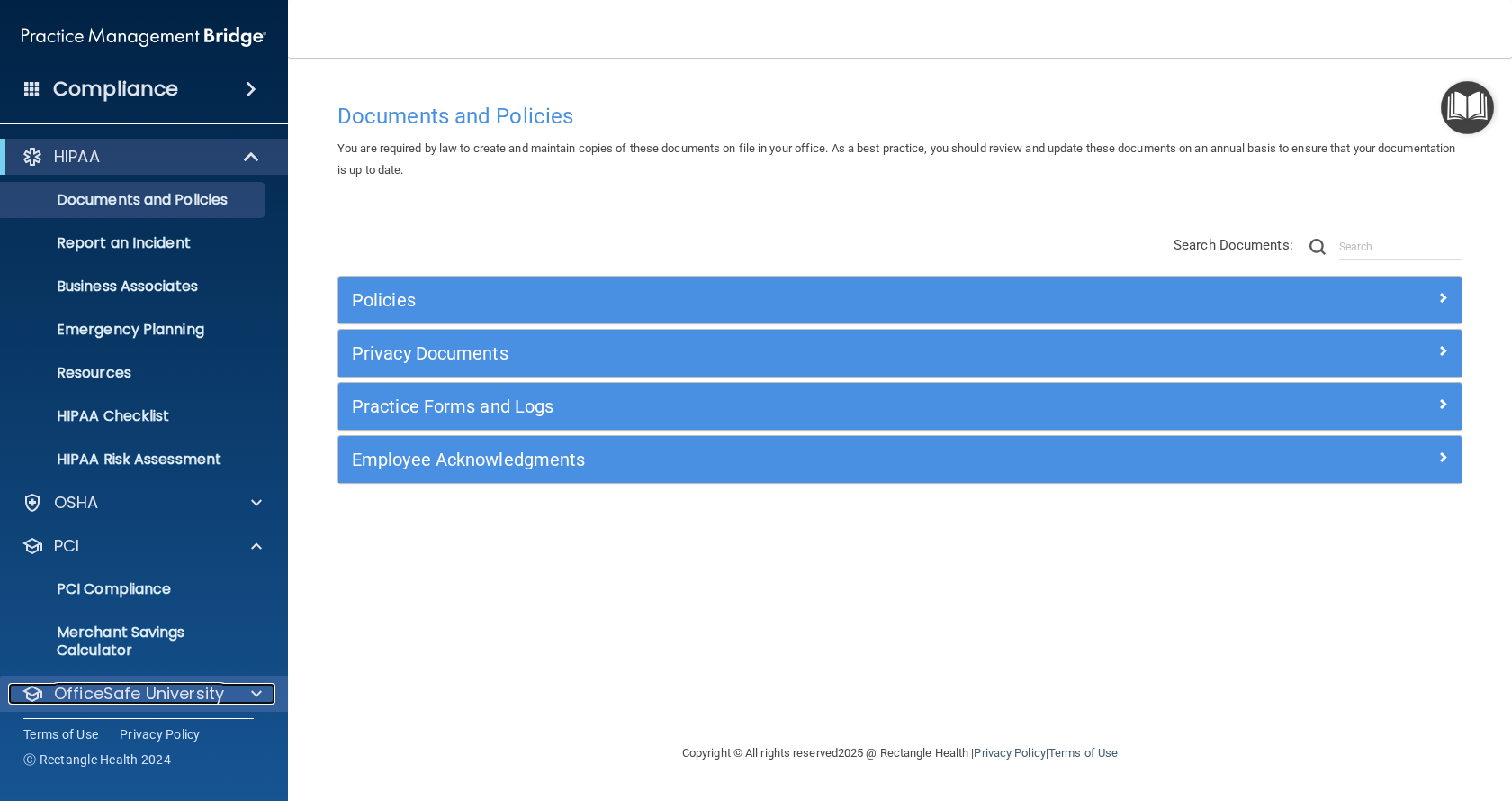
click at [78, 694] on p "OfficeSafe University" at bounding box center [138, 694] width 170 height 22
click at [241, 700] on div at bounding box center [253, 694] width 45 height 22
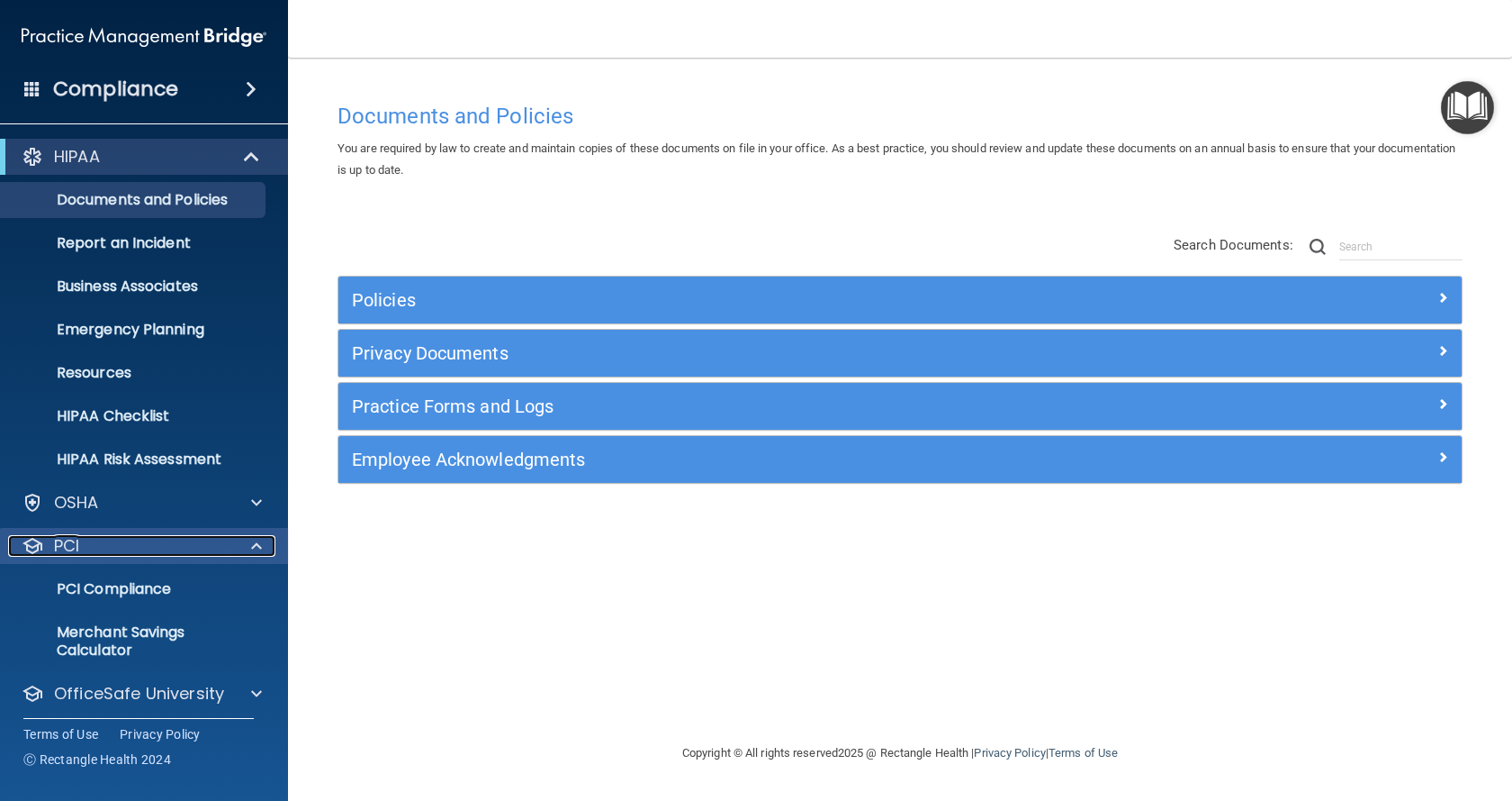
click at [246, 540] on div at bounding box center [253, 546] width 45 height 22
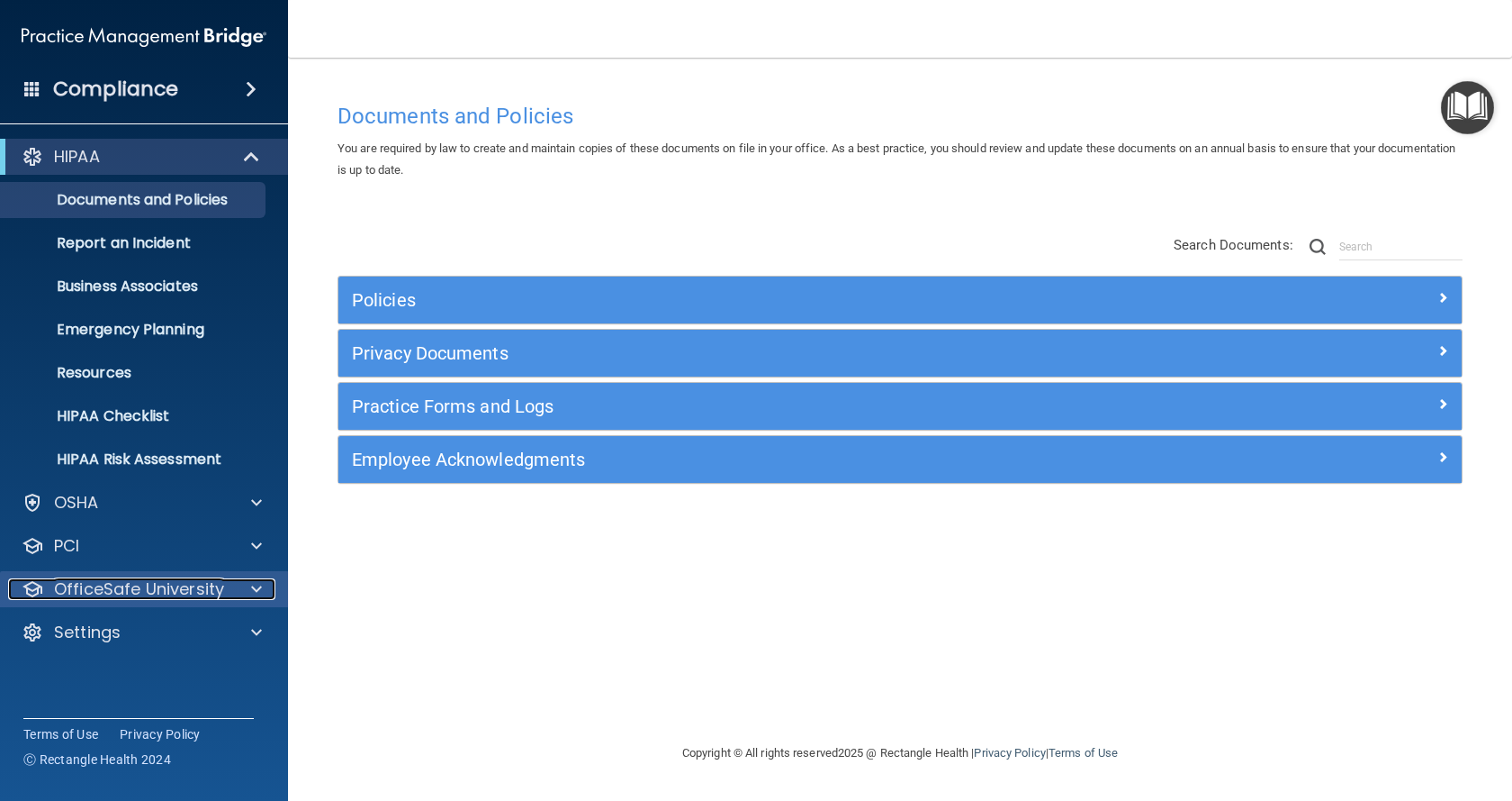
click at [249, 592] on div at bounding box center [253, 589] width 45 height 22
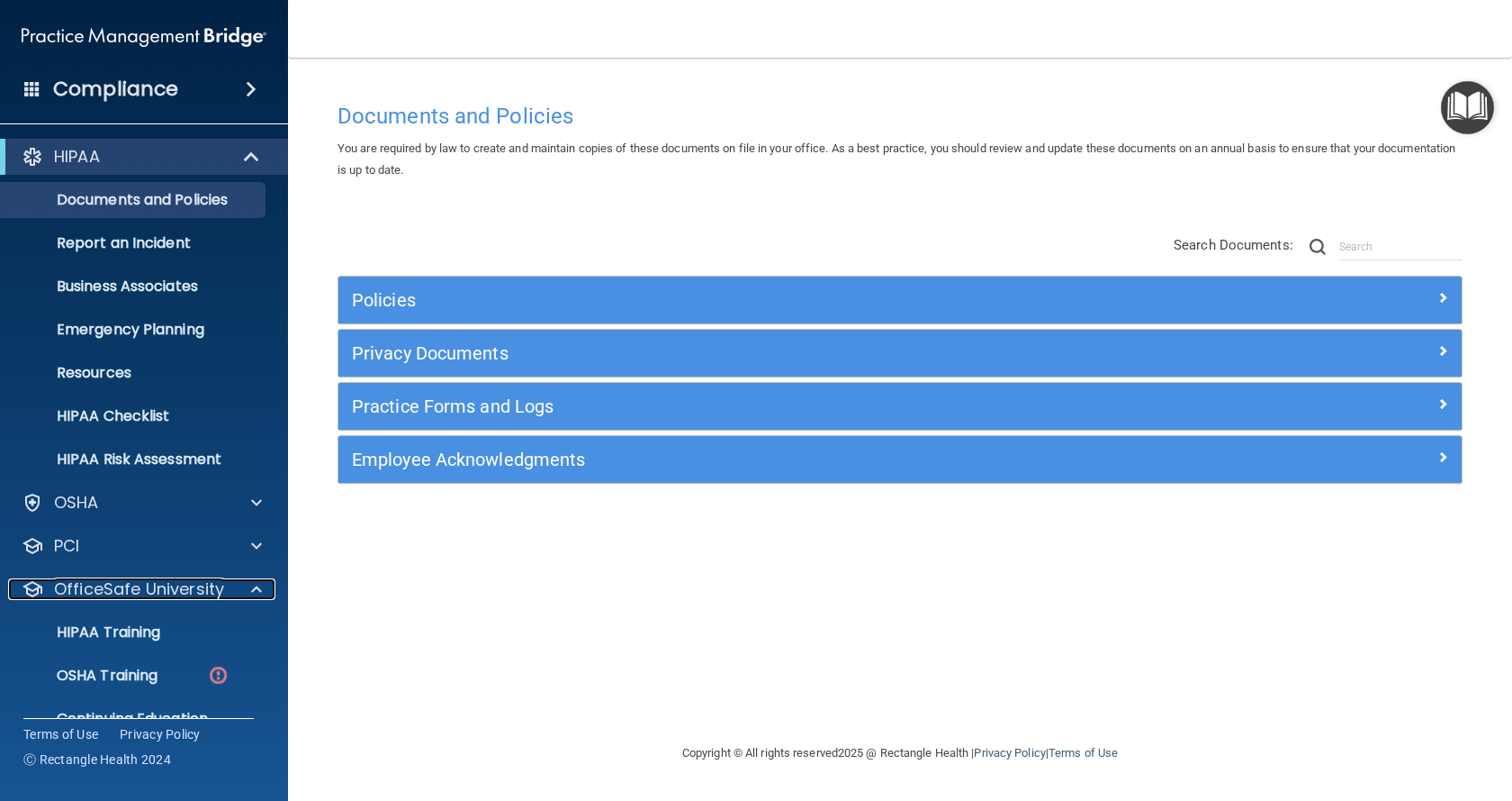
scroll to position [76, 0]
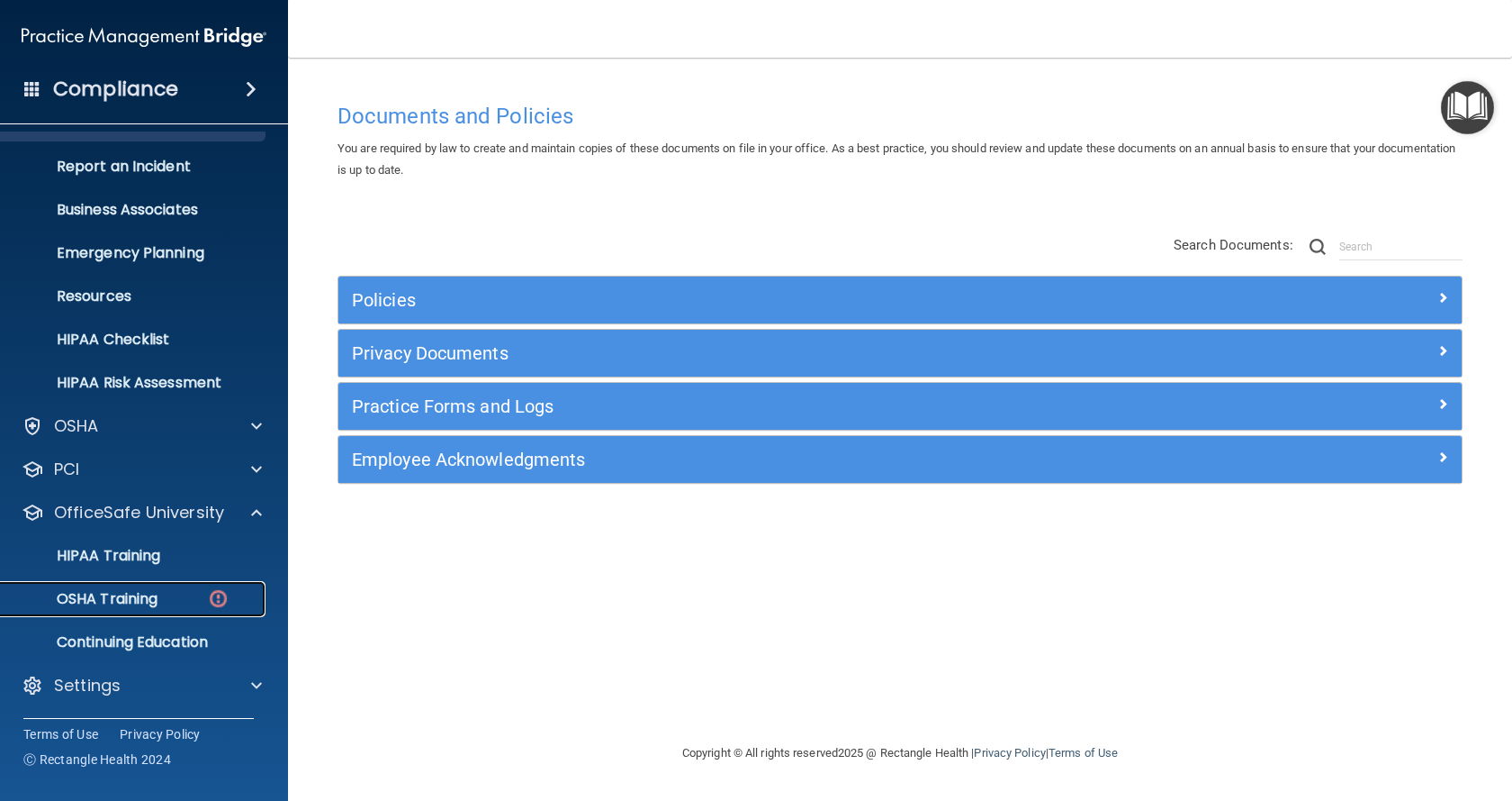
click at [103, 601] on p "OSHA Training" at bounding box center [84, 599] width 146 height 18
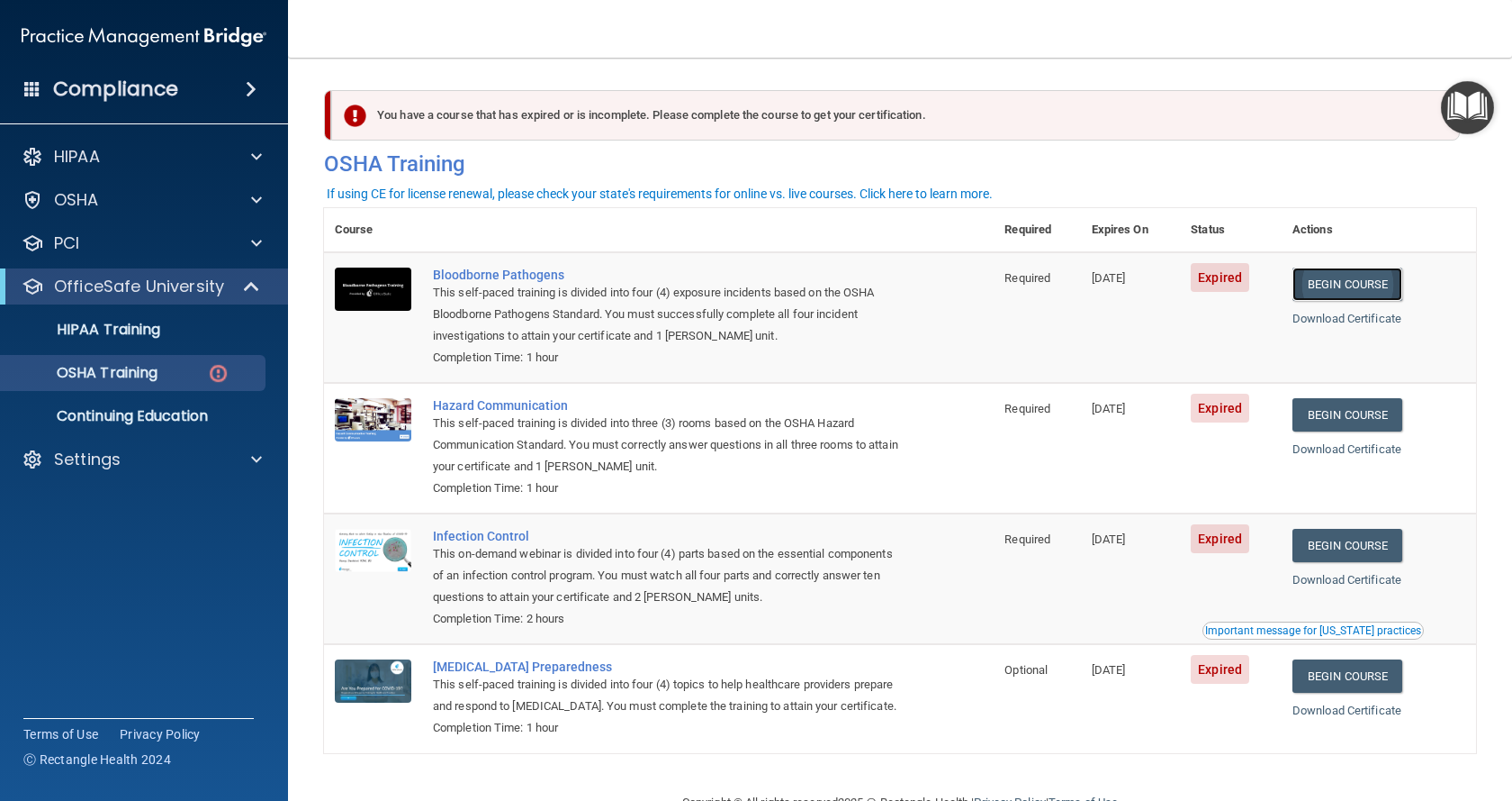
click at [1314, 291] on link "Begin Course" at bounding box center [1347, 284] width 110 height 34
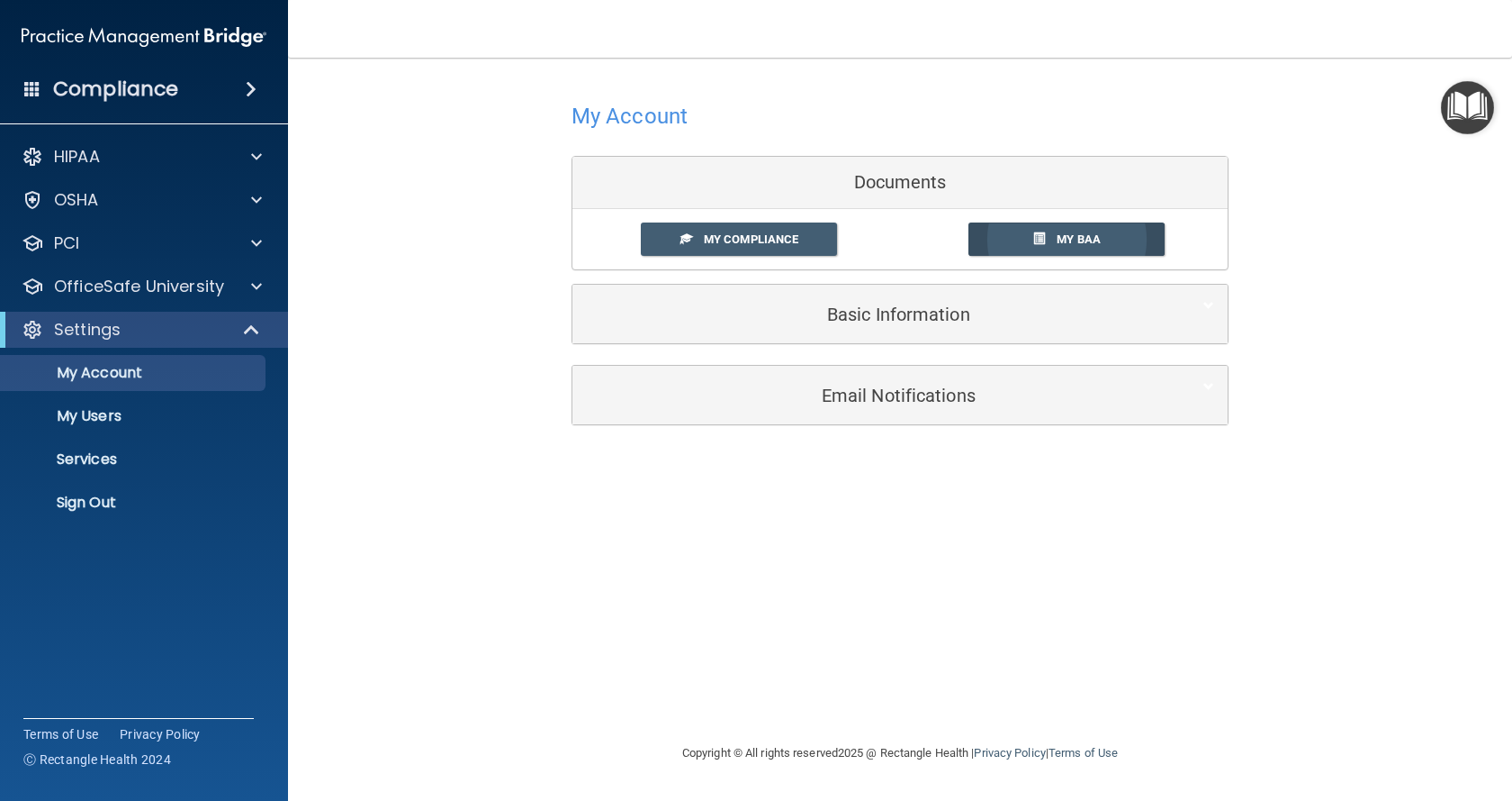
click at [1035, 245] on link "My BAA" at bounding box center [1067, 239] width 197 height 34
click at [721, 241] on span "My Compliance" at bounding box center [750, 239] width 94 height 14
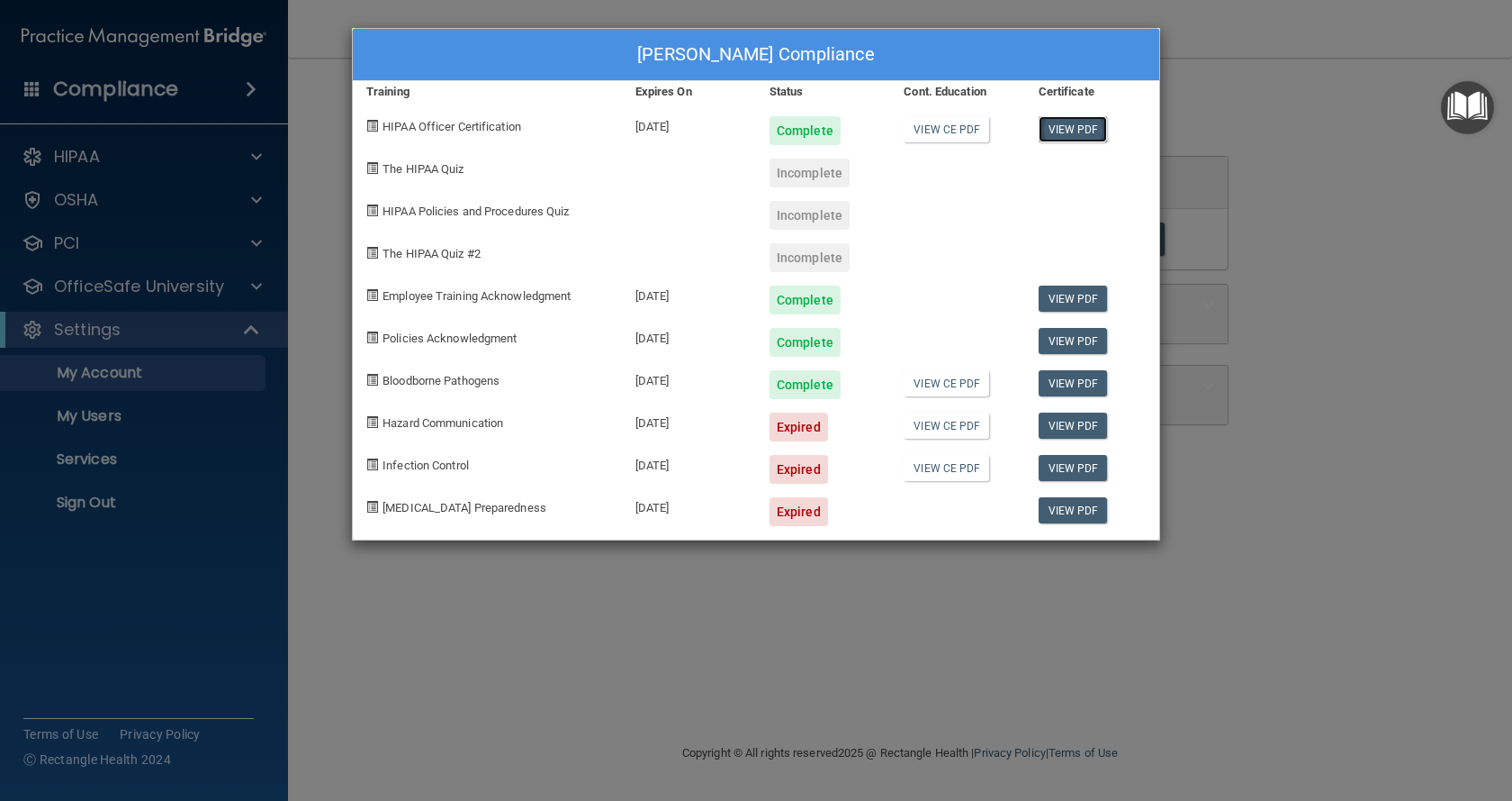
click at [1044, 127] on link "View PDF" at bounding box center [1073, 129] width 69 height 26
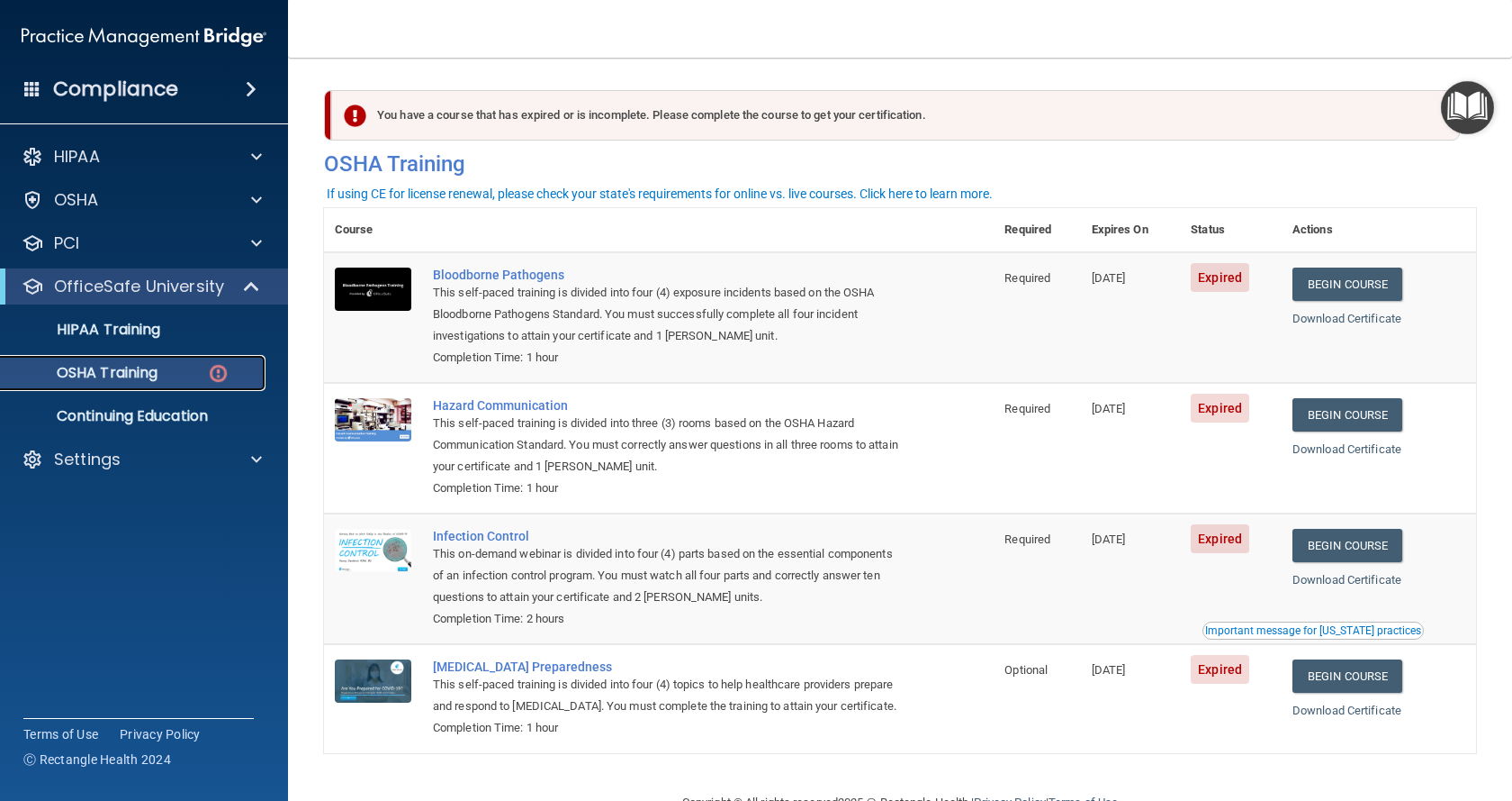
click at [90, 379] on p "OSHA Training" at bounding box center [84, 373] width 146 height 18
click at [121, 327] on p "HIPAA Training" at bounding box center [86, 330] width 149 height 18
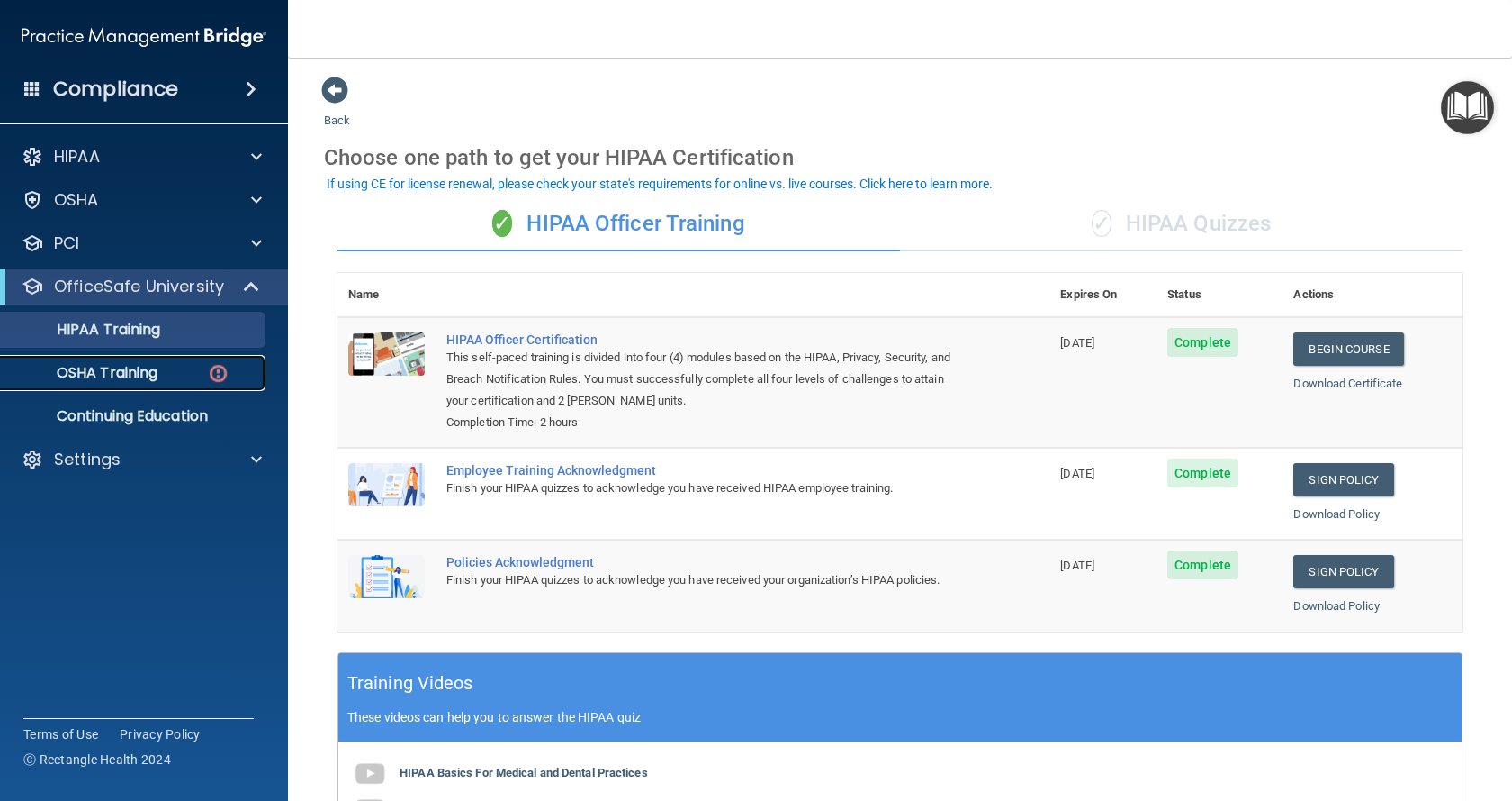
click at [79, 373] on p "OSHA Training" at bounding box center [84, 373] width 146 height 18
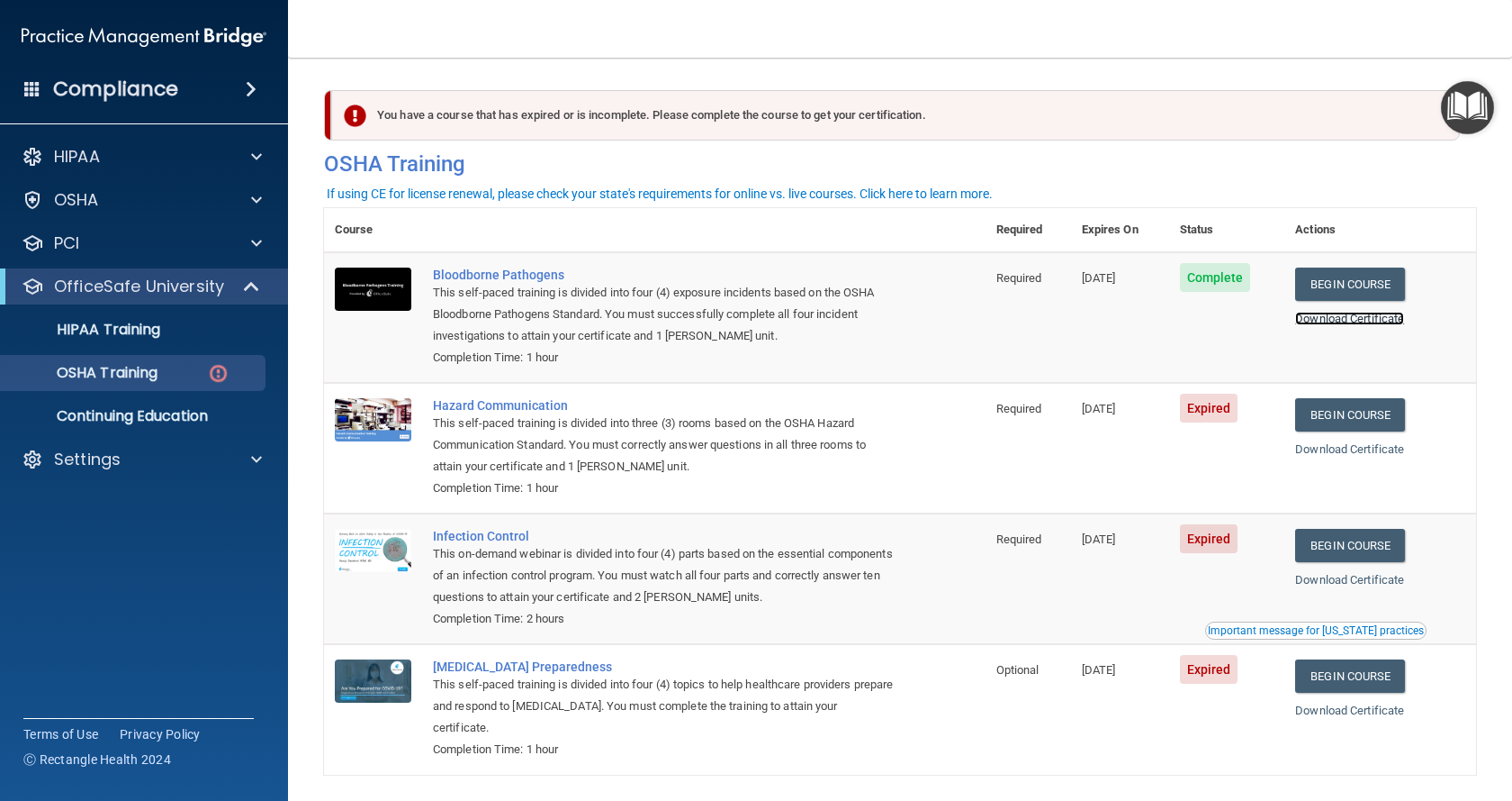
click at [1313, 321] on link "Download Certificate" at bounding box center [1350, 319] width 109 height 14
click at [1344, 422] on link "Begin Course" at bounding box center [1350, 415] width 110 height 34
